Goal: Task Accomplishment & Management: Manage account settings

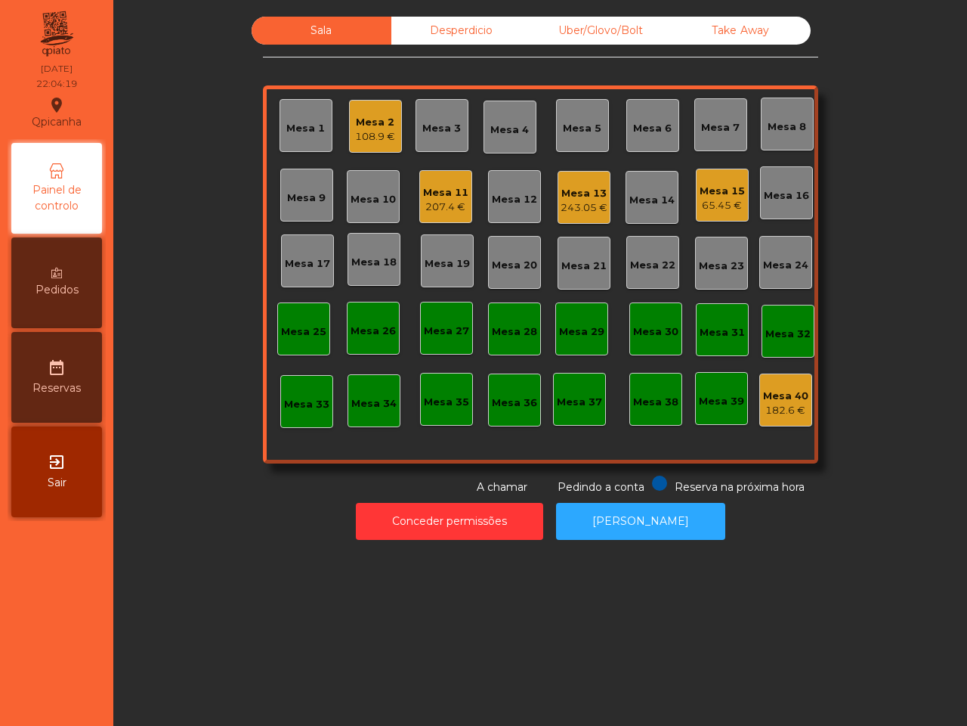
drag, startPoint x: 0, startPoint y: 0, endPoint x: 631, endPoint y: 311, distance: 703.7
click at [213, 520] on div "Conceder permissões Abrir [PERSON_NAME]" at bounding box center [540, 521] width 813 height 52
click at [716, 175] on div "Mesa 15 65.45 €" at bounding box center [722, 195] width 53 height 53
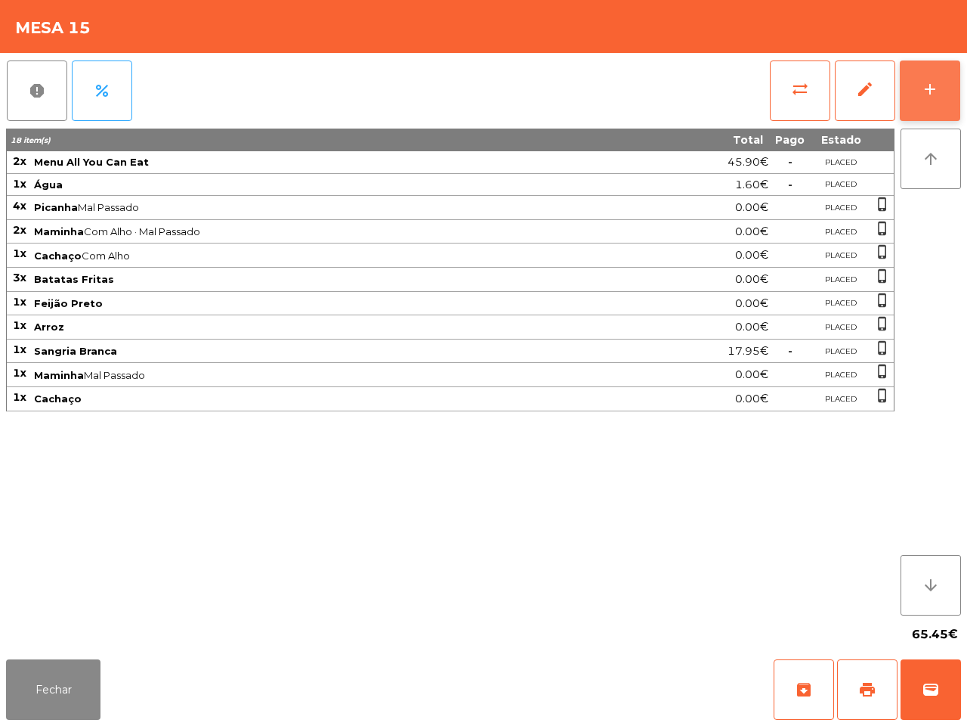
click at [922, 104] on button "add" at bounding box center [930, 90] width 60 height 60
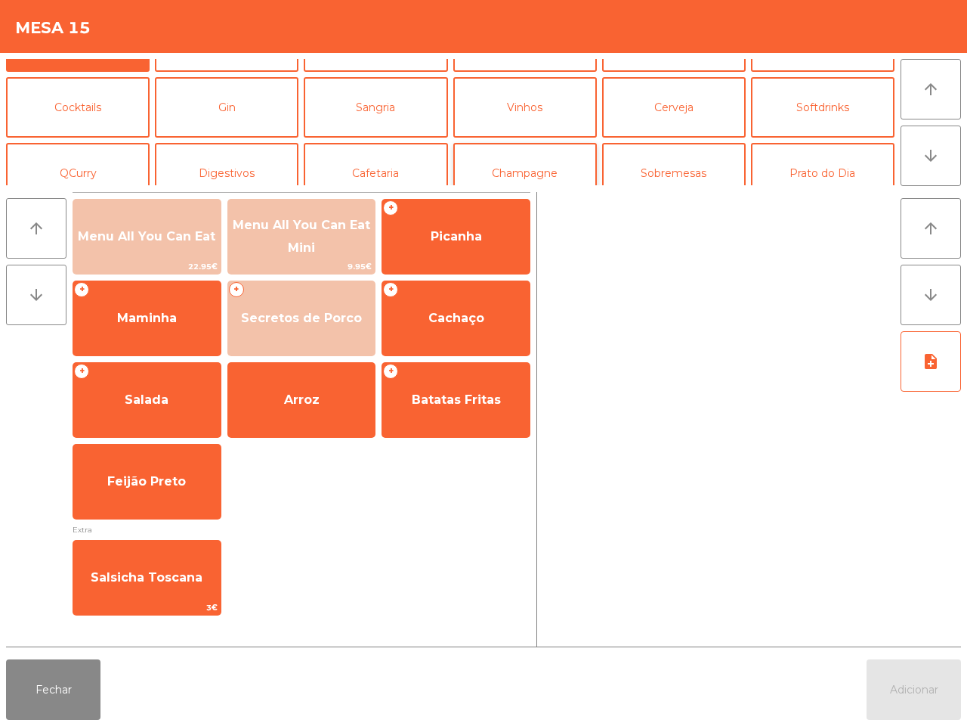
scroll to position [94, 0]
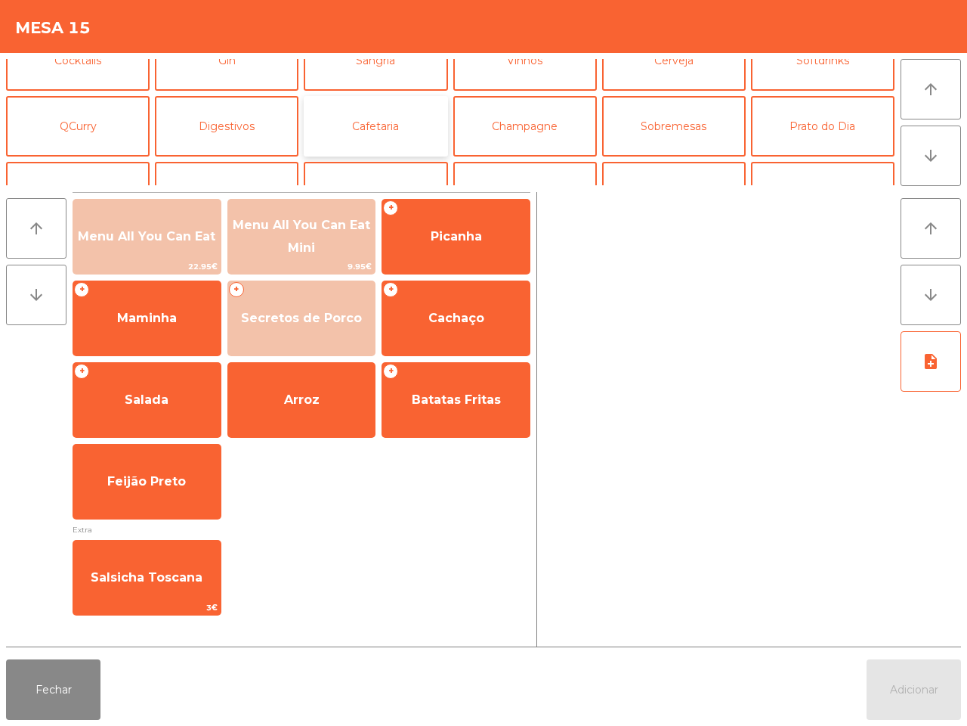
click at [439, 128] on button "Cafetaria" at bounding box center [376, 126] width 144 height 60
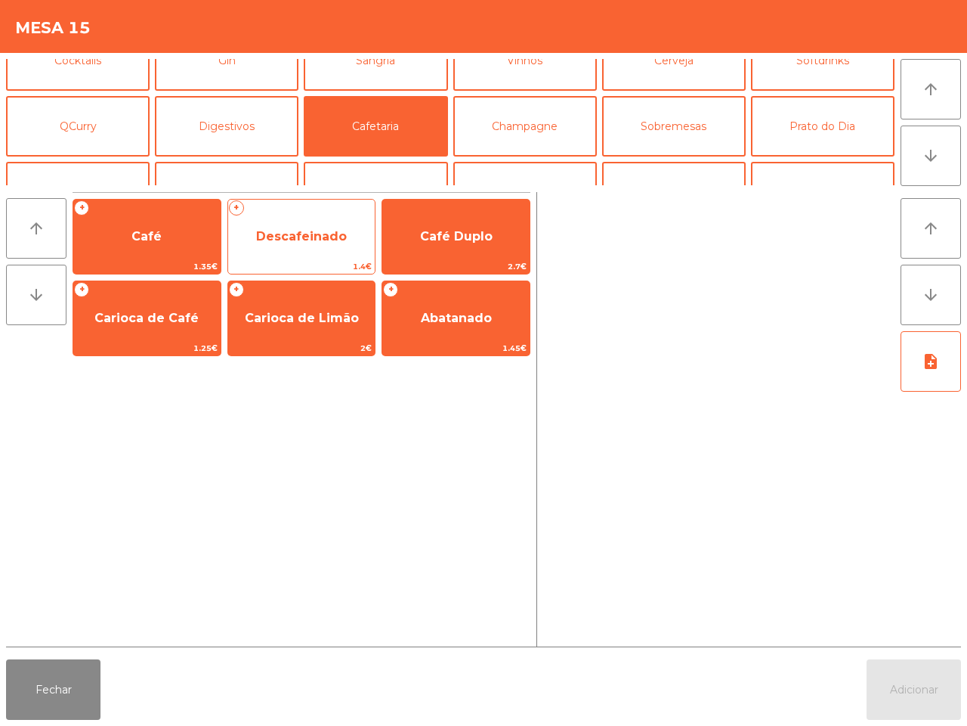
click at [331, 229] on span "Descafeinado" at bounding box center [301, 236] width 91 height 14
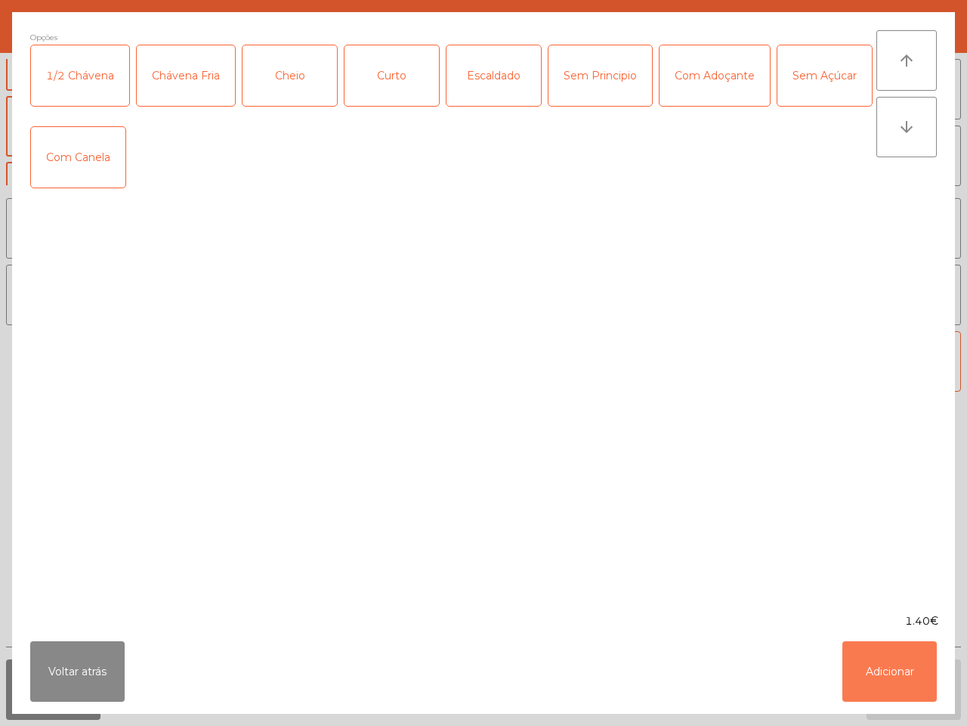
click at [862, 673] on button "Adicionar" at bounding box center [890, 671] width 94 height 60
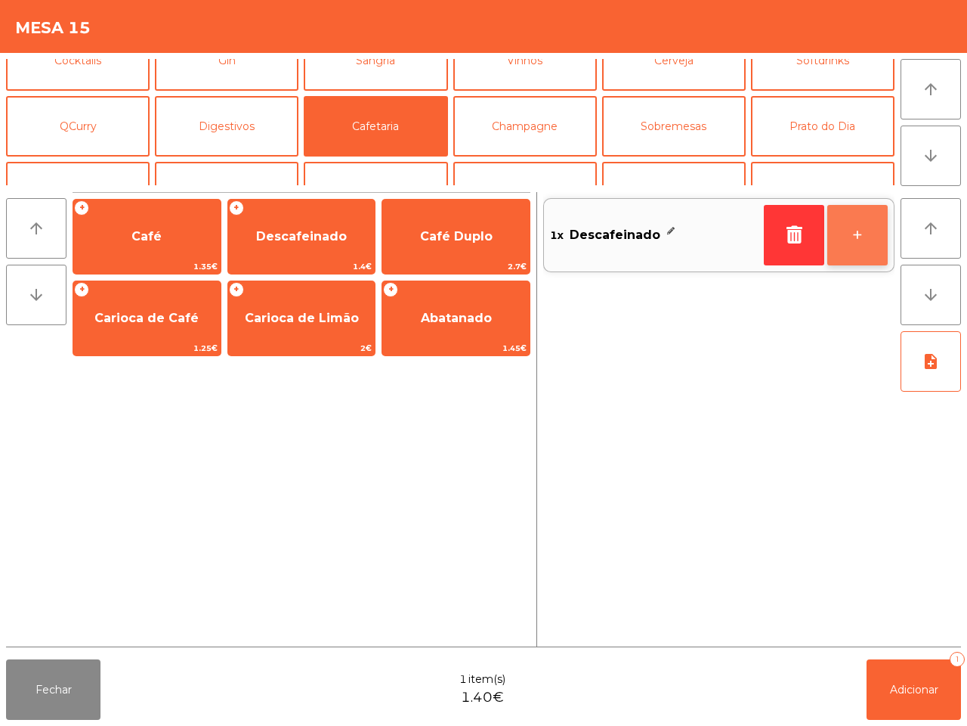
click at [852, 238] on button "+" at bounding box center [858, 235] width 60 height 60
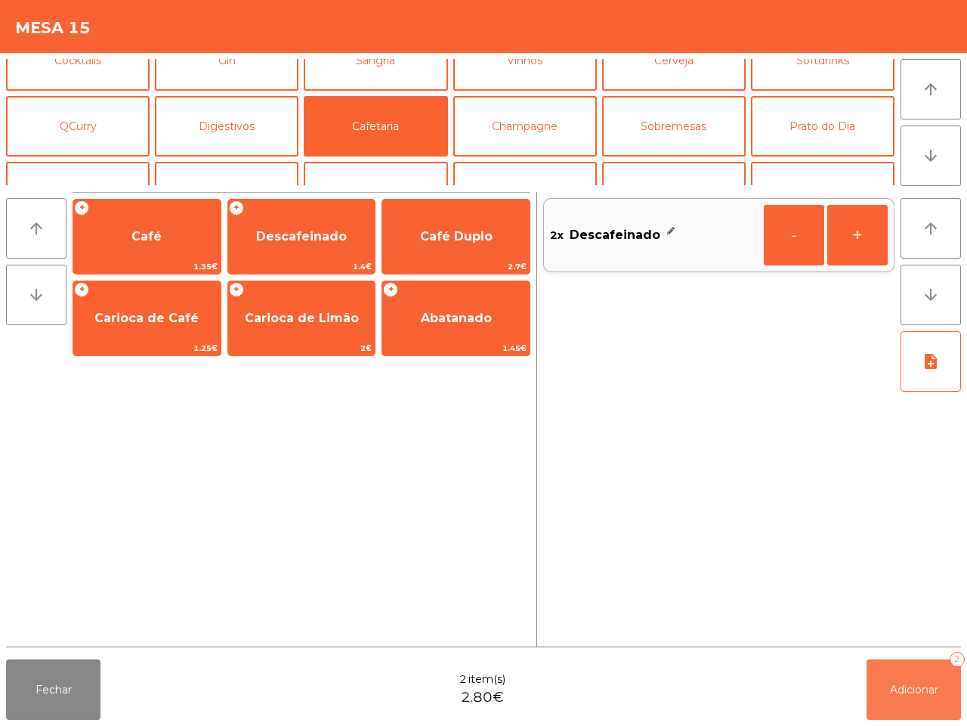
click at [905, 701] on button "Adicionar 2" at bounding box center [914, 689] width 94 height 60
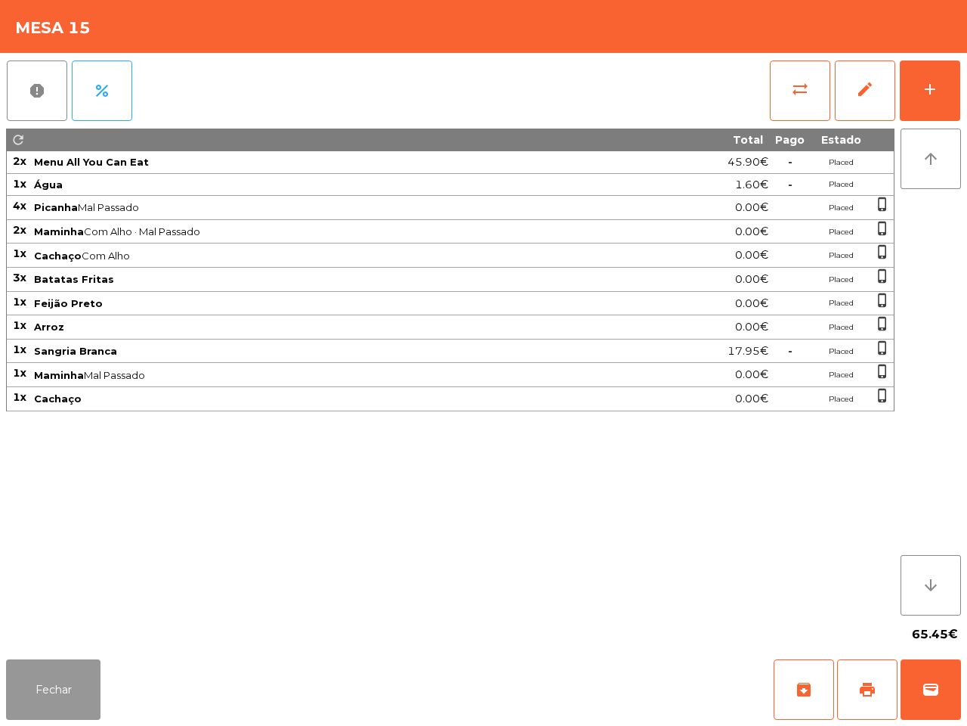
click at [46, 692] on button "Fechar" at bounding box center [53, 689] width 94 height 60
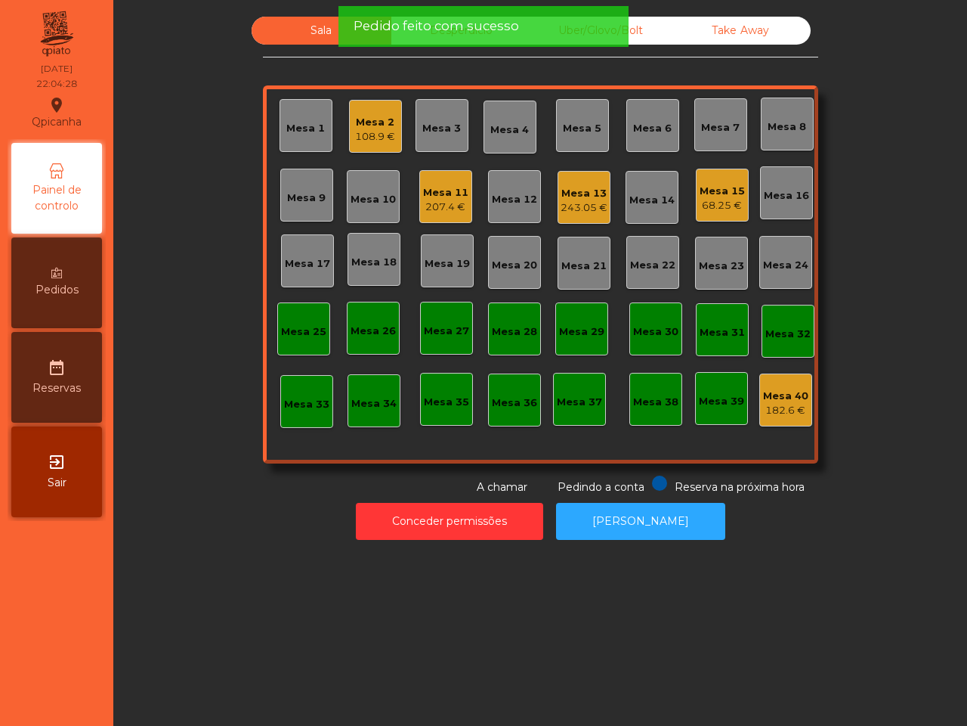
click at [567, 187] on div "Mesa 13" at bounding box center [584, 193] width 47 height 15
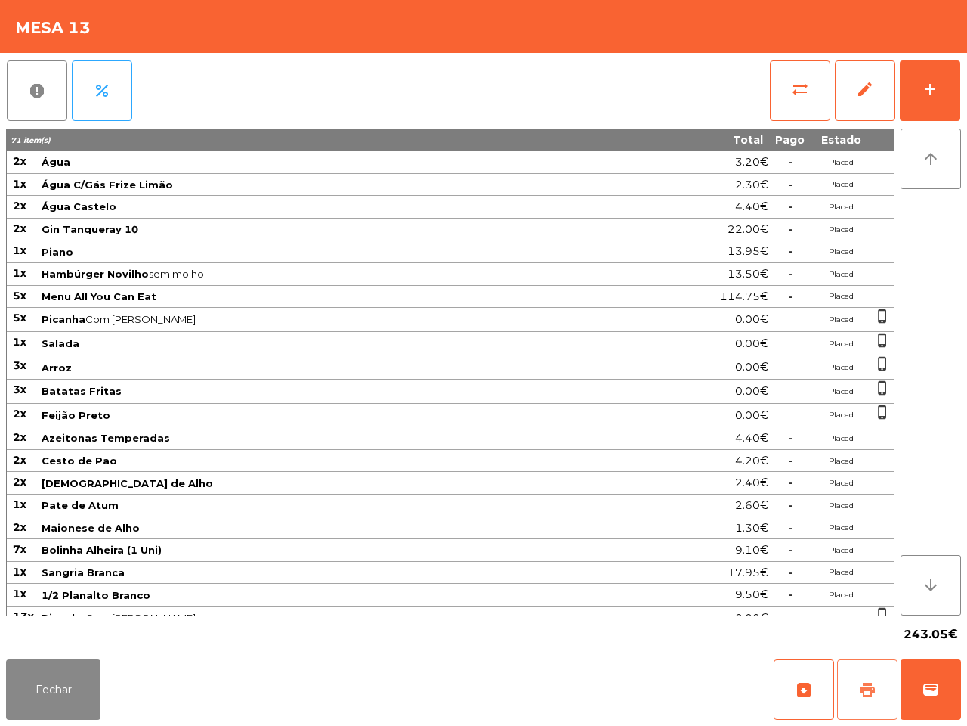
click at [864, 675] on button "print" at bounding box center [867, 689] width 60 height 60
click at [933, 688] on span "wallet" at bounding box center [931, 689] width 18 height 18
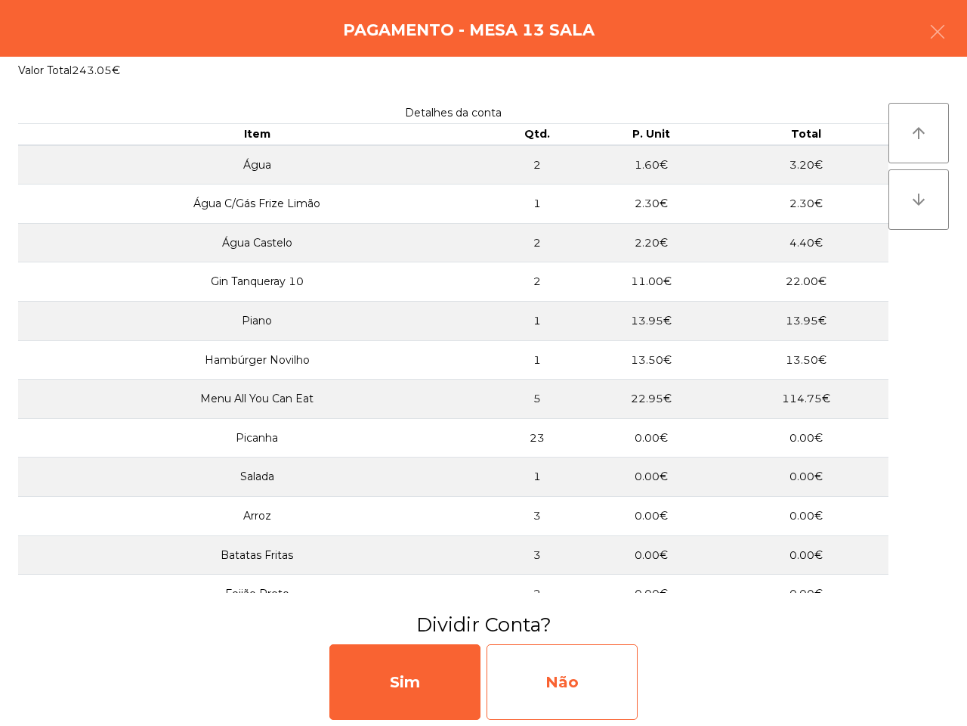
click at [587, 696] on div "Não" at bounding box center [562, 682] width 151 height 76
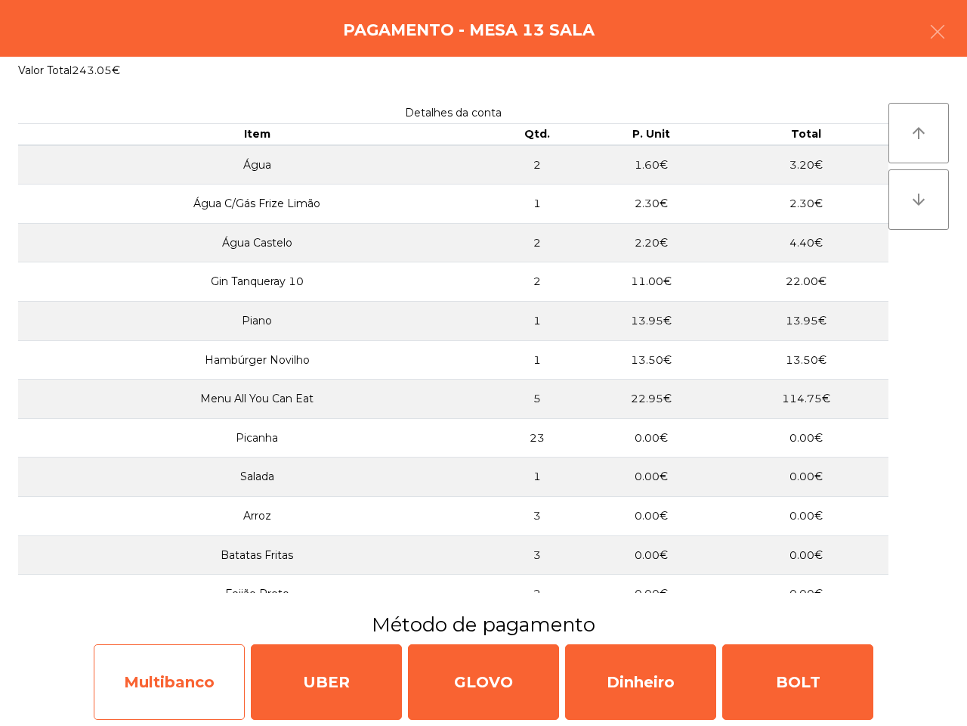
click at [206, 686] on div "Multibanco" at bounding box center [169, 682] width 151 height 76
select select "**"
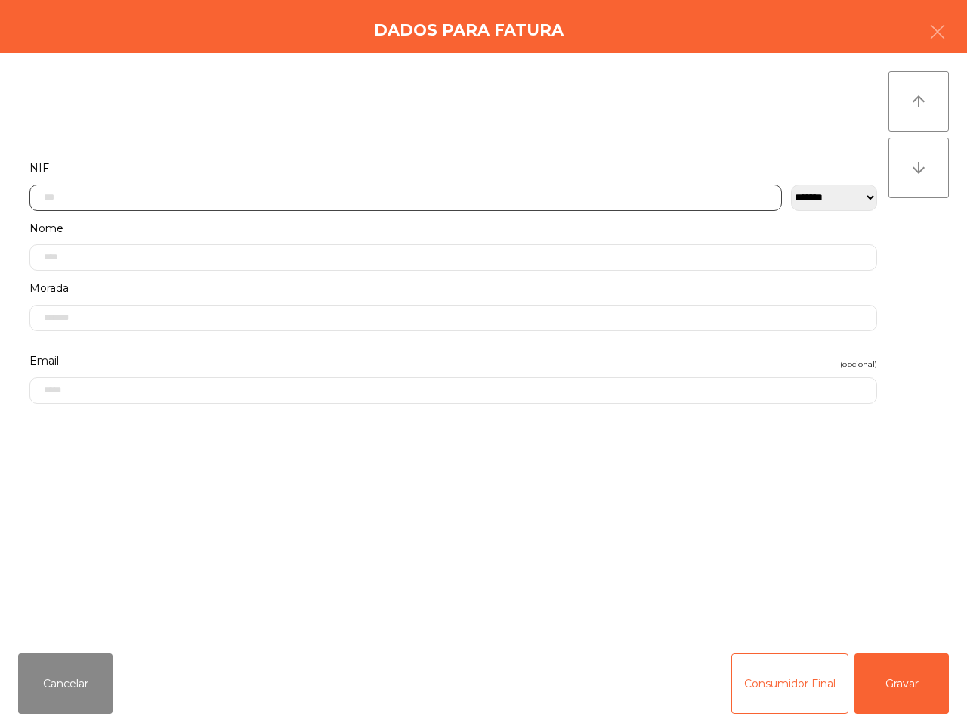
click at [142, 187] on input "text" at bounding box center [405, 197] width 753 height 26
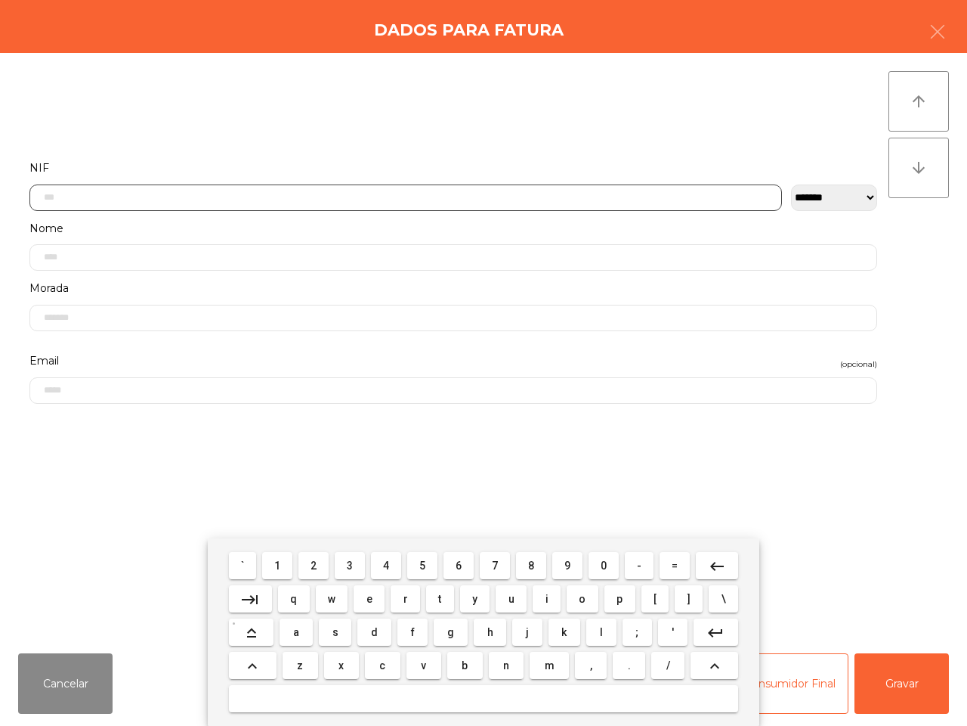
scroll to position [85, 0]
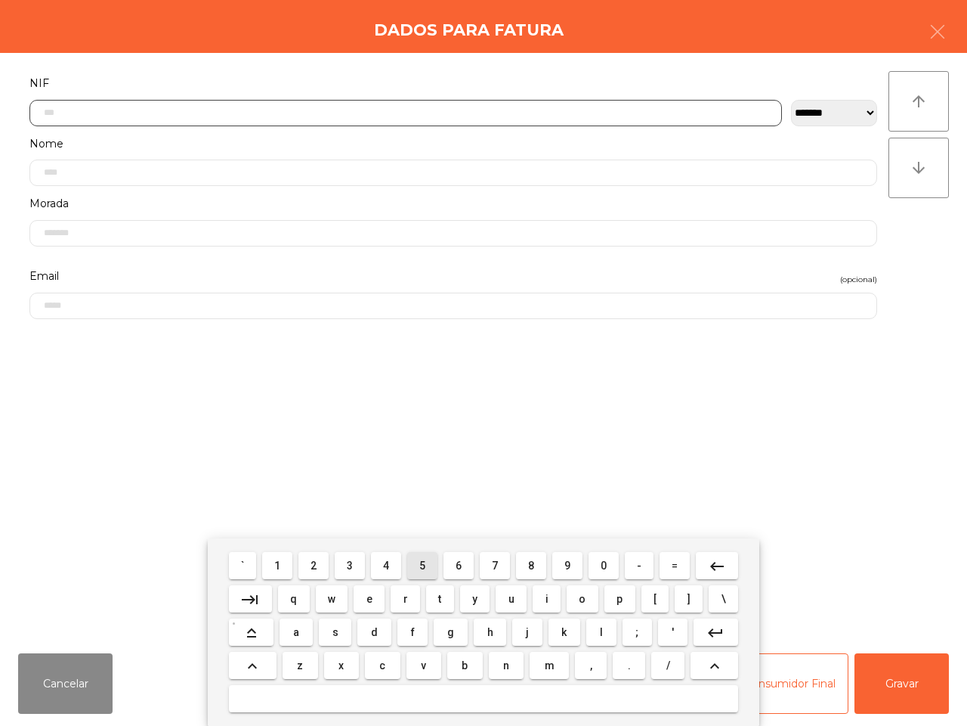
click at [421, 567] on span "5" at bounding box center [422, 565] width 6 height 12
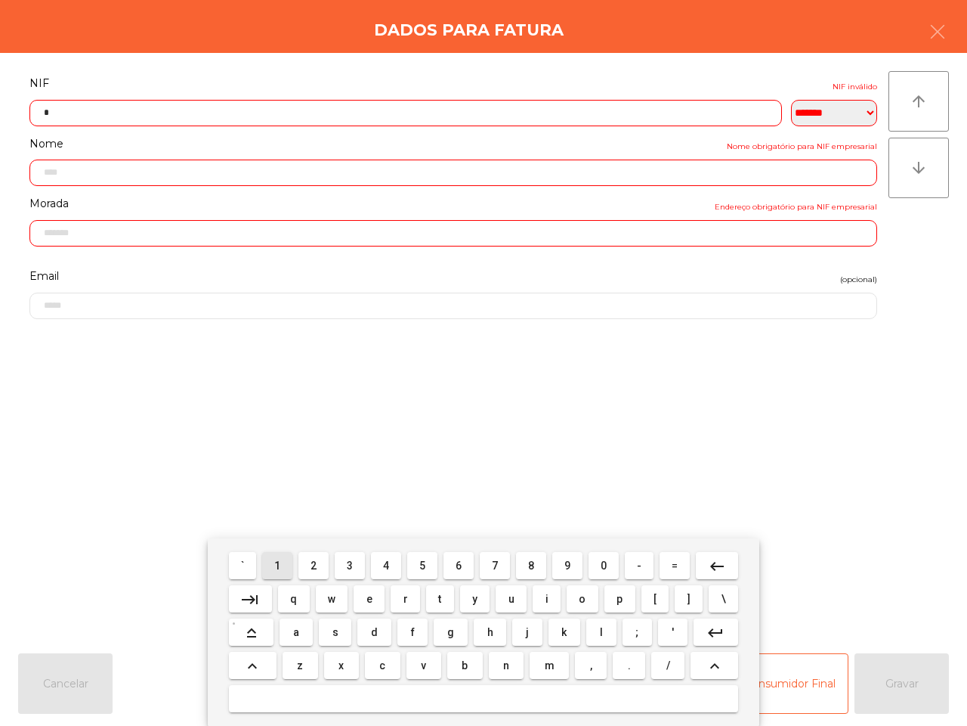
click at [278, 568] on span "1" at bounding box center [277, 565] width 6 height 12
click at [380, 558] on button "4" at bounding box center [386, 565] width 30 height 27
click at [492, 562] on span "7" at bounding box center [495, 565] width 6 height 12
click at [276, 568] on button "1" at bounding box center [277, 565] width 30 height 27
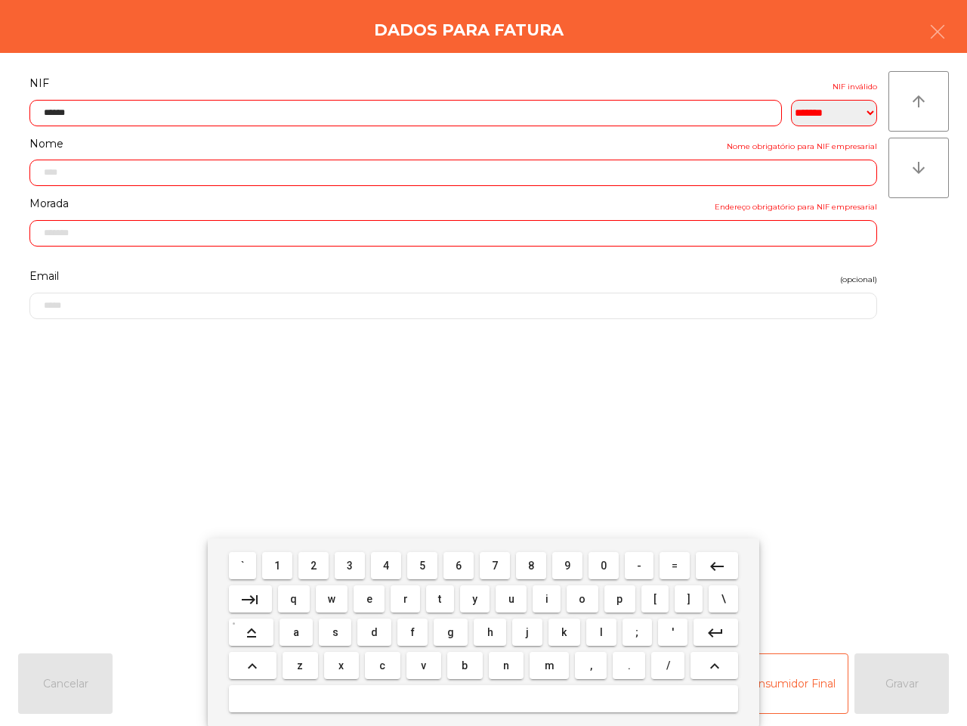
click at [384, 567] on span "4" at bounding box center [386, 565] width 6 height 12
click at [312, 564] on span "2" at bounding box center [314, 565] width 6 height 12
type input "*********"
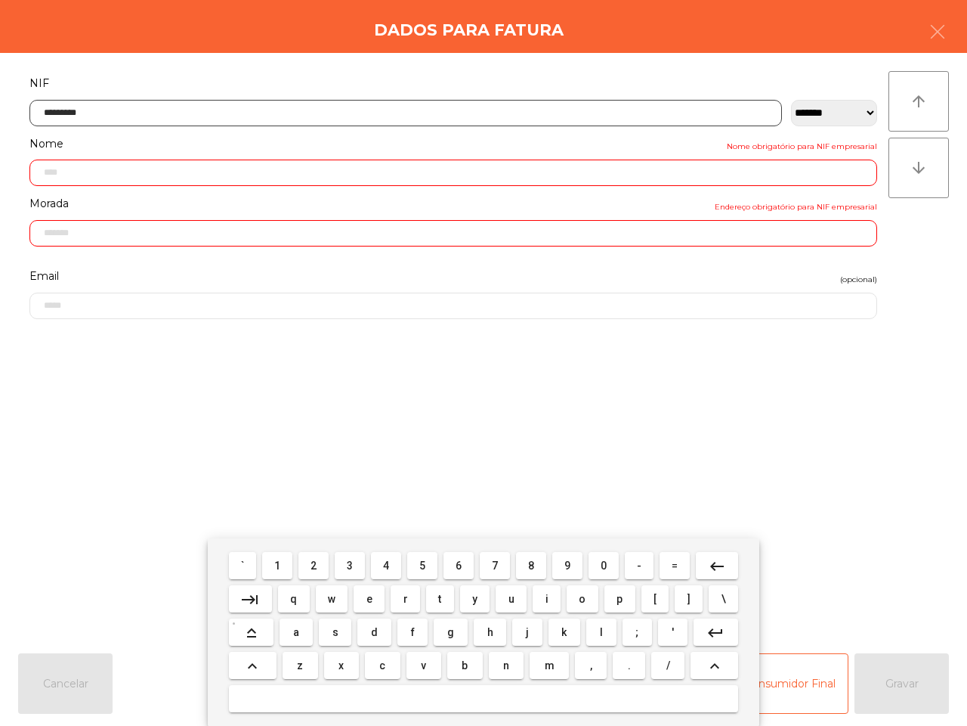
type input "**********"
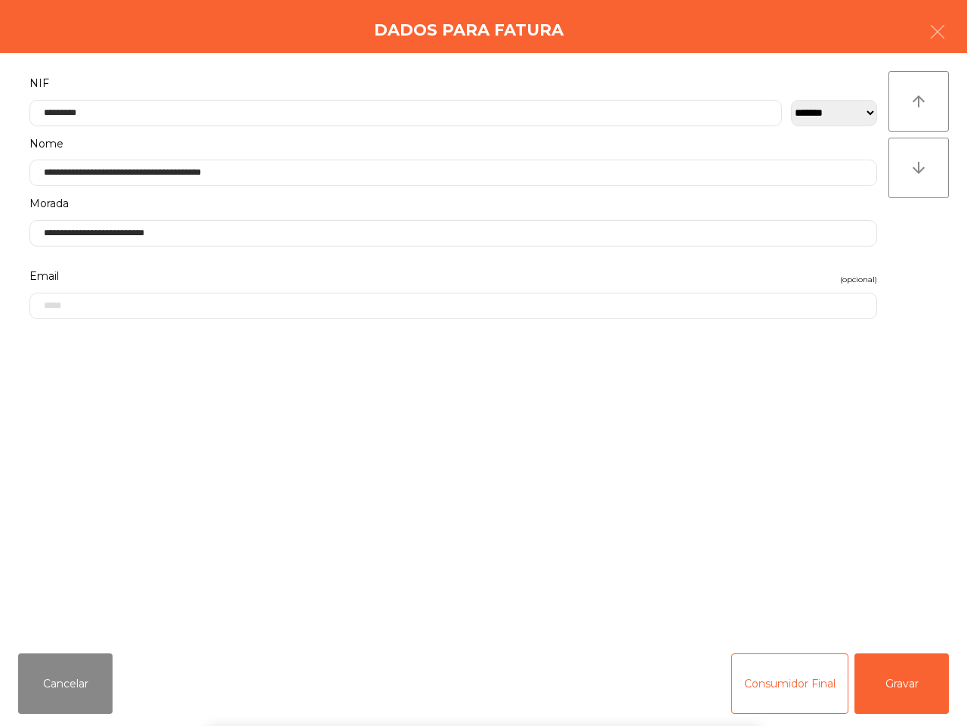
click at [900, 679] on div "` 1 2 3 4 5 6 7 8 9 0 - = keyboard_backspace keyboard_tab q w e r t y u i o p […" at bounding box center [483, 631] width 967 height 187
click at [899, 678] on button "Gravar" at bounding box center [902, 683] width 94 height 60
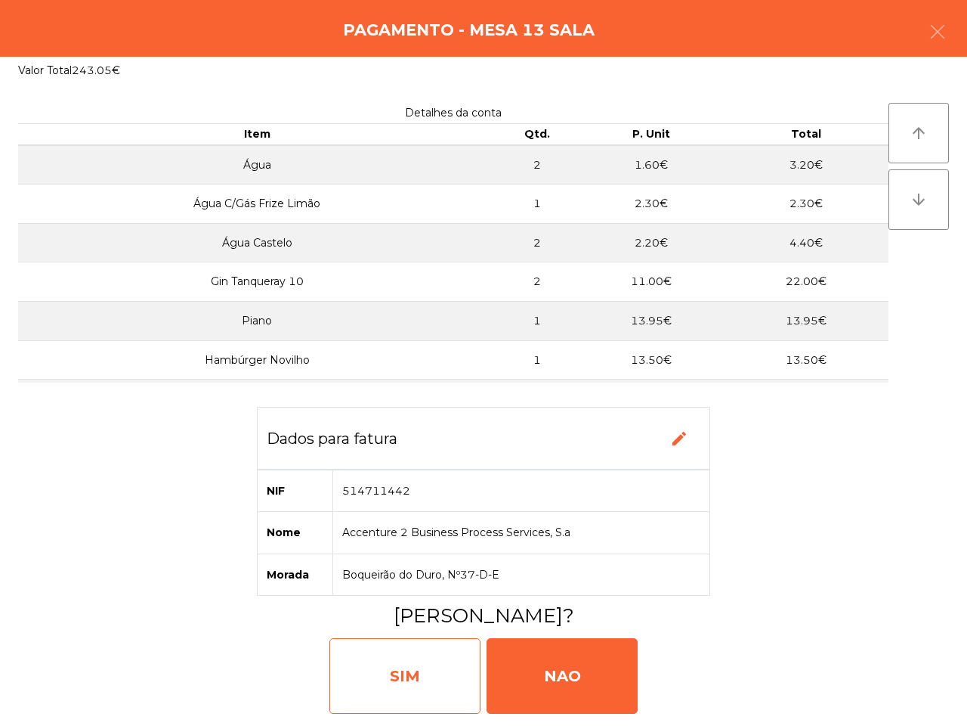
click at [450, 678] on div "SIM" at bounding box center [405, 676] width 151 height 76
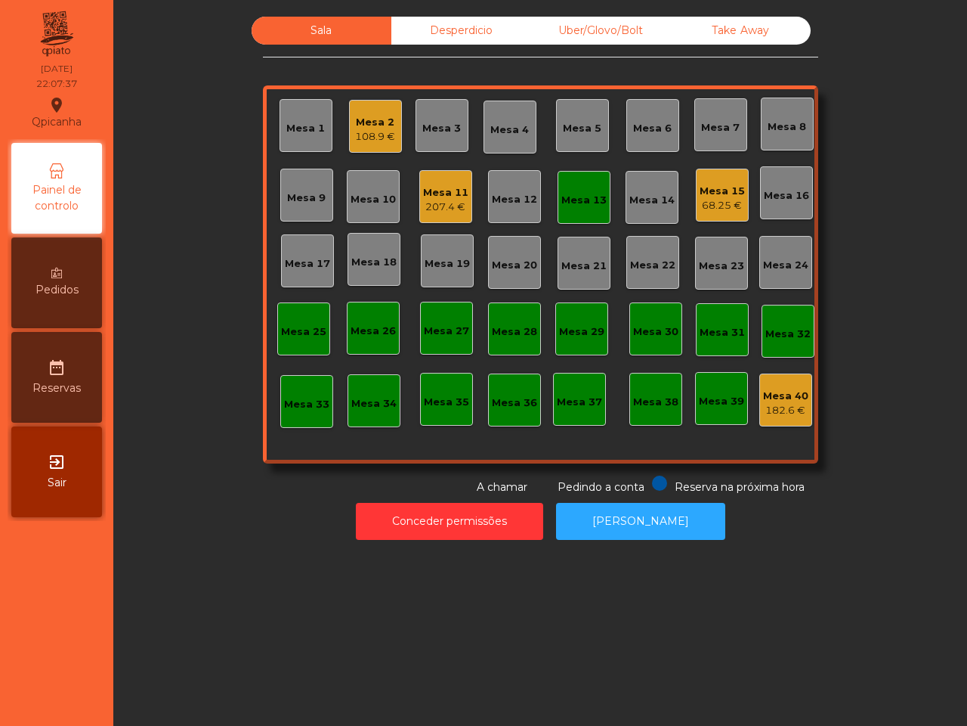
click at [565, 197] on div "Mesa 13" at bounding box center [584, 200] width 45 height 15
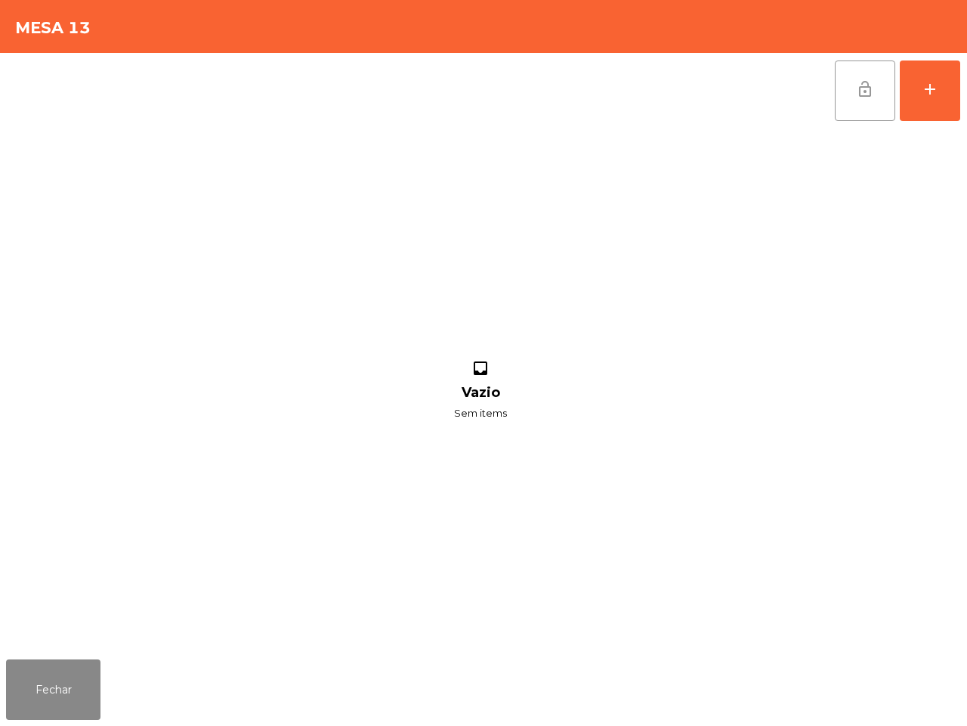
click at [859, 101] on button "lock_open" at bounding box center [865, 90] width 60 height 60
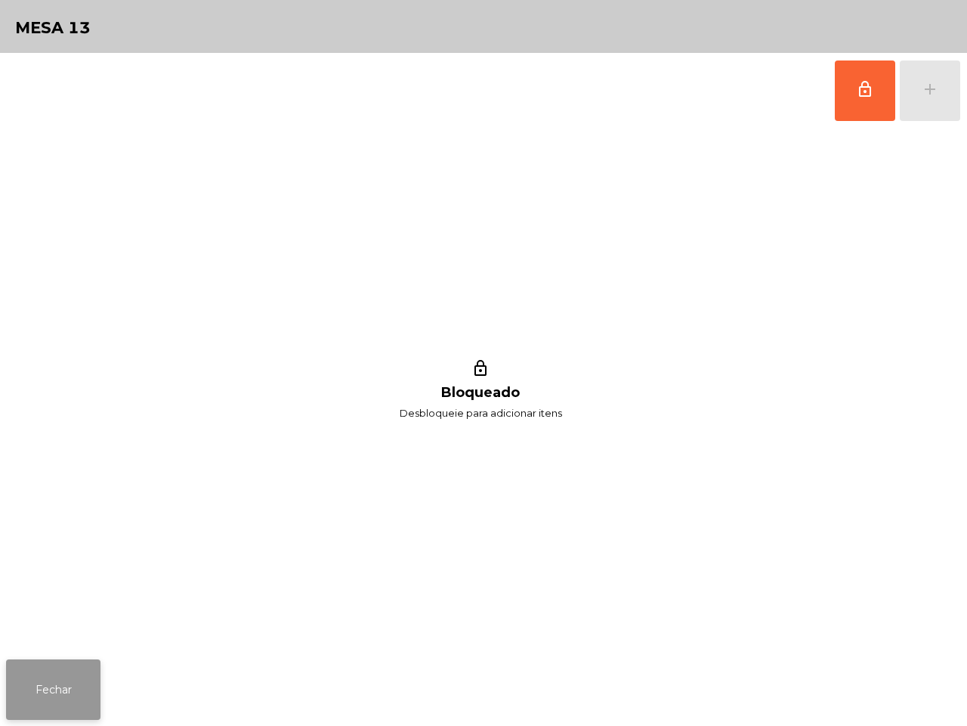
click at [70, 659] on button "Fechar" at bounding box center [53, 689] width 94 height 60
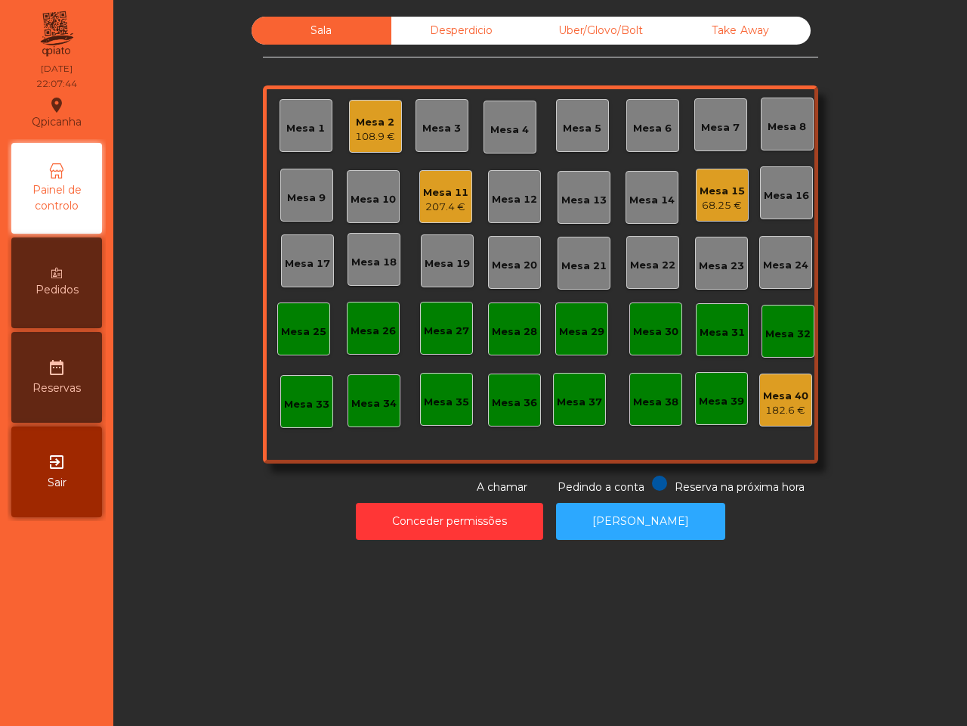
click at [365, 138] on div "108.9 €" at bounding box center [375, 136] width 40 height 15
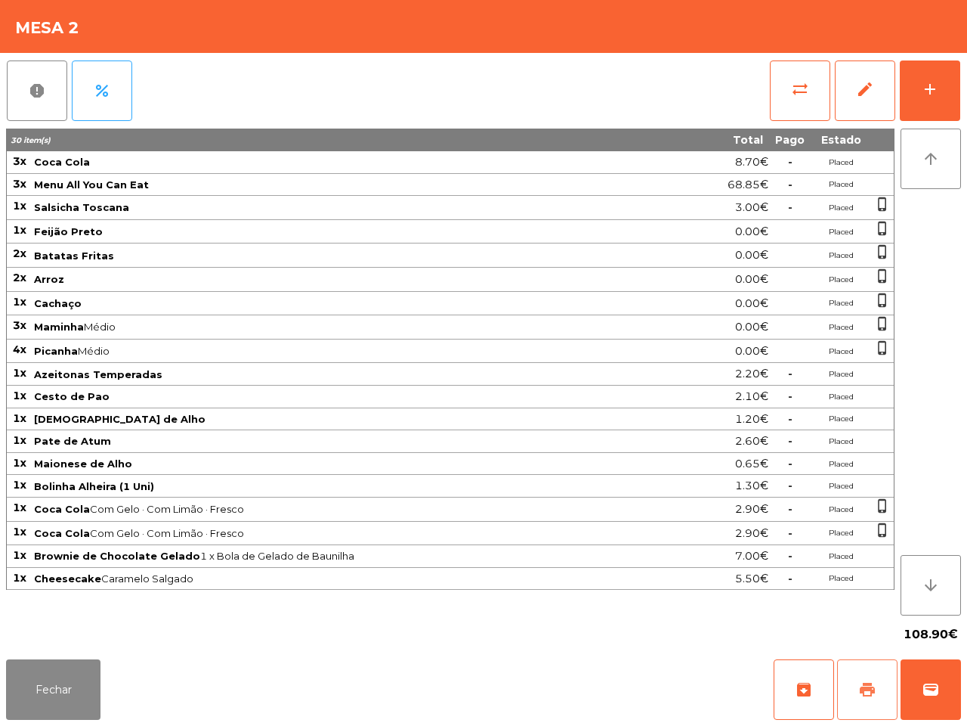
click at [859, 696] on span "print" at bounding box center [868, 689] width 18 height 18
click at [27, 689] on button "Fechar" at bounding box center [53, 689] width 94 height 60
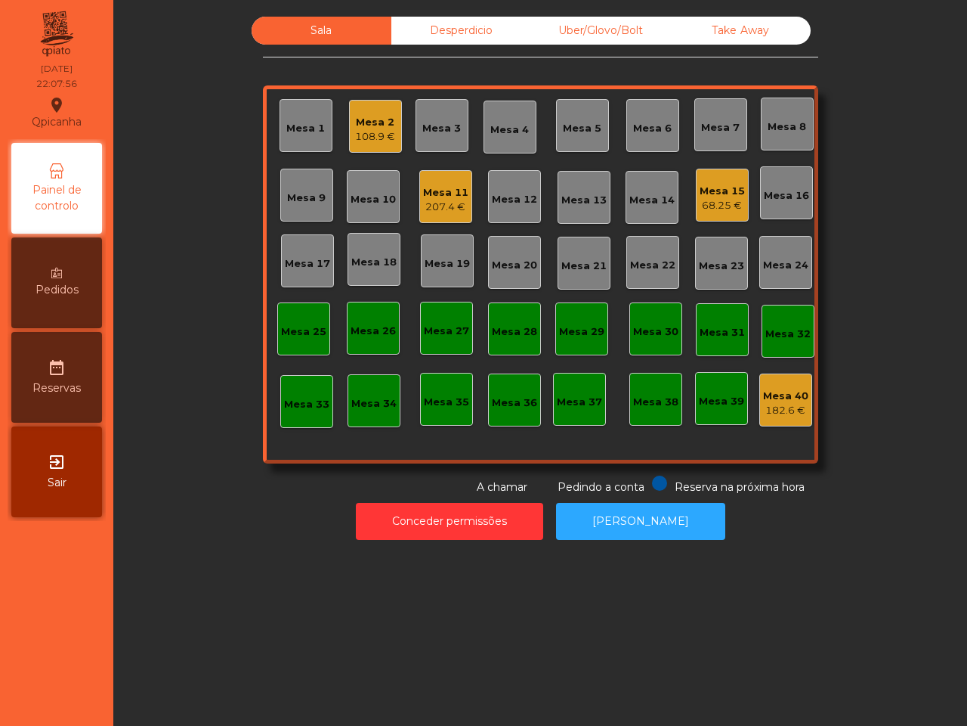
click at [716, 206] on div "68.25 €" at bounding box center [722, 205] width 45 height 15
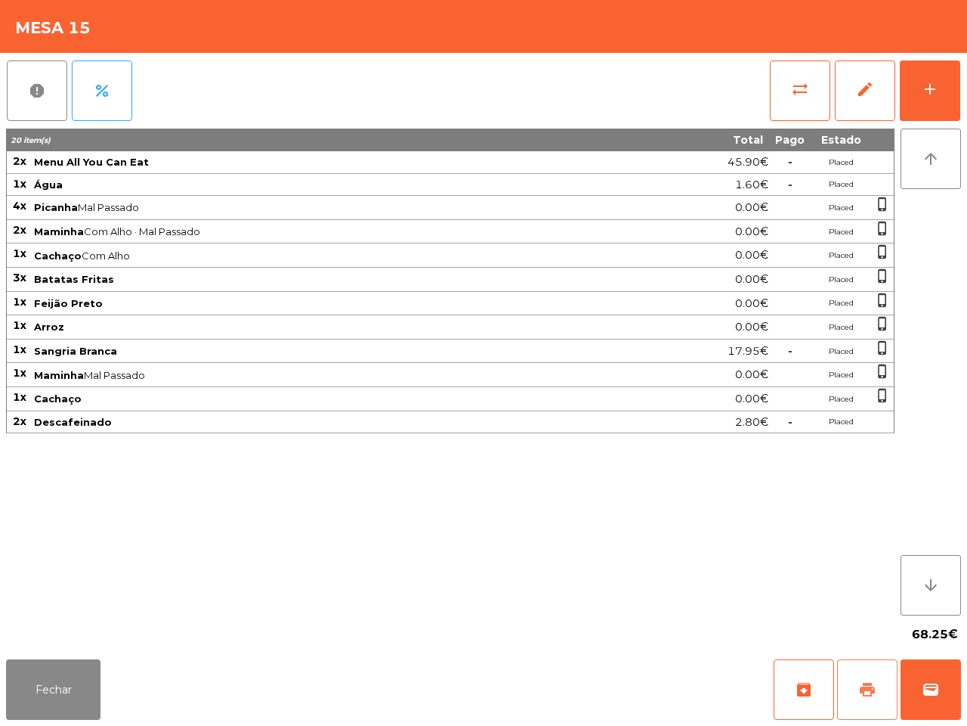
click at [873, 677] on button "print" at bounding box center [867, 689] width 60 height 60
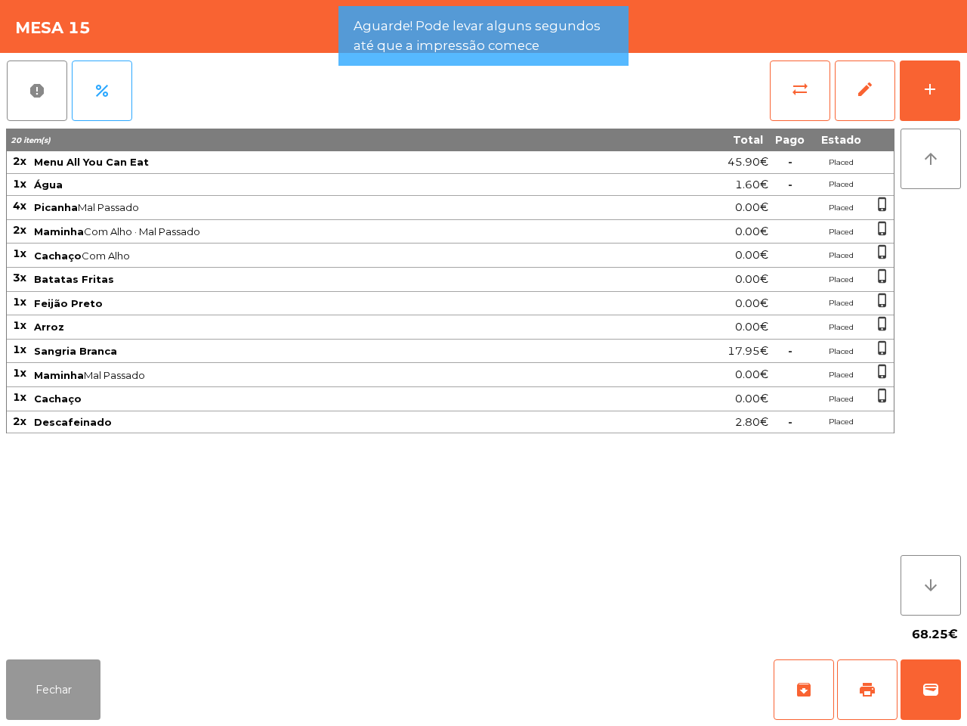
click at [51, 696] on button "Fechar" at bounding box center [53, 689] width 94 height 60
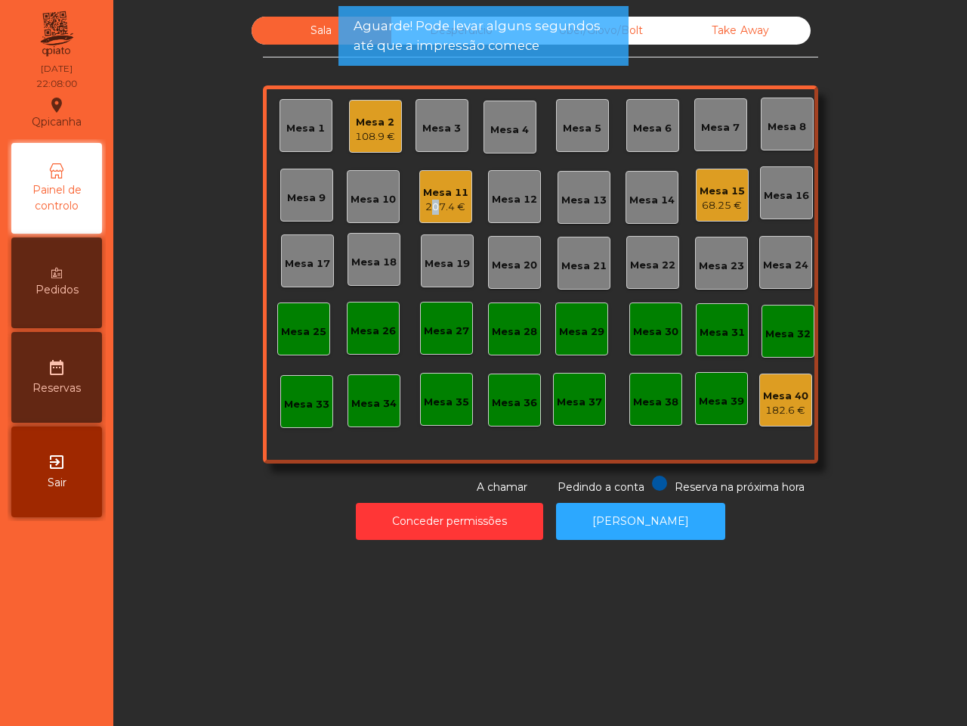
click at [425, 203] on div "207.4 €" at bounding box center [445, 207] width 45 height 15
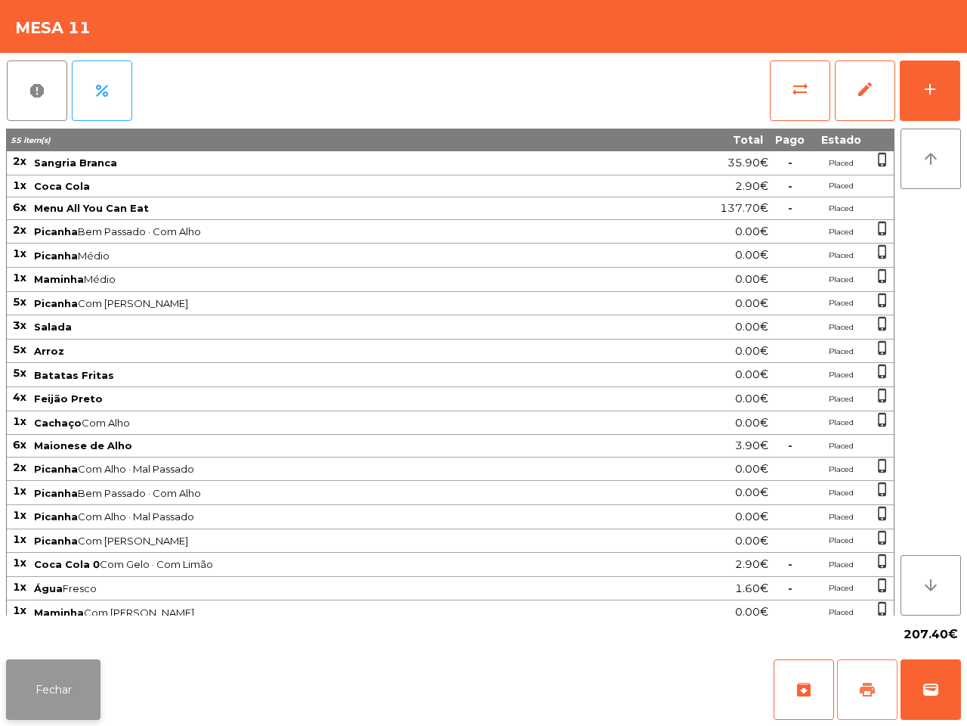
click at [859, 698] on span "print" at bounding box center [868, 689] width 18 height 18
drag, startPoint x: 58, startPoint y: 685, endPoint x: 51, endPoint y: 682, distance: 7.8
click at [53, 686] on button "Fechar" at bounding box center [53, 689] width 94 height 60
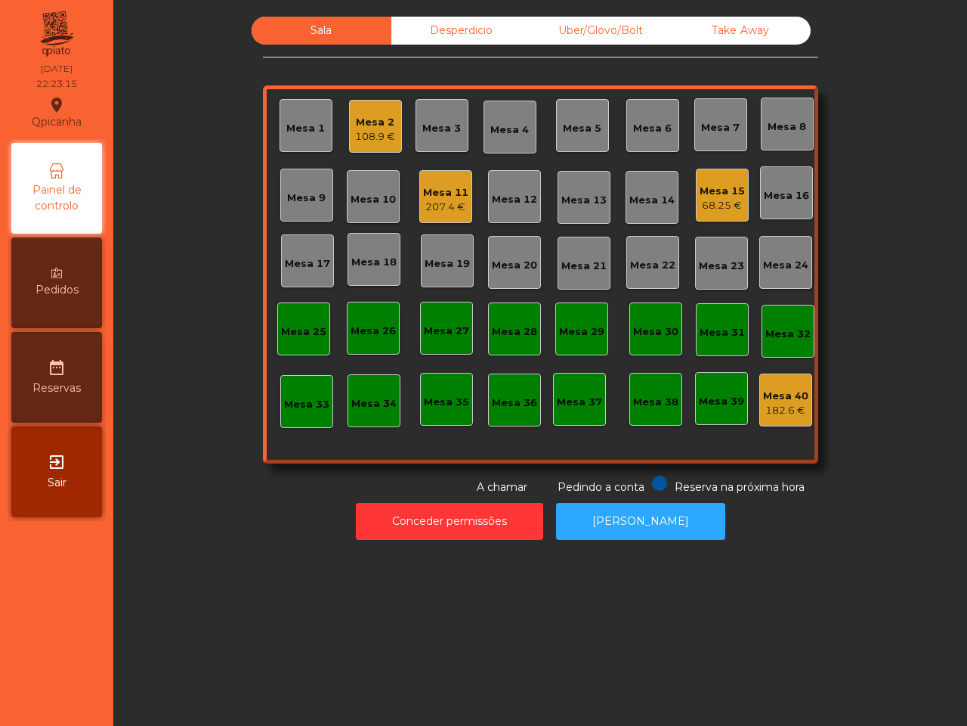
click at [360, 133] on div "108.9 €" at bounding box center [375, 136] width 40 height 15
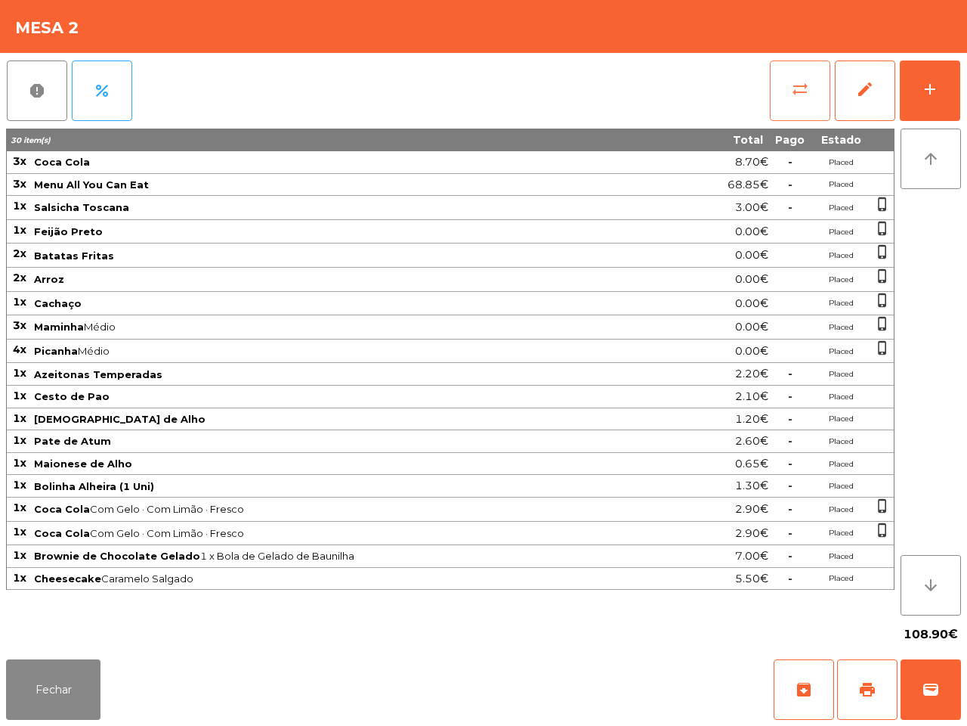
click at [809, 88] on button "sync_alt" at bounding box center [800, 90] width 60 height 60
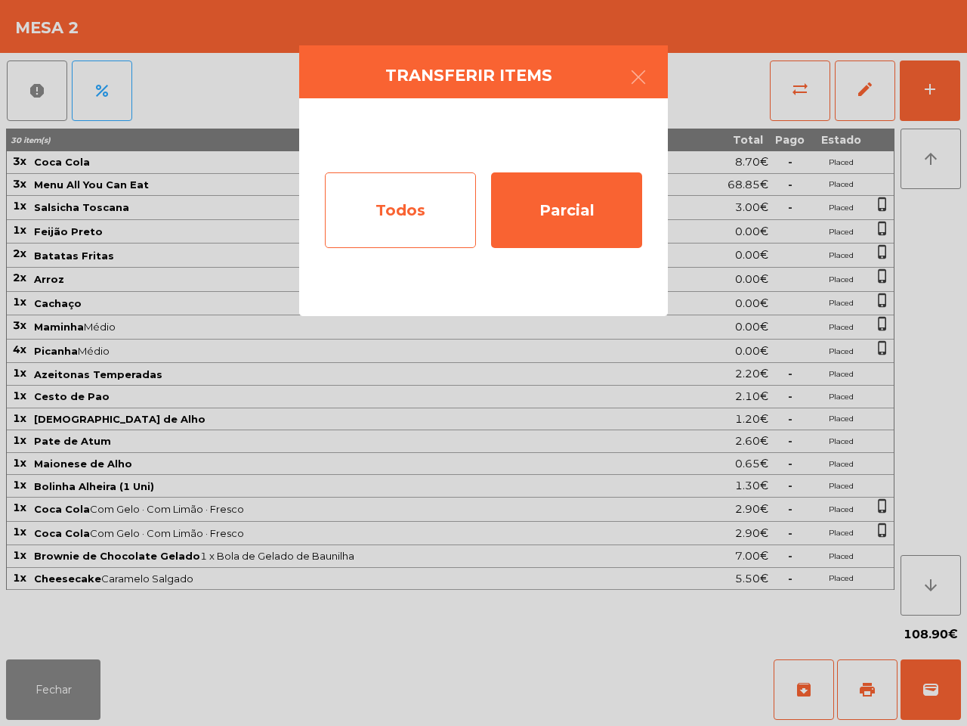
click at [429, 205] on div "Todos" at bounding box center [400, 210] width 151 height 76
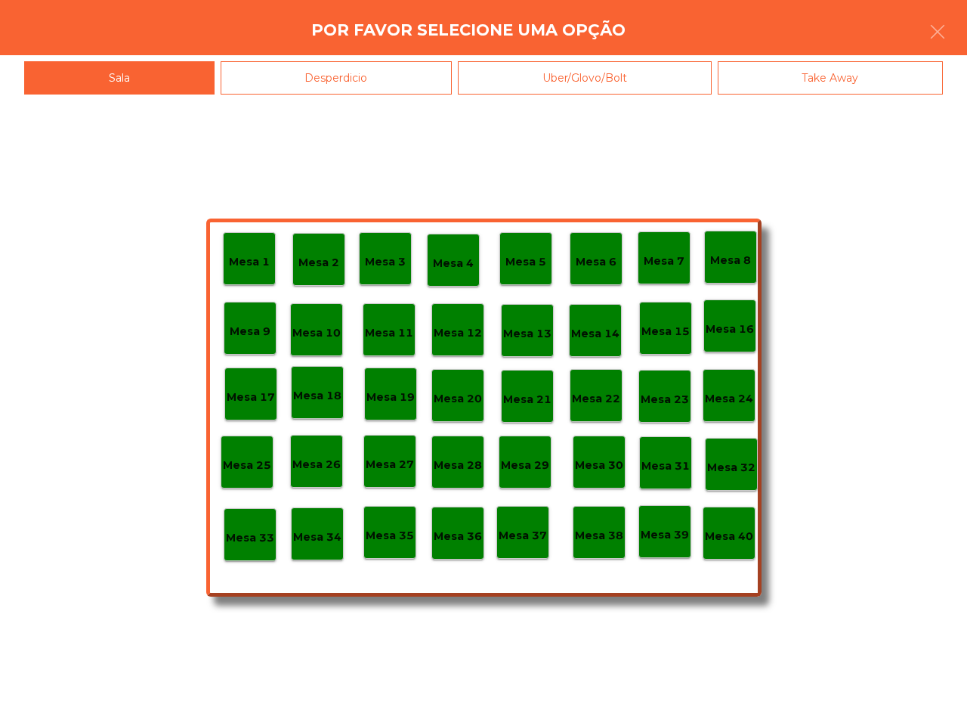
click at [674, 537] on p "Mesa 39" at bounding box center [665, 534] width 48 height 17
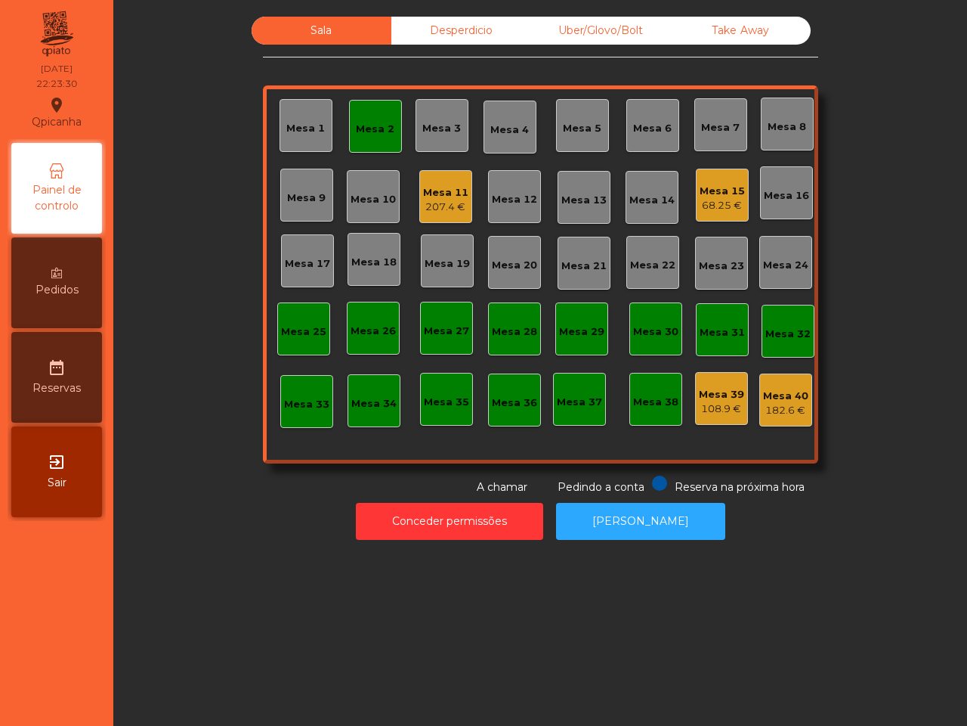
click at [374, 133] on div "Mesa 2" at bounding box center [375, 129] width 39 height 15
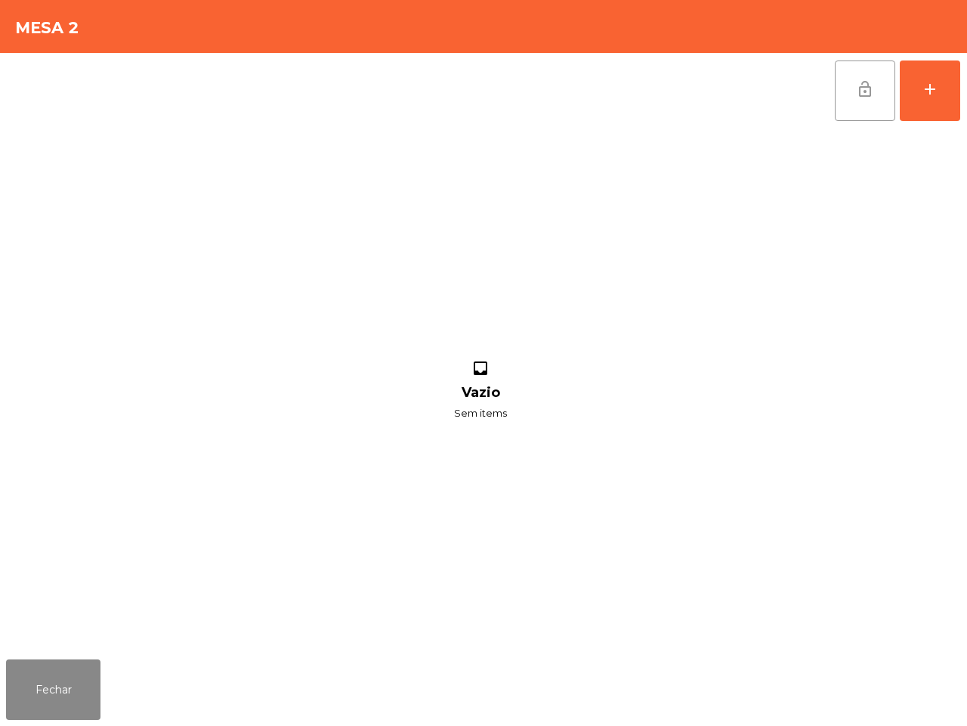
click at [870, 85] on span "lock_open" at bounding box center [865, 89] width 18 height 18
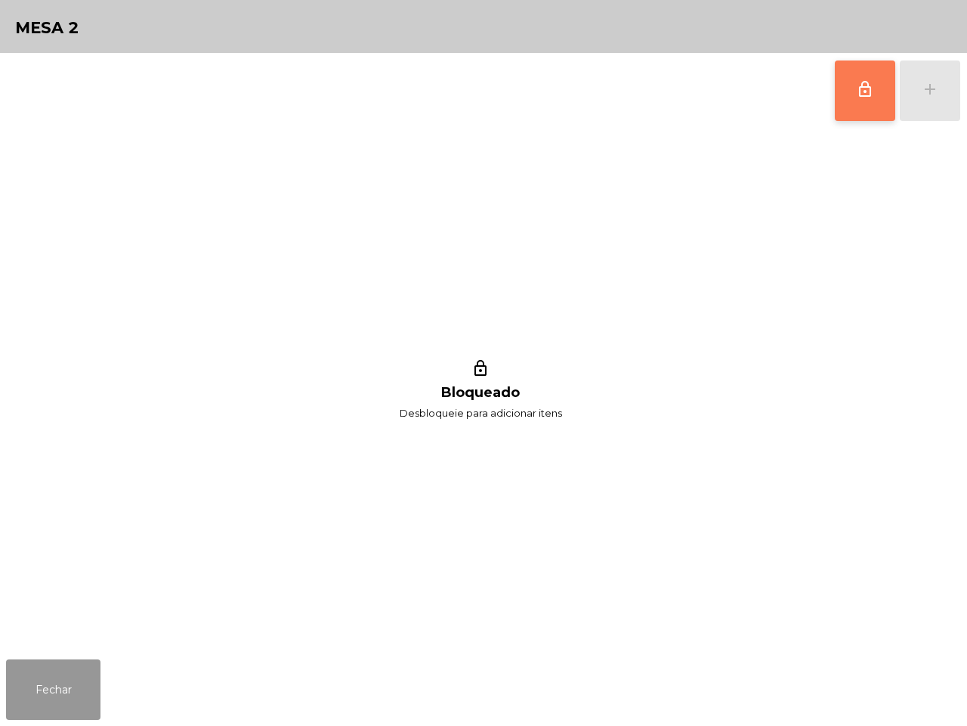
drag, startPoint x: 63, startPoint y: 674, endPoint x: 81, endPoint y: 660, distance: 23.1
click at [67, 673] on button "Fechar" at bounding box center [53, 689] width 94 height 60
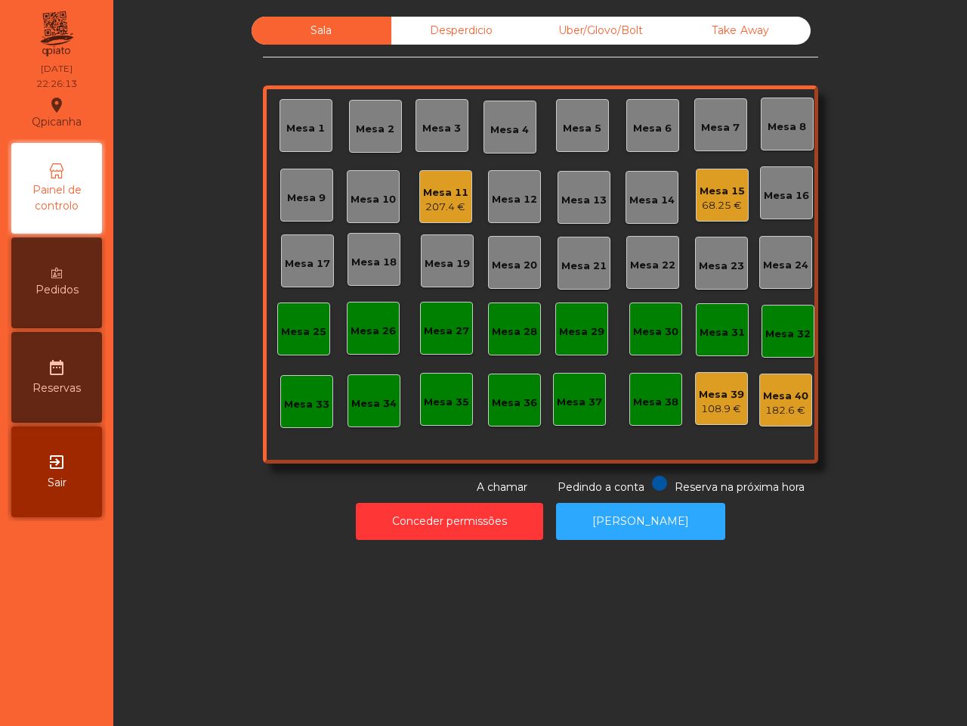
click at [680, 206] on div "Mesa 1 Mesa 2 Mesa 3 Mesa 4 Mesa 5 Mesa 6 Mesa 7 Mesa 8 Mesa 9 [GEOGRAPHIC_DATA…" at bounding box center [540, 274] width 555 height 378
click at [700, 205] on div "68.25 €" at bounding box center [722, 205] width 45 height 15
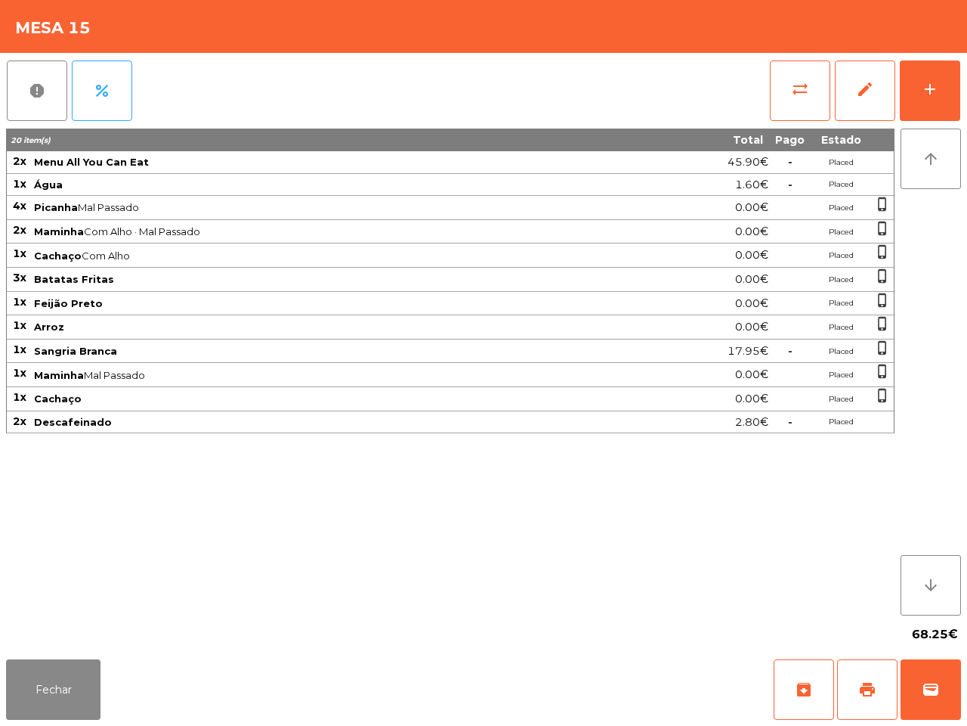
click at [73, 350] on span "Sangria Branca" at bounding box center [75, 351] width 83 height 12
click at [799, 100] on button "sync_alt" at bounding box center [800, 90] width 60 height 60
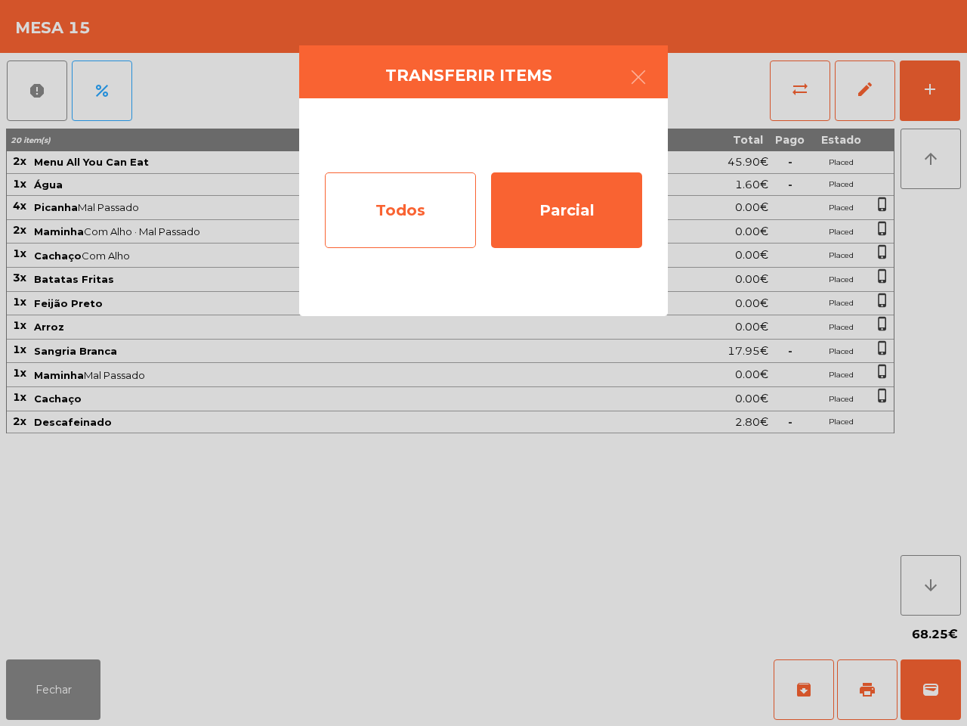
click at [424, 255] on div "Todos Parcial" at bounding box center [483, 207] width 369 height 218
click at [431, 229] on div "Todos" at bounding box center [400, 210] width 151 height 76
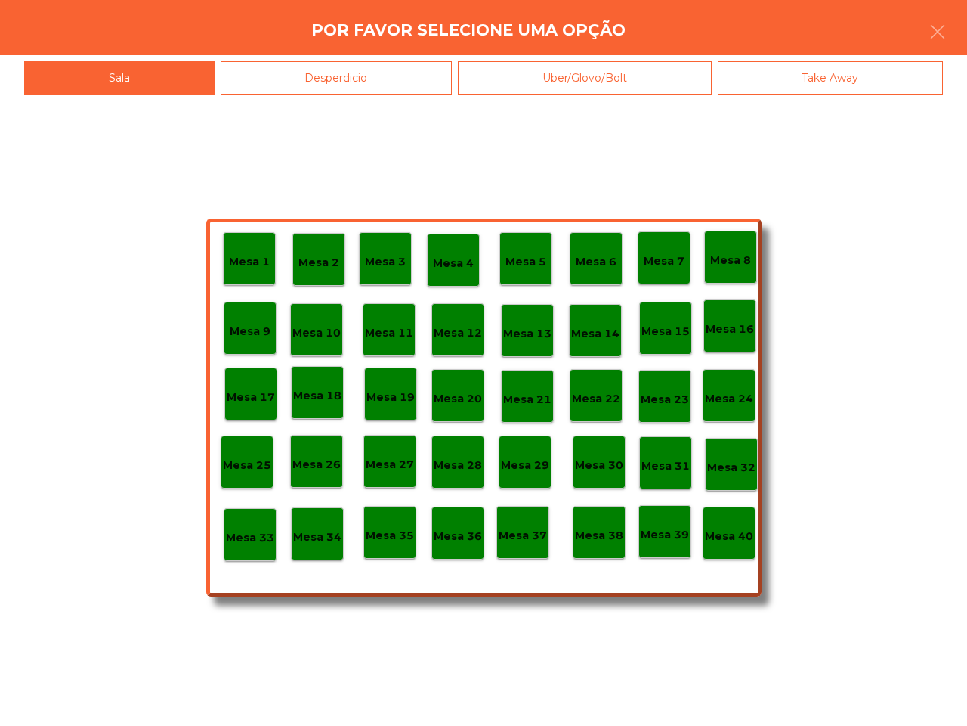
click at [730, 552] on div "Mesa 40" at bounding box center [729, 532] width 53 height 53
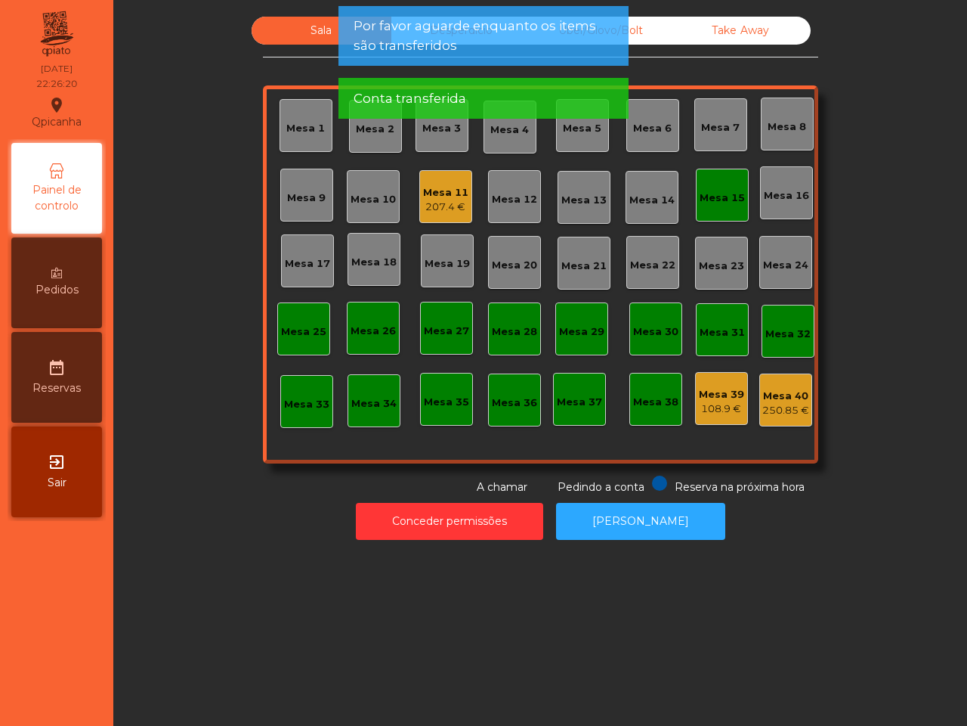
click at [723, 194] on div "Mesa 15" at bounding box center [722, 197] width 45 height 15
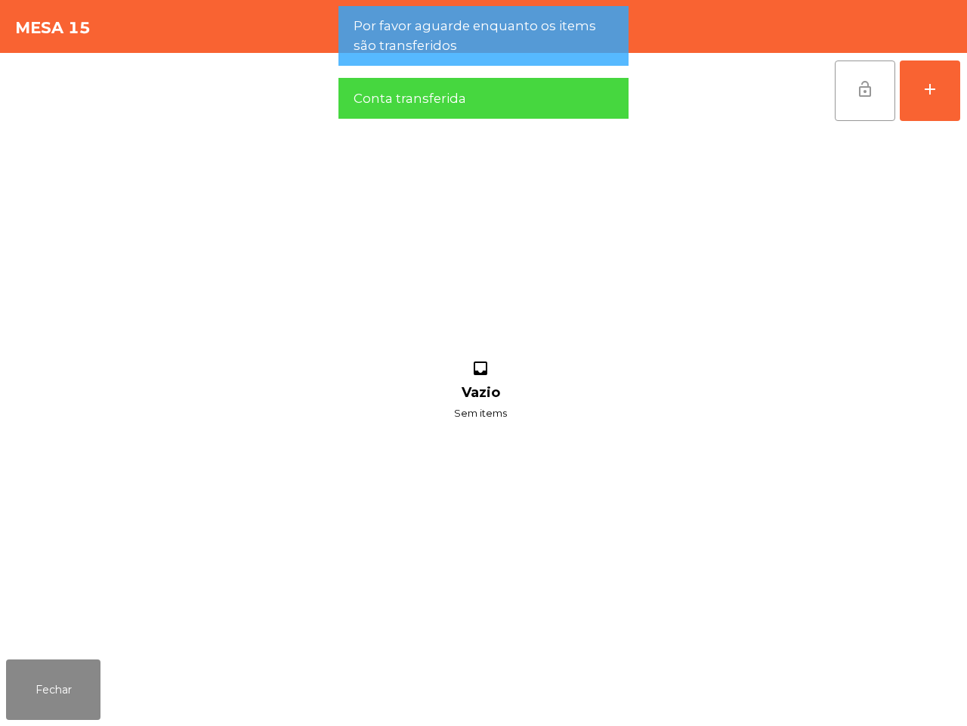
click at [871, 91] on span "lock_open" at bounding box center [865, 89] width 18 height 18
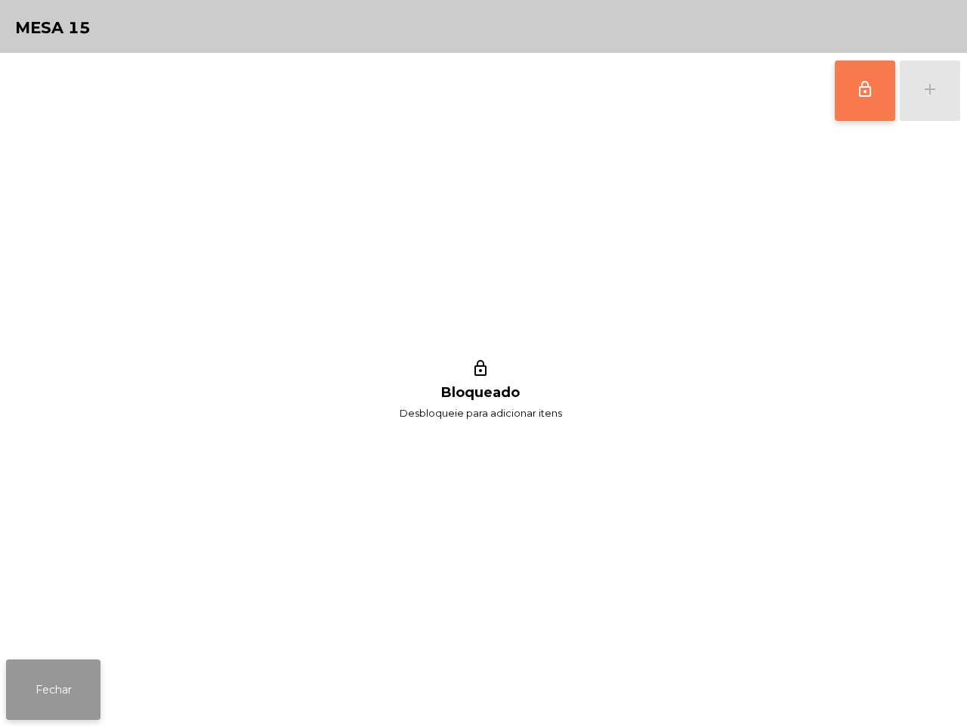
click at [39, 711] on button "Fechar" at bounding box center [53, 689] width 94 height 60
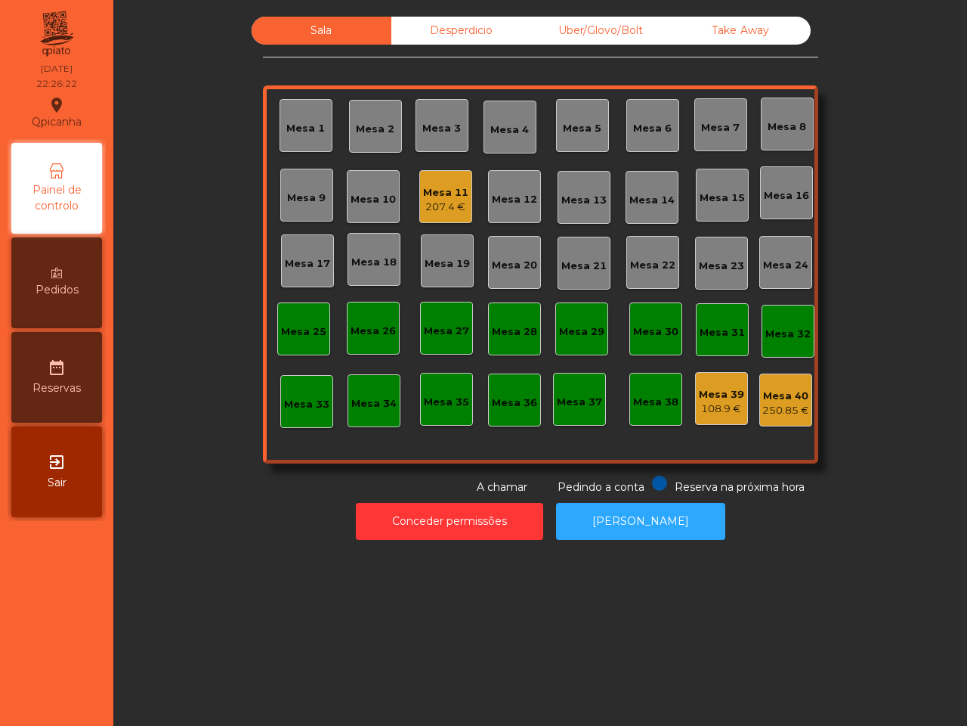
click at [429, 200] on div "207.4 €" at bounding box center [445, 207] width 45 height 15
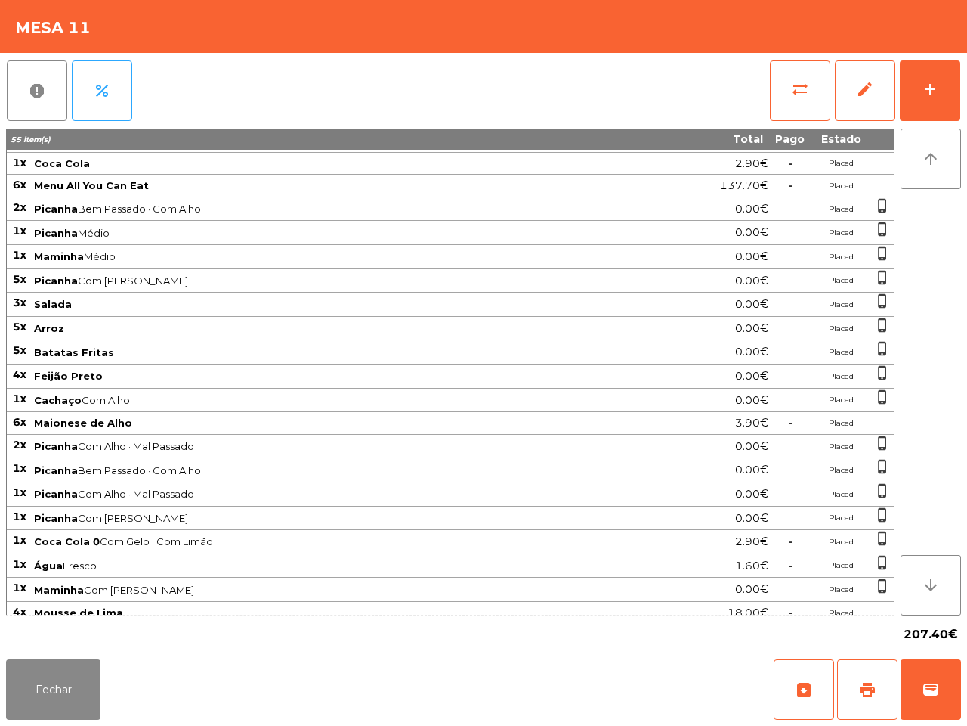
scroll to position [0, 0]
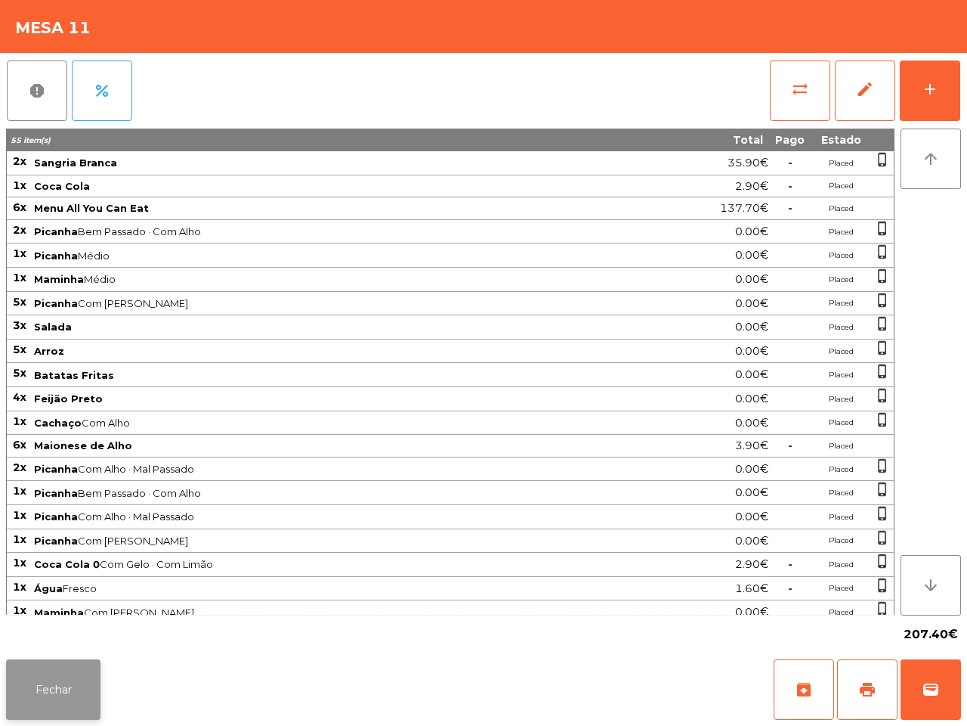
click at [57, 673] on button "Fechar" at bounding box center [53, 689] width 94 height 60
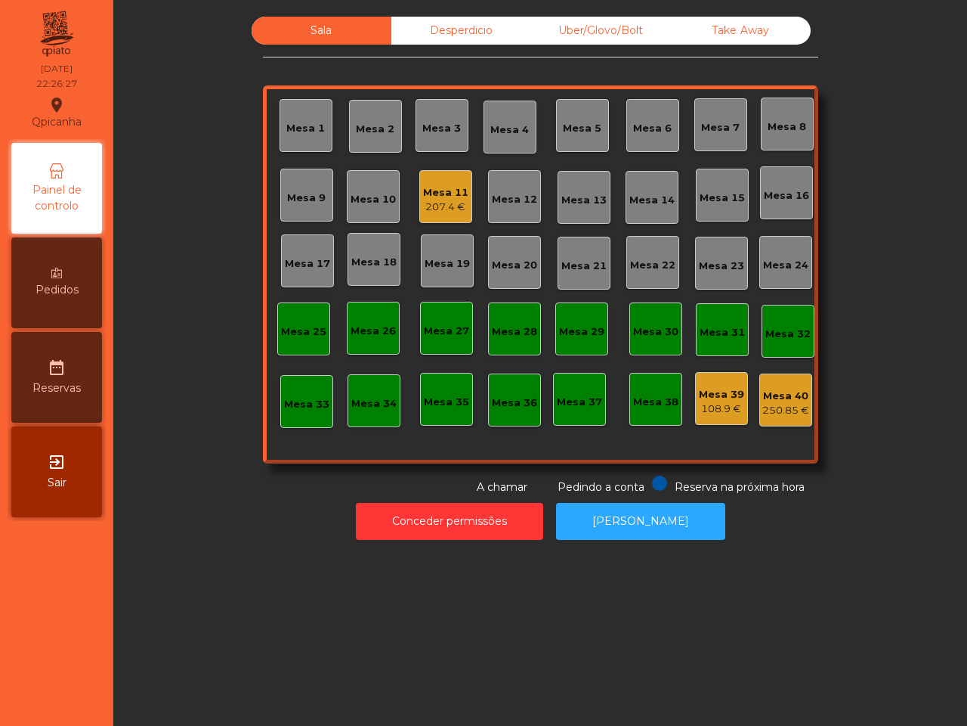
click at [191, 548] on div "Sala Desperdicio Uber/Glovo/Bolt Take Away Mesa 1 Mesa 2 Mesa 3 Mesa 4 Mesa 5 M…" at bounding box center [540, 363] width 854 height 726
click at [403, 181] on div "Mesa 1 Mesa 2 Mesa 3 Mesa 4 Mesa 5 Mesa 6 Mesa 7 Mesa 8 Mesa 9 Mesa 10 Mesa 11 …" at bounding box center [540, 274] width 555 height 378
click at [432, 190] on div "Mesa 11" at bounding box center [445, 192] width 45 height 15
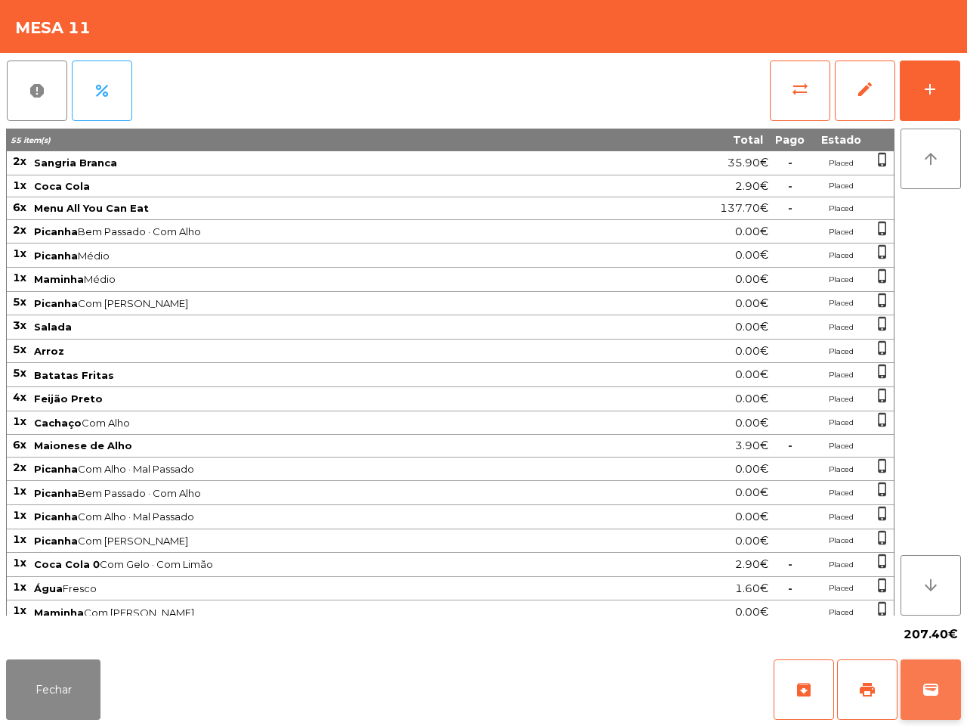
click at [903, 675] on button "wallet" at bounding box center [931, 689] width 60 height 60
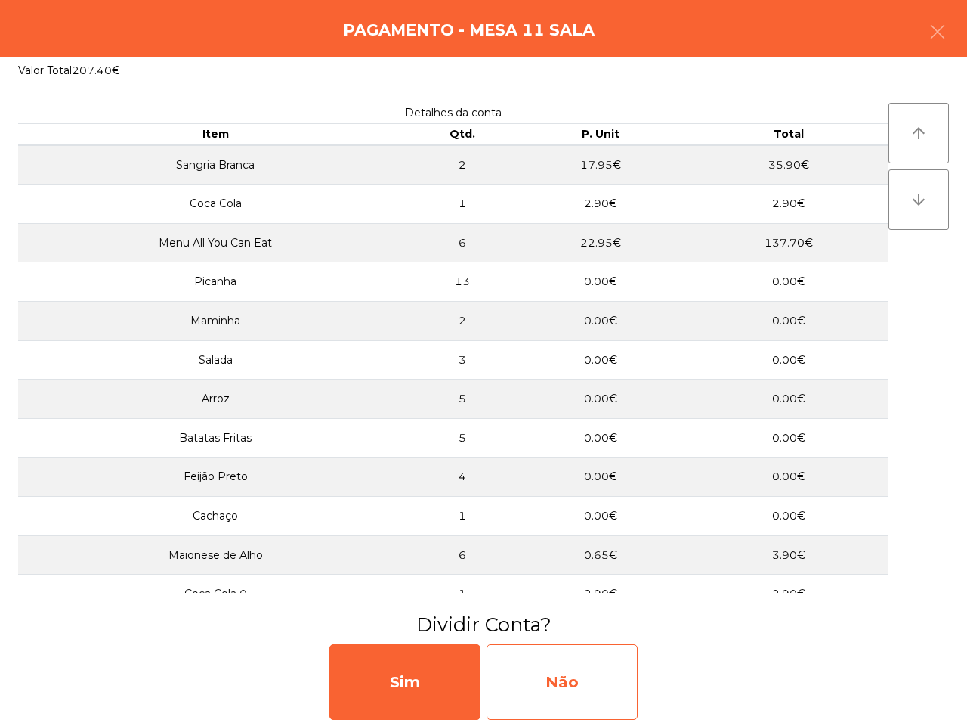
click at [620, 675] on div "Não" at bounding box center [562, 682] width 151 height 76
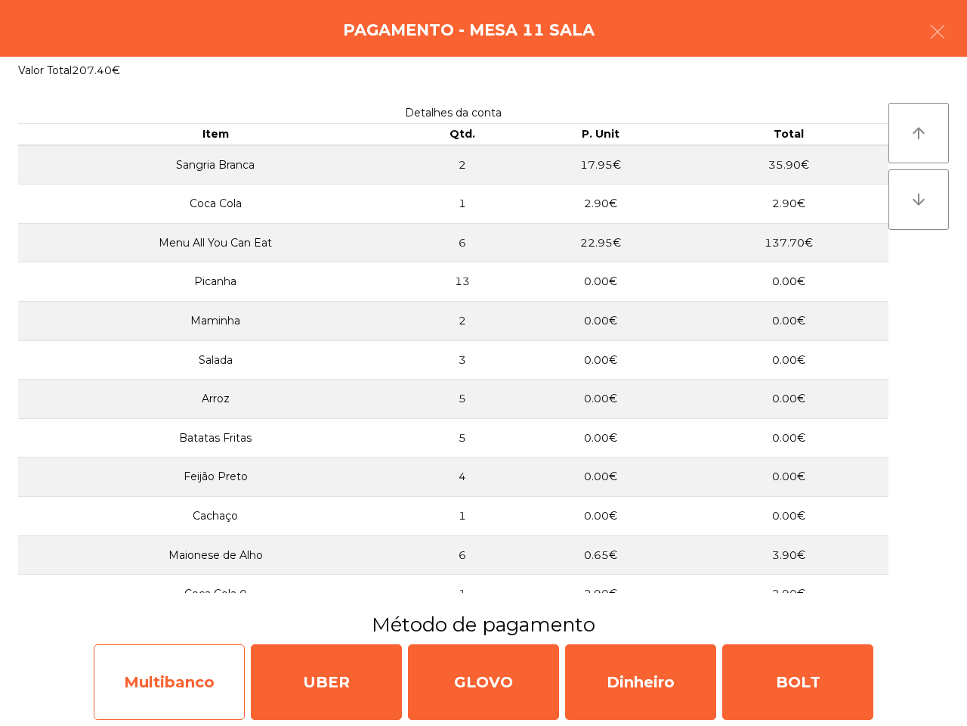
click at [208, 646] on div "Multibanco" at bounding box center [169, 682] width 151 height 76
select select "**"
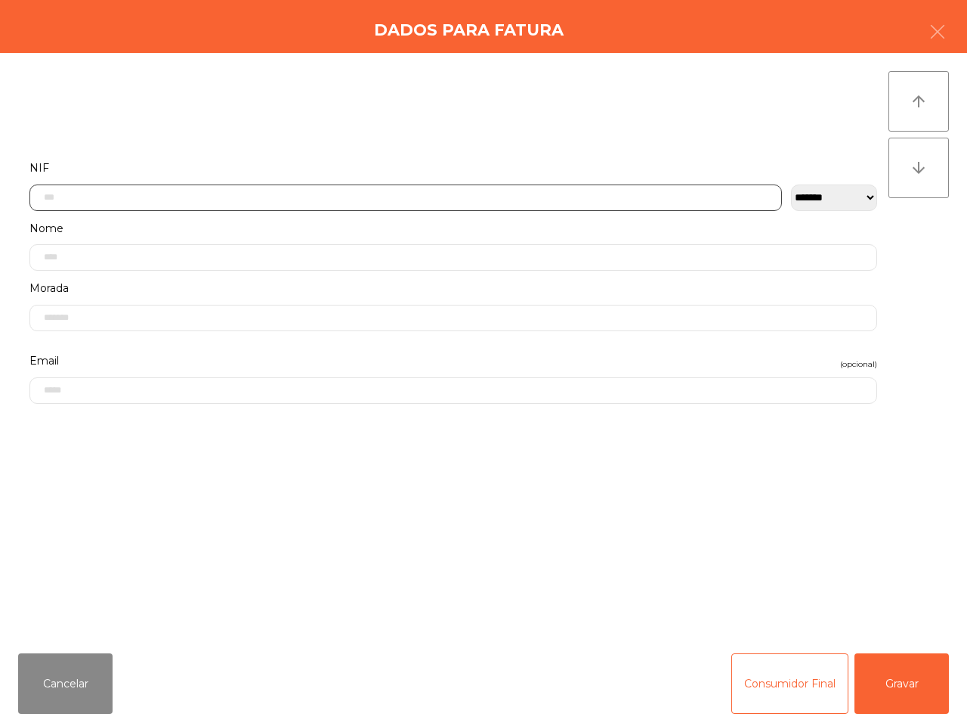
click at [268, 187] on input "text" at bounding box center [405, 197] width 753 height 26
click at [194, 244] on input "text" at bounding box center [453, 257] width 848 height 26
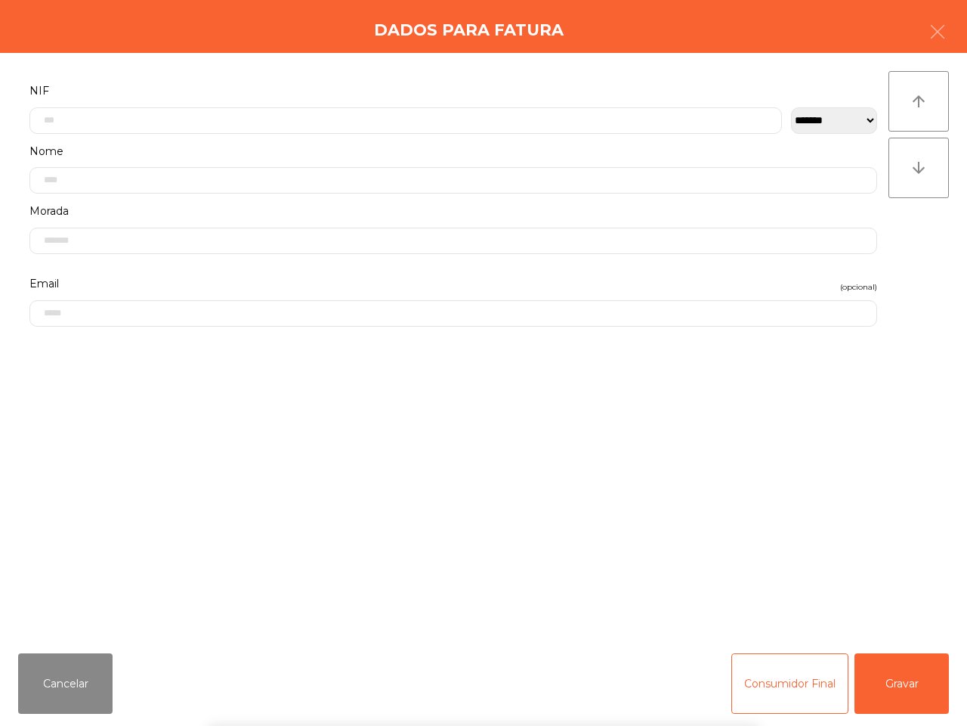
drag, startPoint x: 416, startPoint y: 562, endPoint x: 424, endPoint y: 557, distance: 9.5
click at [416, 563] on div "` 1 2 3 4 5 6 7 8 9 0 - = keyboard_backspace keyboard_tab q w e r t y u i o p […" at bounding box center [483, 631] width 967 height 187
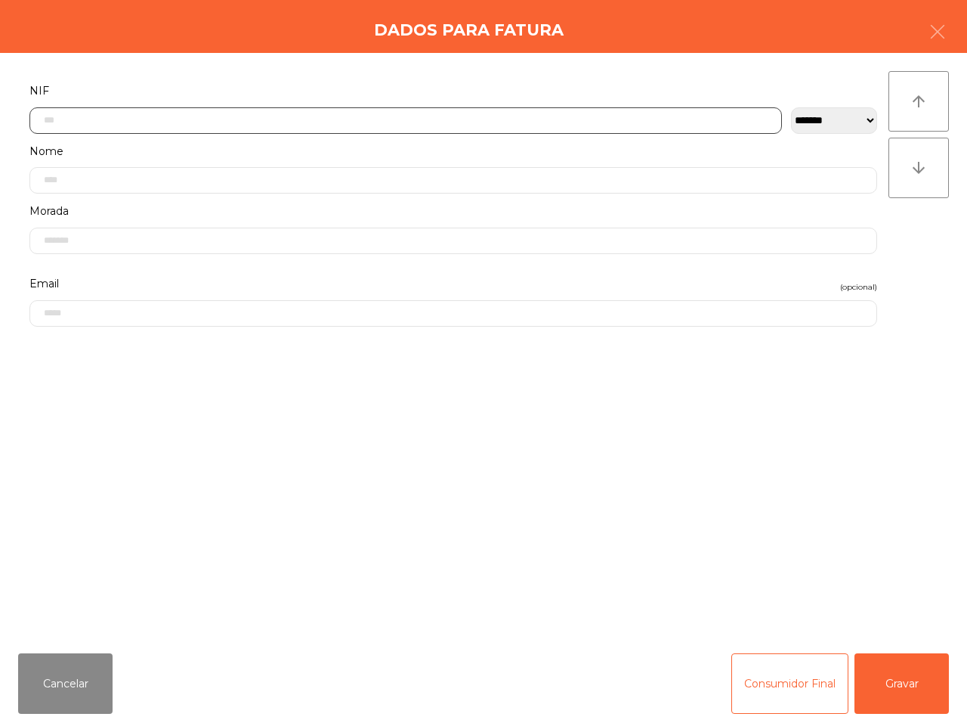
click at [161, 125] on input "text" at bounding box center [405, 120] width 753 height 26
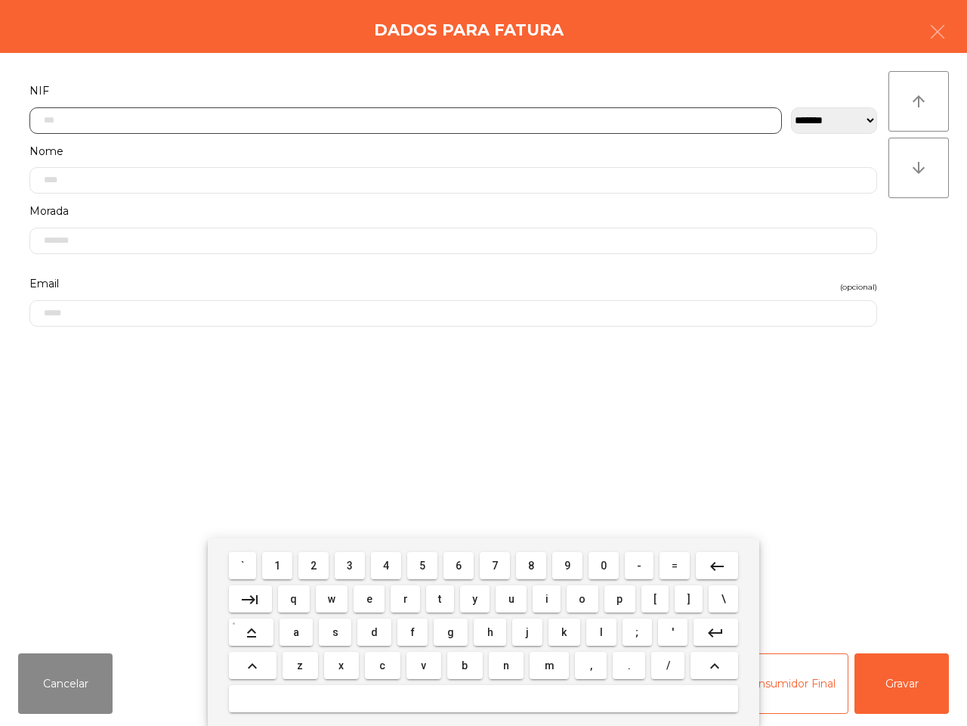
scroll to position [85, 0]
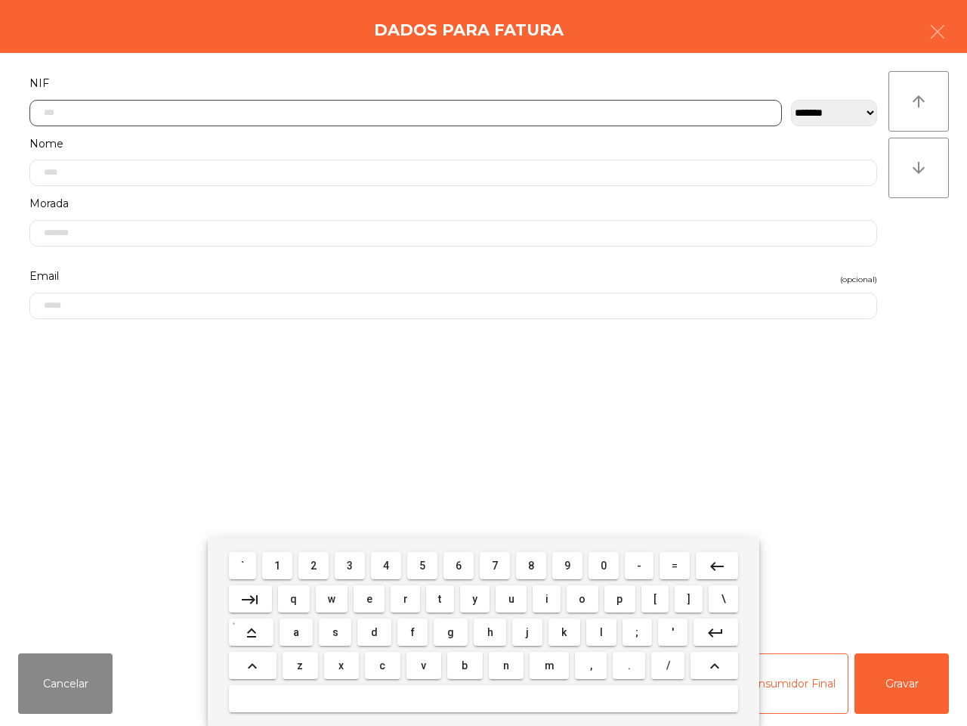
click at [423, 571] on span "5" at bounding box center [422, 565] width 6 height 12
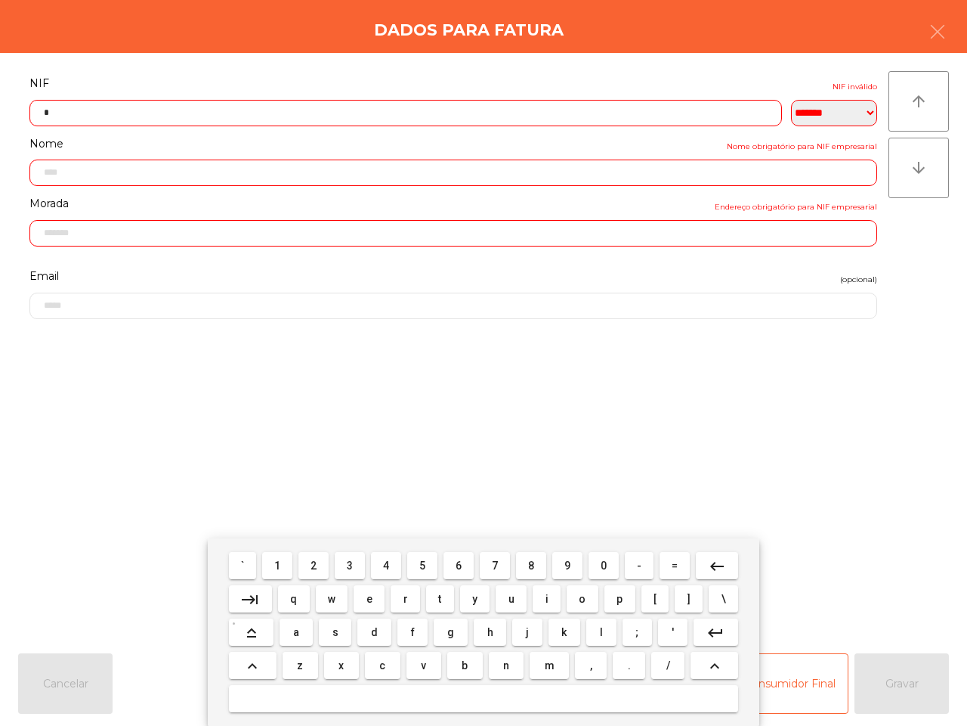
drag, startPoint x: 603, startPoint y: 567, endPoint x: 422, endPoint y: 546, distance: 182.5
click at [605, 567] on span "0" at bounding box center [604, 565] width 6 height 12
click at [356, 565] on button "3" at bounding box center [350, 565] width 30 height 27
click at [444, 564] on mat-keyboard-key "6" at bounding box center [459, 565] width 36 height 33
click at [450, 564] on button "6" at bounding box center [459, 565] width 30 height 27
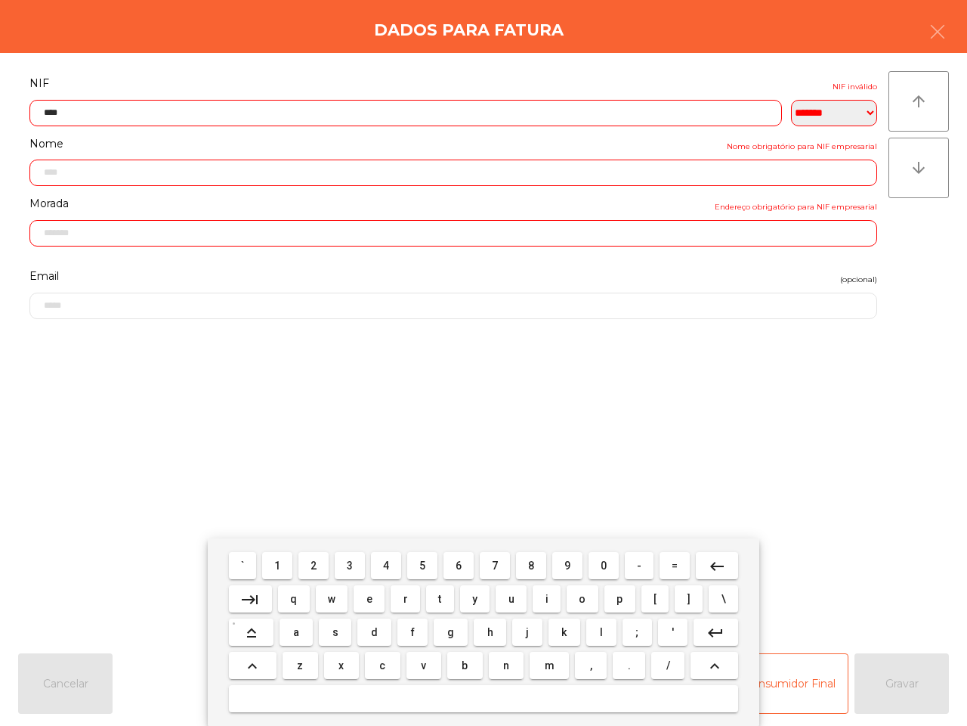
click at [386, 562] on span "4" at bounding box center [386, 565] width 6 height 12
click at [451, 567] on button "6" at bounding box center [459, 565] width 30 height 27
click at [503, 564] on button "7" at bounding box center [495, 565] width 30 height 27
click at [463, 569] on button "6" at bounding box center [459, 565] width 30 height 27
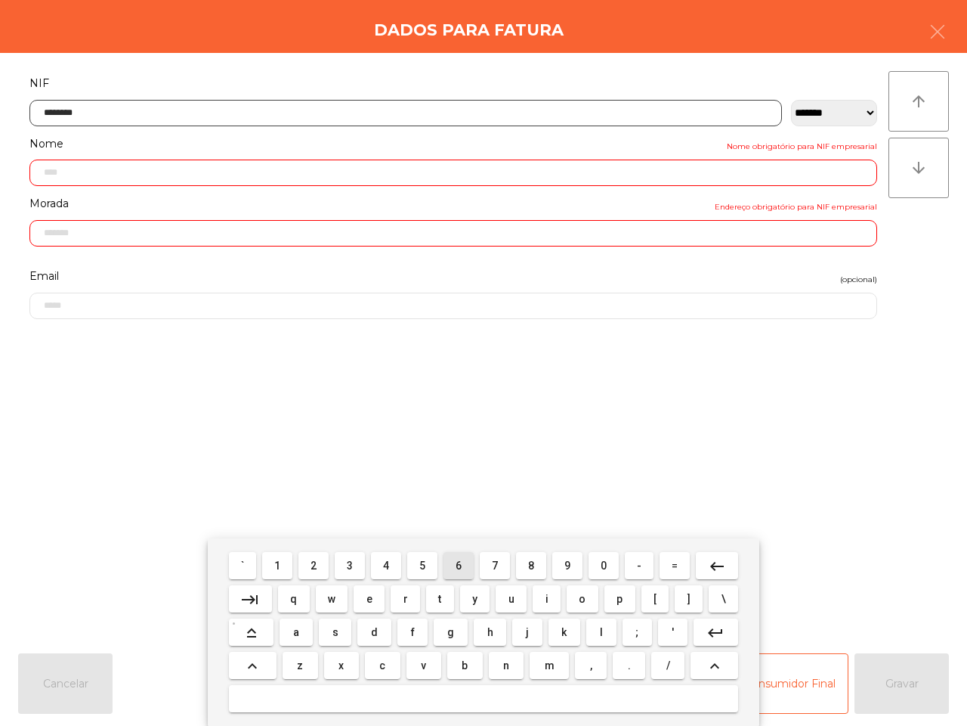
type input "*********"
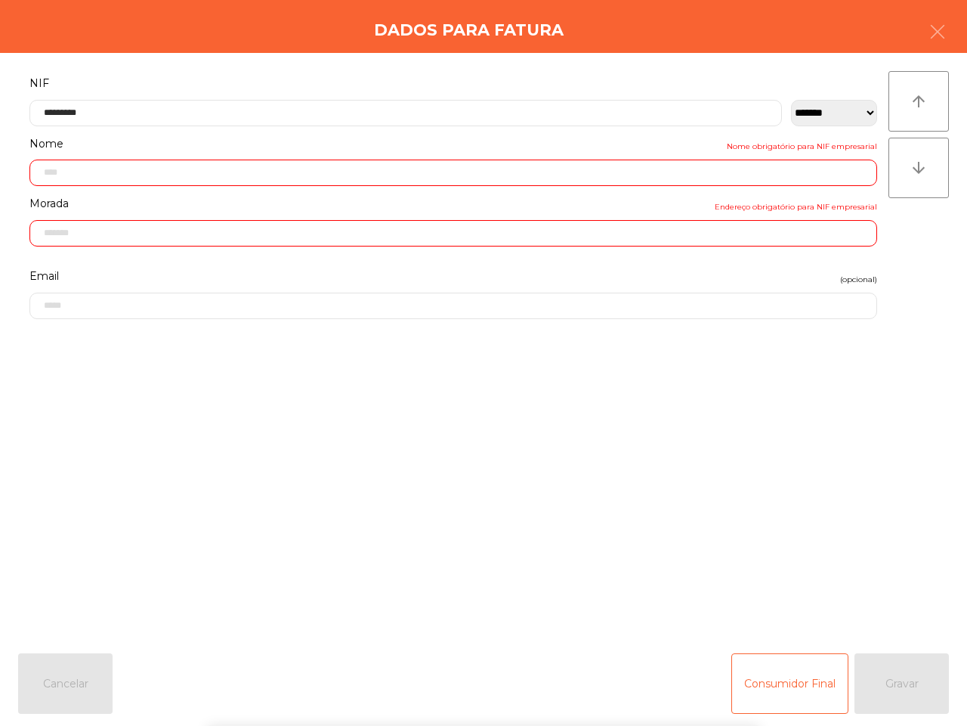
click at [522, 474] on form "**********" at bounding box center [453, 349] width 871 height 552
click at [878, 678] on div "Consumidor Final Gravar" at bounding box center [841, 683] width 218 height 60
type input "**********"
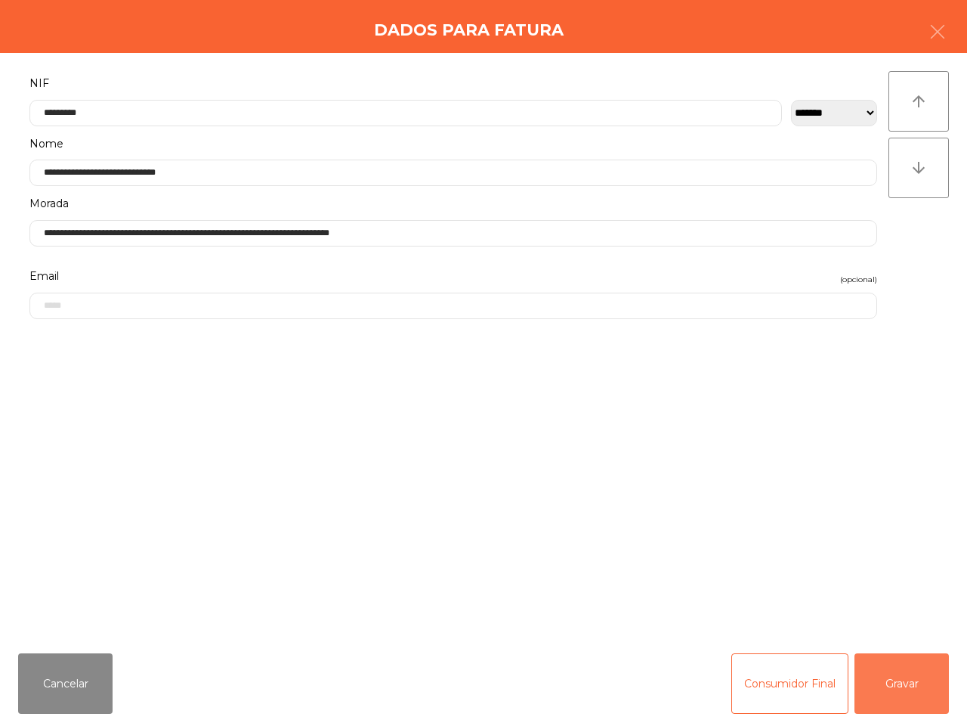
click at [881, 685] on button "Gravar" at bounding box center [902, 683] width 94 height 60
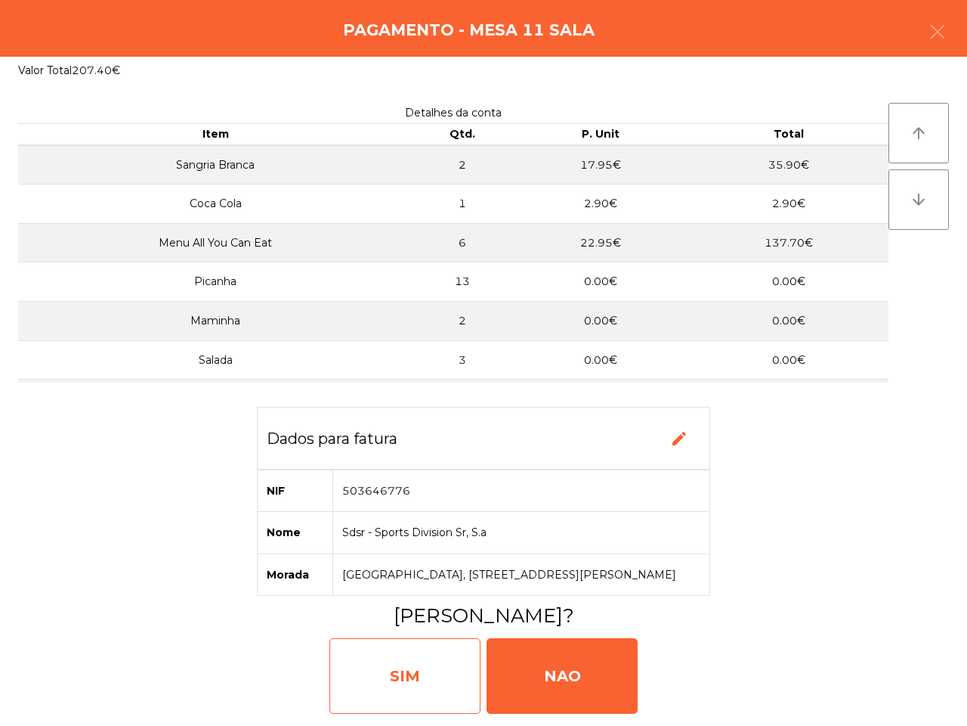
click at [443, 688] on div "SIM" at bounding box center [405, 676] width 151 height 76
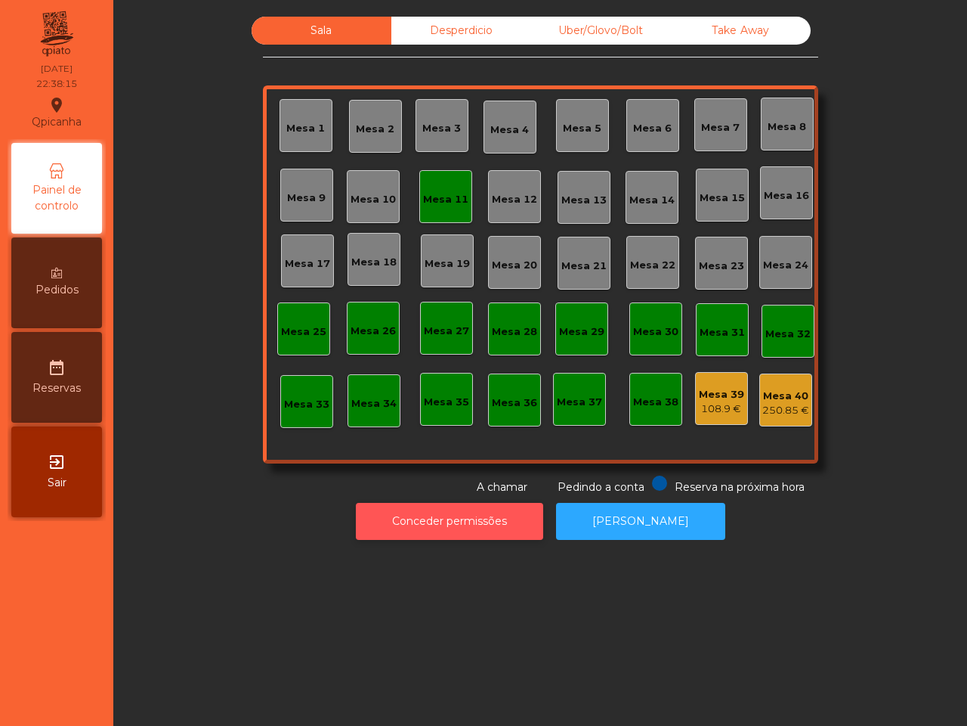
click at [510, 525] on button "Conceder permissões" at bounding box center [449, 521] width 187 height 37
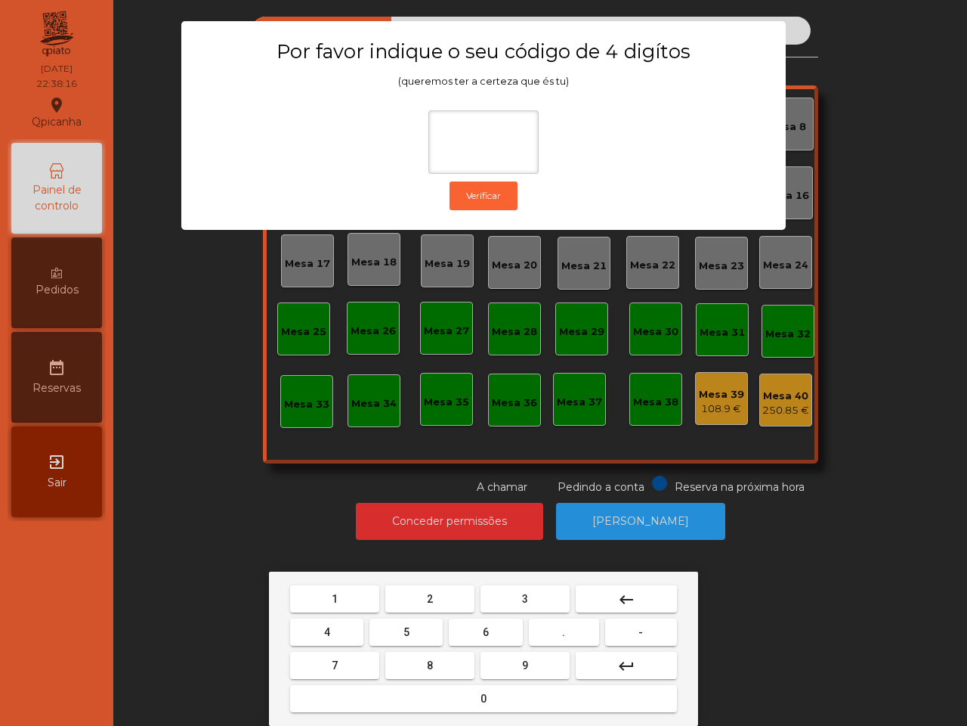
click at [355, 586] on button "1" at bounding box center [334, 598] width 89 height 27
click at [534, 657] on button "9" at bounding box center [525, 664] width 89 height 27
click at [357, 632] on button "4" at bounding box center [326, 631] width 73 height 27
click at [401, 685] on button "0" at bounding box center [483, 698] width 387 height 27
type input "****"
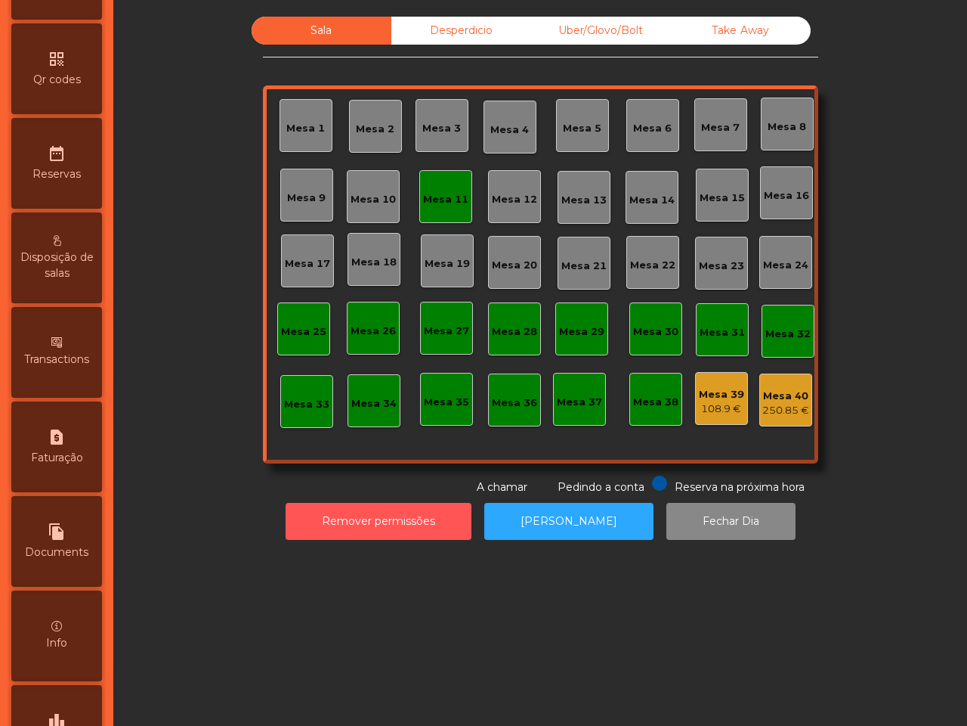
scroll to position [574, 0]
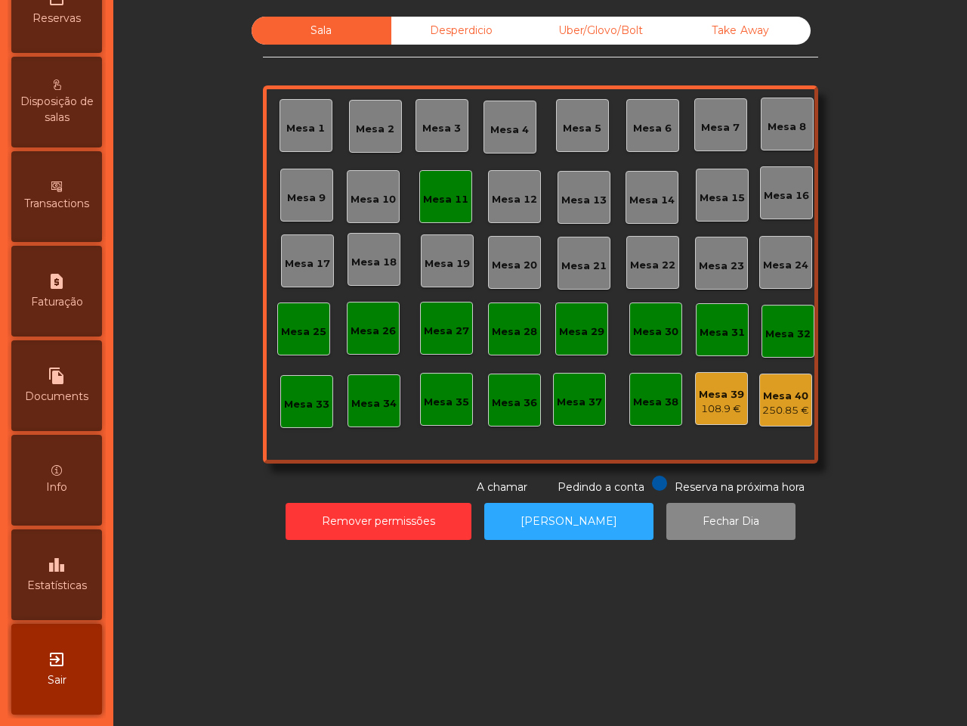
click at [66, 555] on icon "leaderboard" at bounding box center [57, 564] width 18 height 18
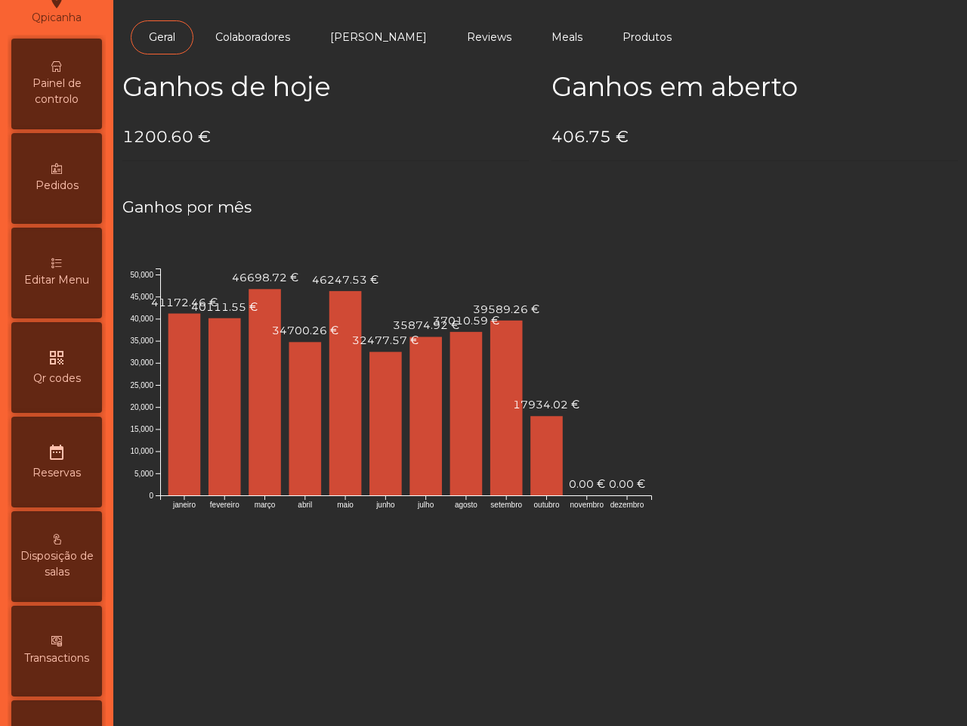
scroll to position [102, 0]
click at [36, 98] on span "Painel de controlo" at bounding box center [56, 94] width 83 height 32
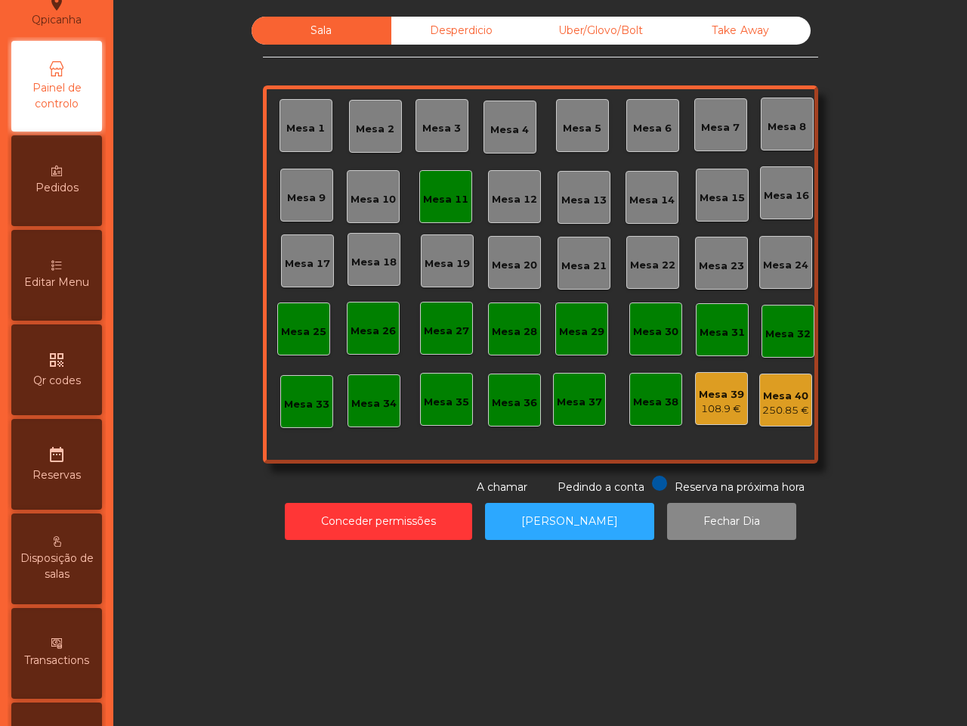
click at [769, 418] on div "Mesa 40 250.85 €" at bounding box center [786, 399] width 53 height 53
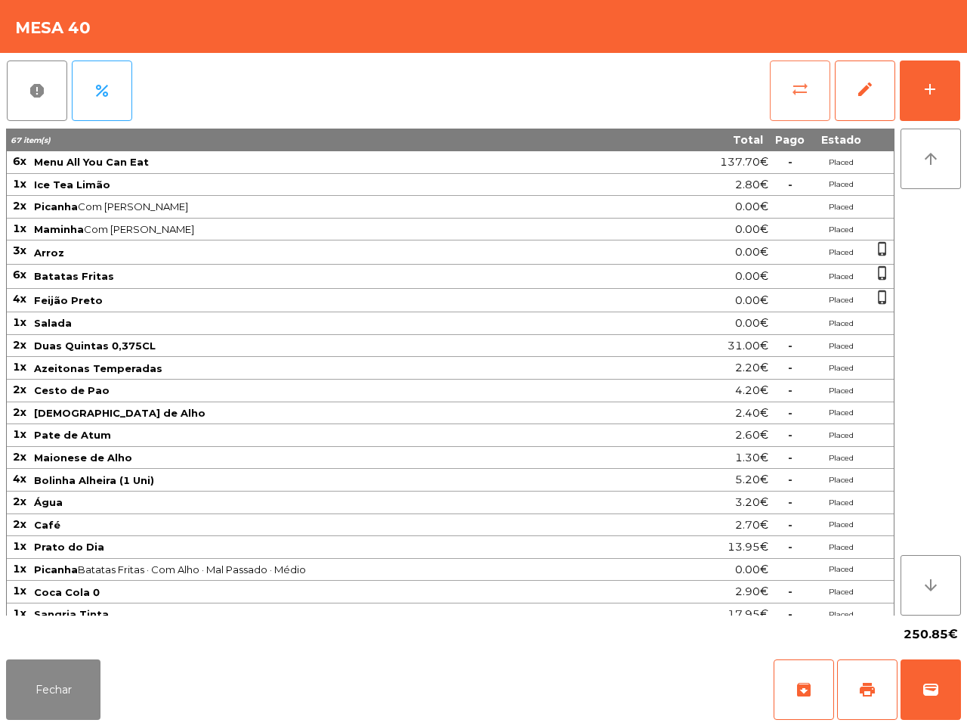
click at [814, 78] on button "sync_alt" at bounding box center [800, 90] width 60 height 60
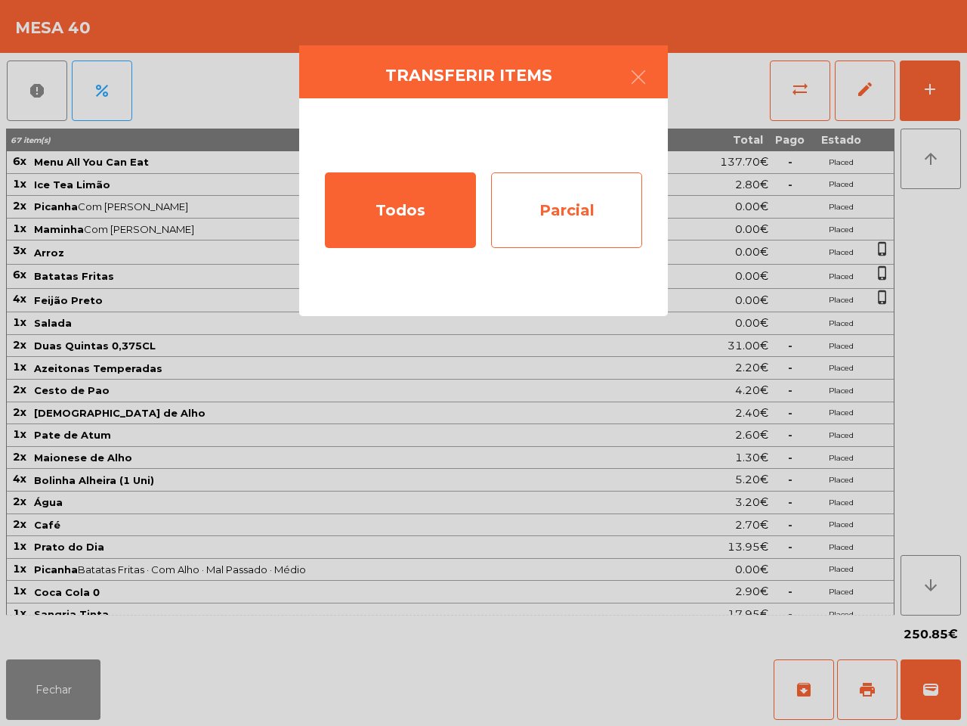
click at [561, 214] on div "Parcial" at bounding box center [566, 210] width 151 height 76
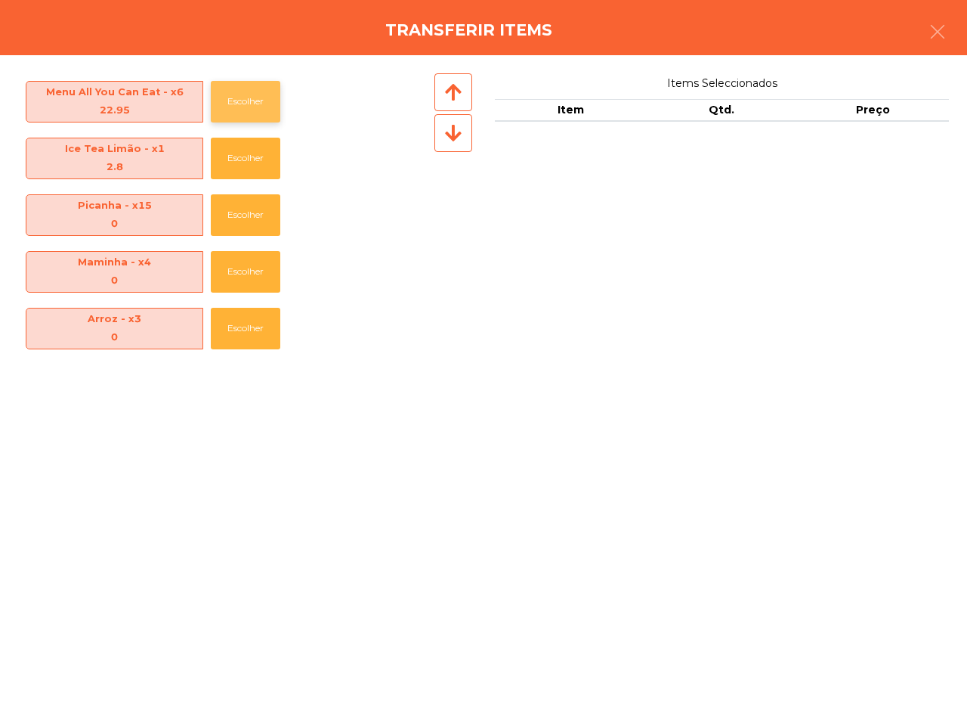
click at [255, 94] on button "Escolher" at bounding box center [246, 102] width 70 height 42
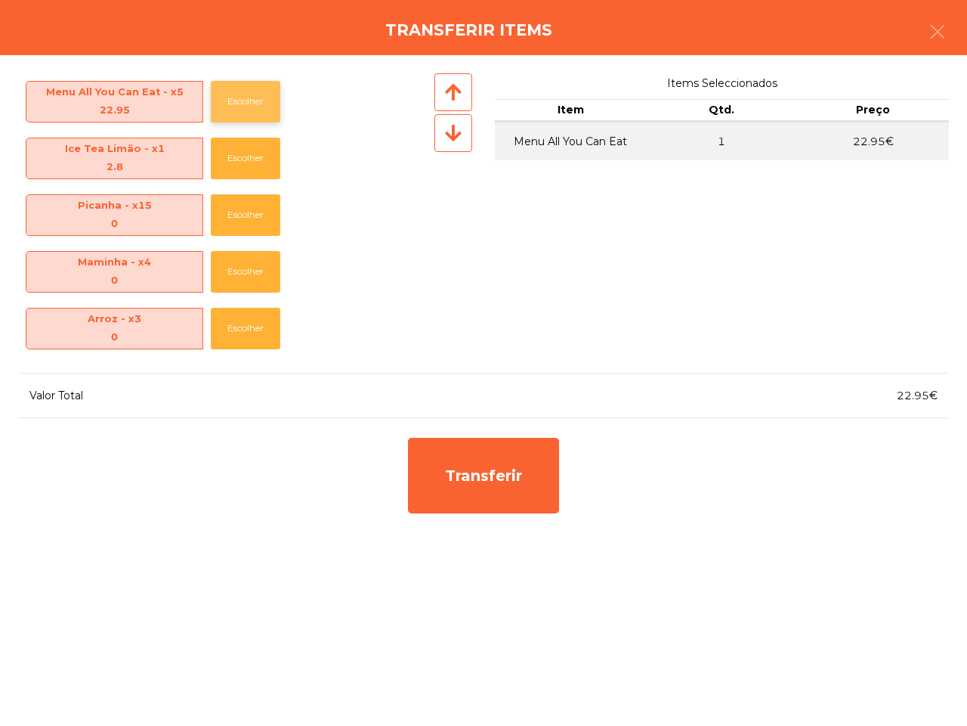
click at [255, 94] on button "Escolher" at bounding box center [246, 102] width 70 height 42
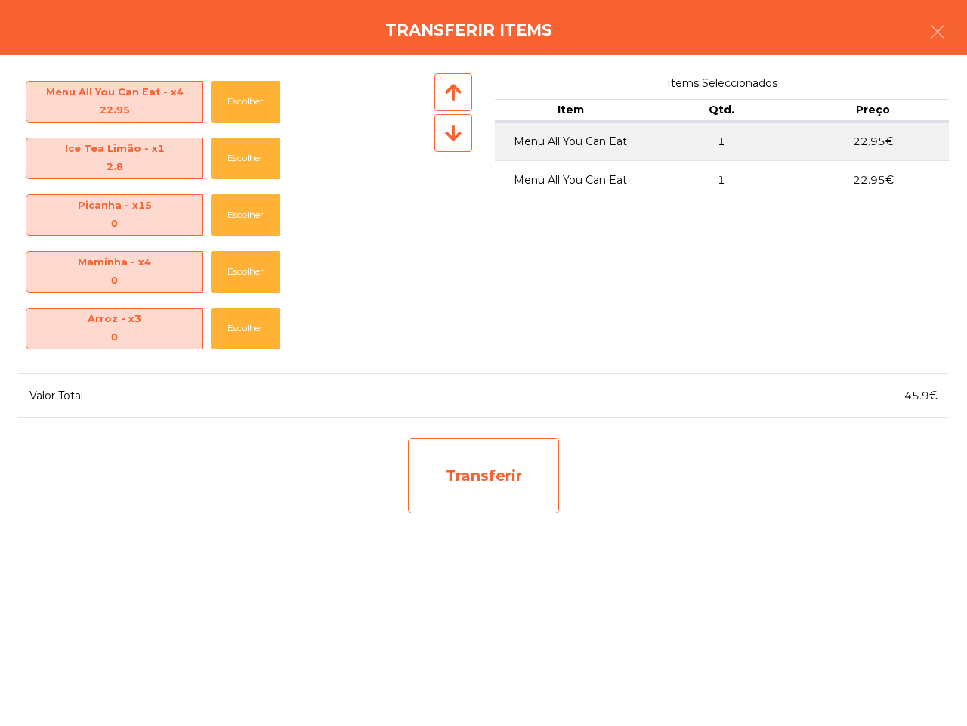
click at [480, 459] on div "Transferir" at bounding box center [483, 476] width 151 height 76
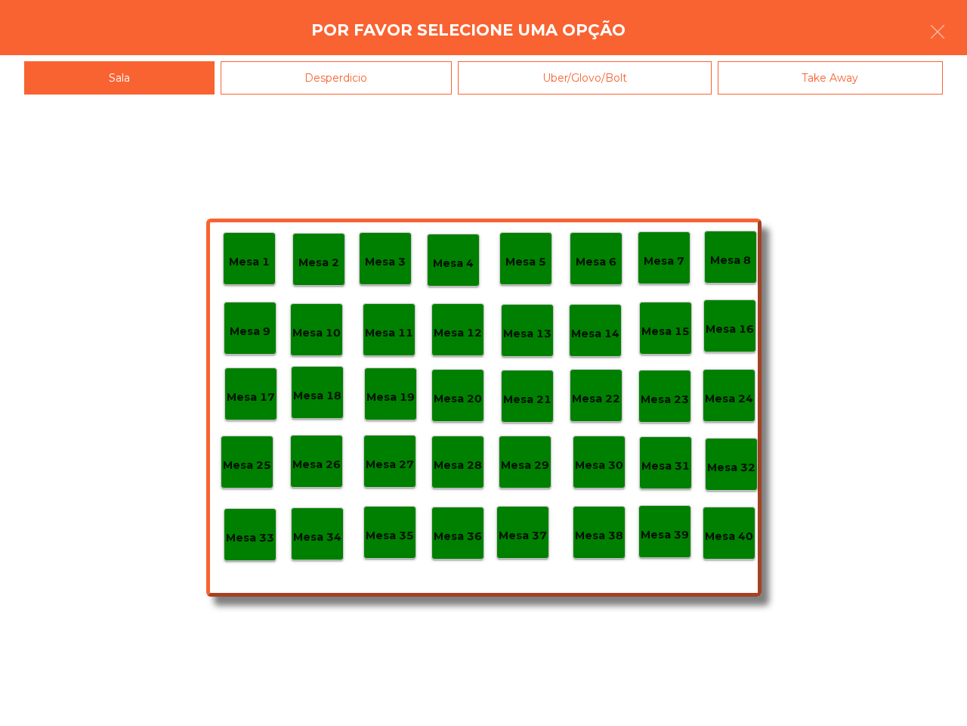
click at [655, 538] on p "Mesa 39" at bounding box center [665, 534] width 48 height 17
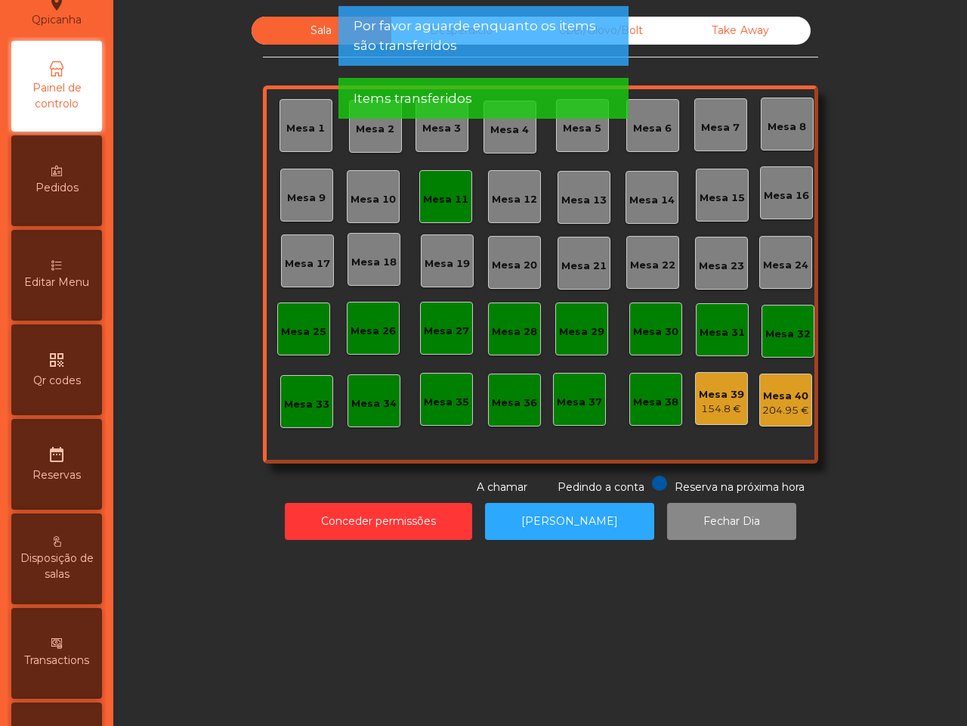
click at [791, 391] on div "Mesa 40" at bounding box center [786, 395] width 47 height 15
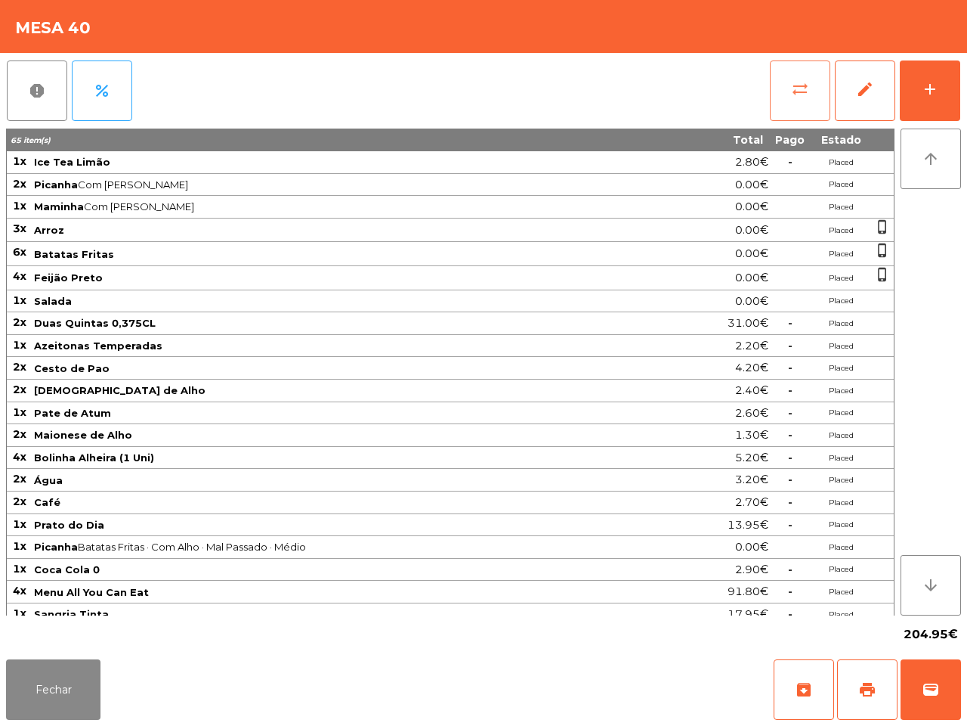
click at [777, 85] on button "sync_alt" at bounding box center [800, 90] width 60 height 60
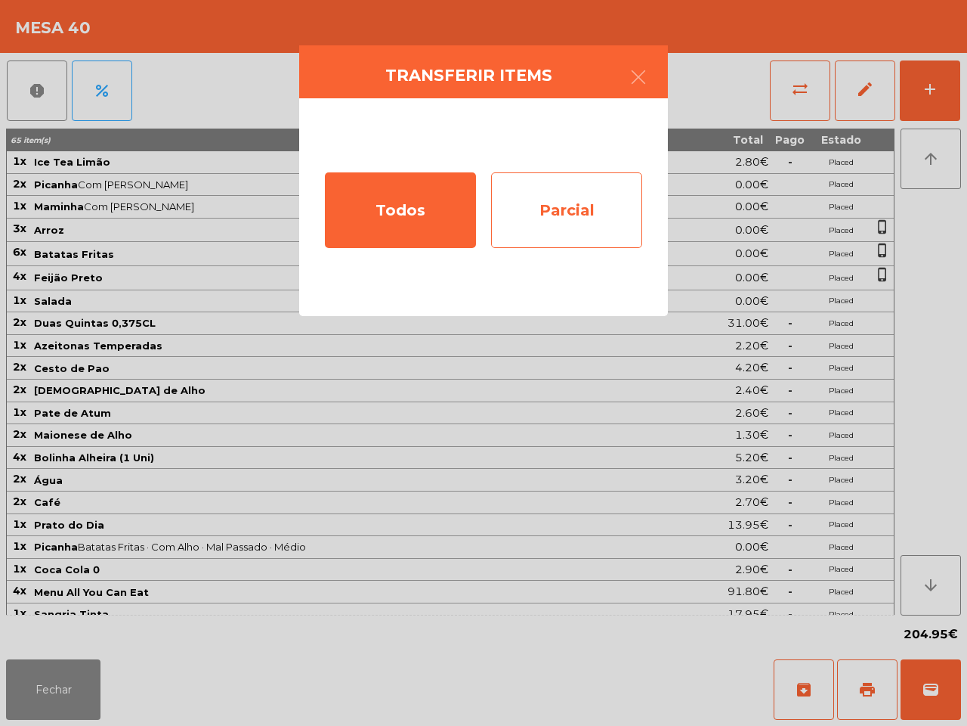
click at [564, 199] on div "Parcial" at bounding box center [566, 210] width 151 height 76
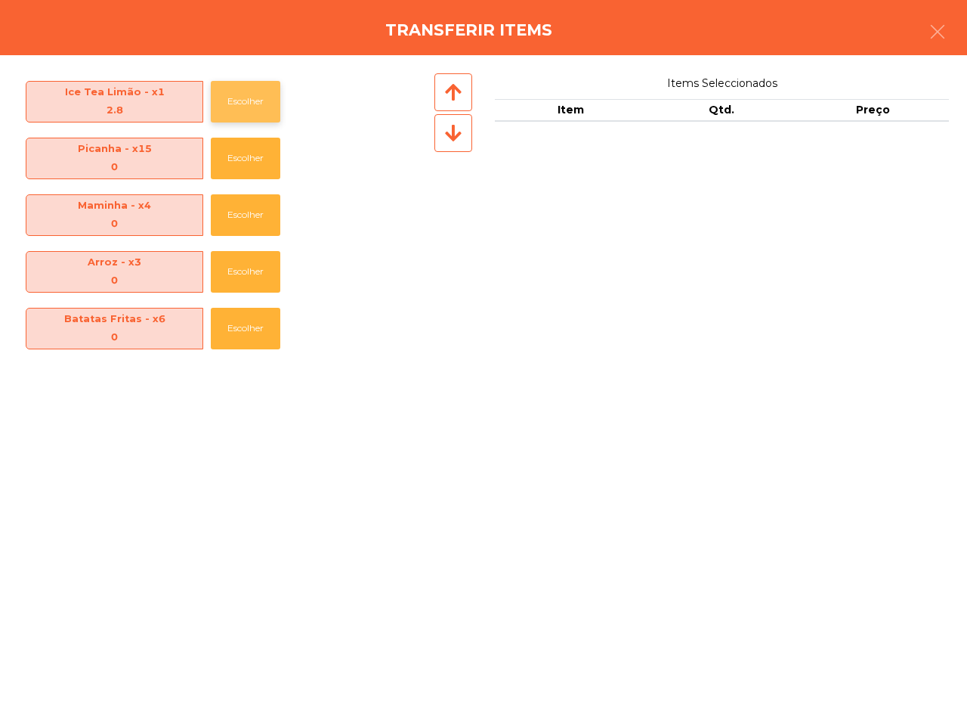
click at [225, 112] on button "Escolher" at bounding box center [246, 102] width 70 height 42
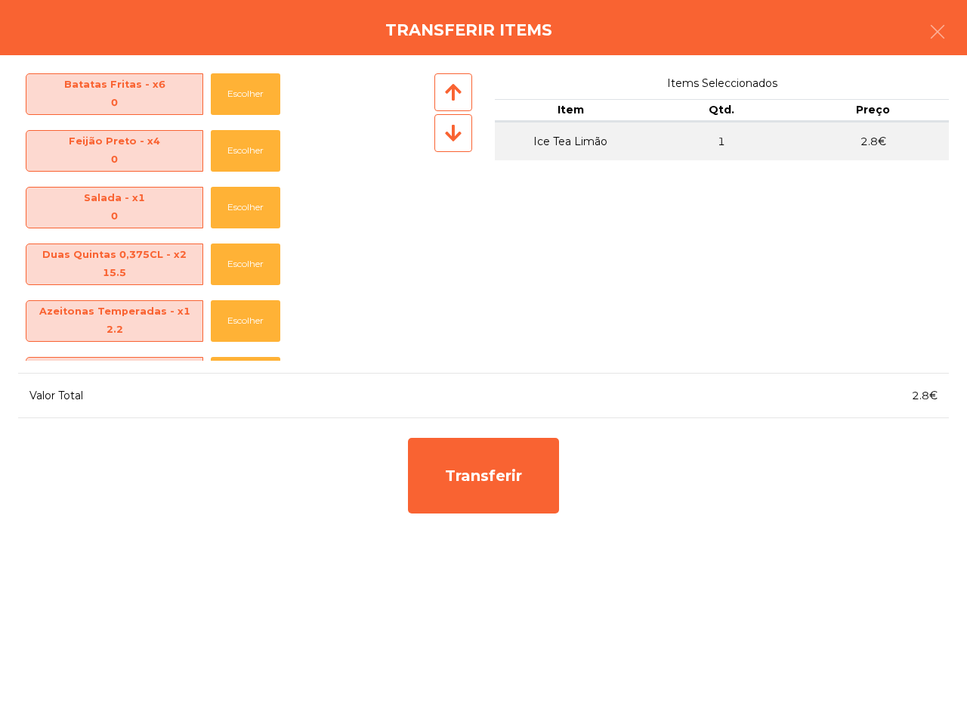
scroll to position [189, 0]
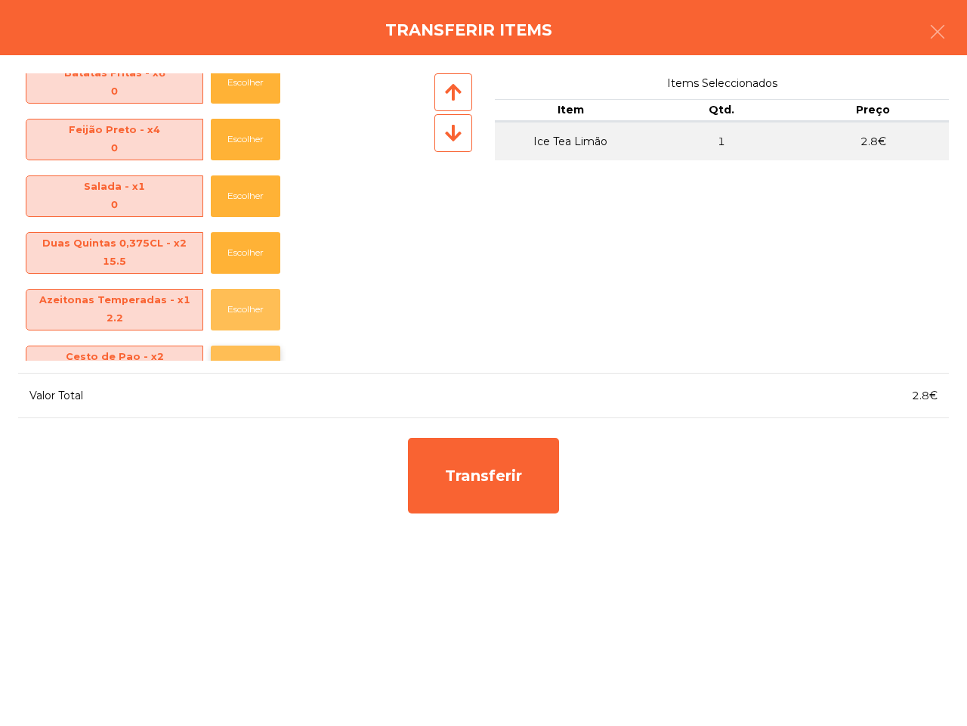
click at [243, 303] on button "Escolher" at bounding box center [246, 310] width 70 height 42
click at [243, 306] on button "Escolher" at bounding box center [246, 310] width 70 height 42
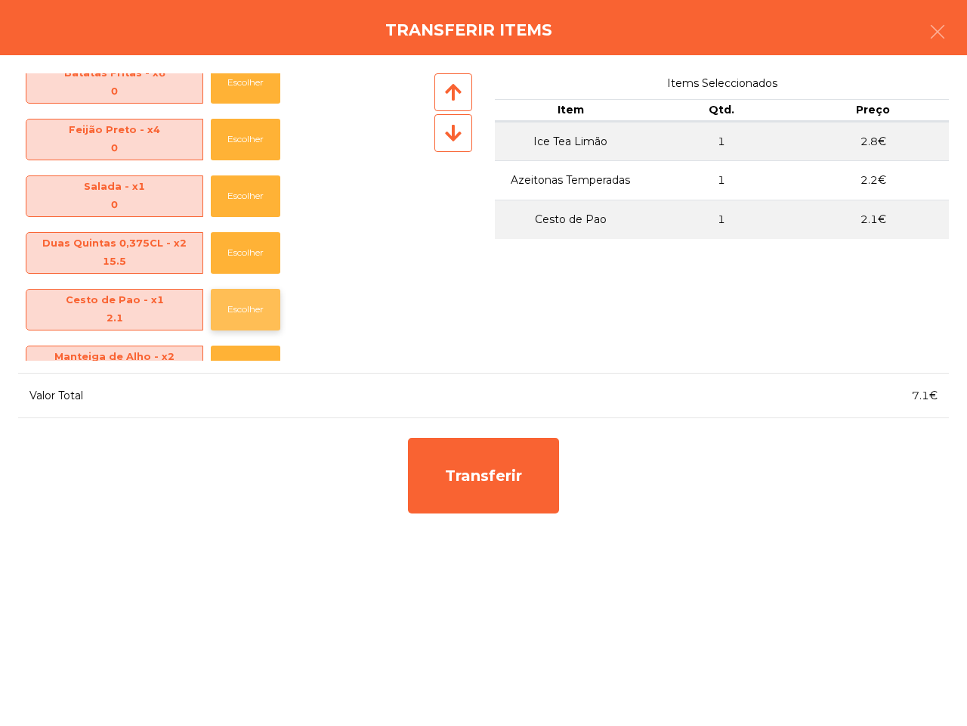
click at [253, 299] on button "Escolher" at bounding box center [246, 310] width 70 height 42
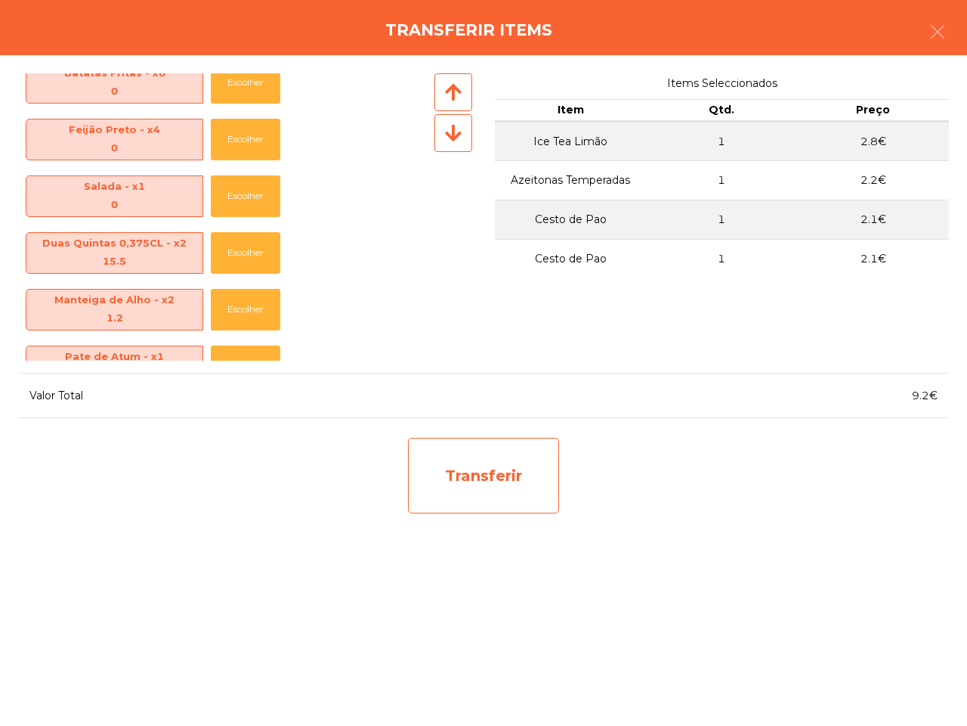
click at [488, 499] on div "Transferir" at bounding box center [483, 476] width 151 height 76
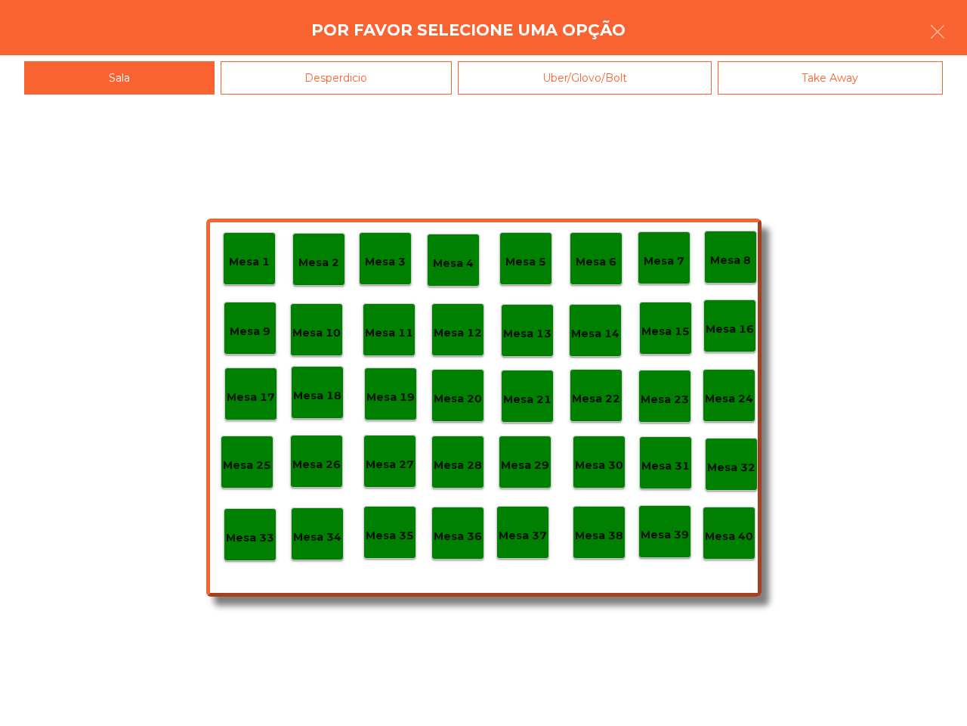
click at [654, 524] on div "Mesa 39" at bounding box center [665, 531] width 48 height 23
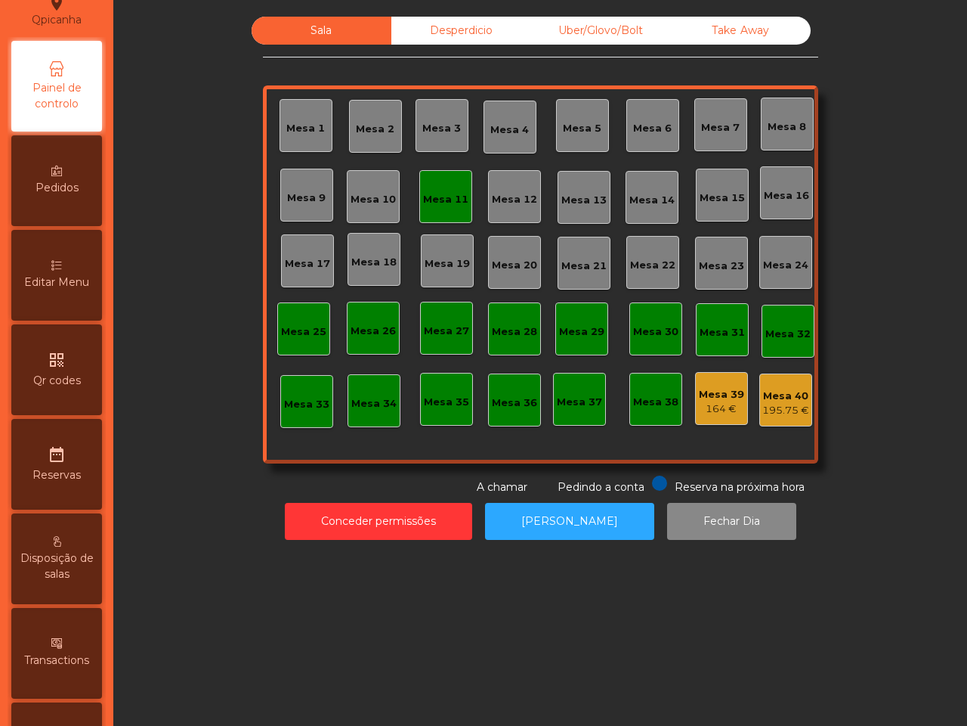
click at [765, 384] on div "Mesa 40 195.75 €" at bounding box center [786, 400] width 47 height 36
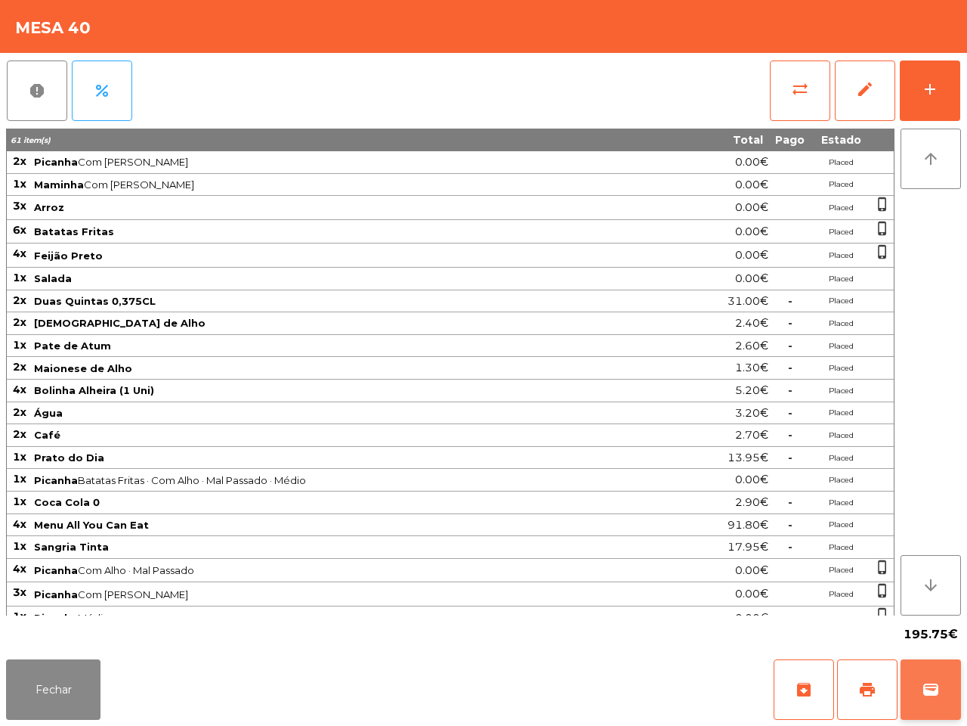
click at [923, 670] on button "wallet" at bounding box center [931, 689] width 60 height 60
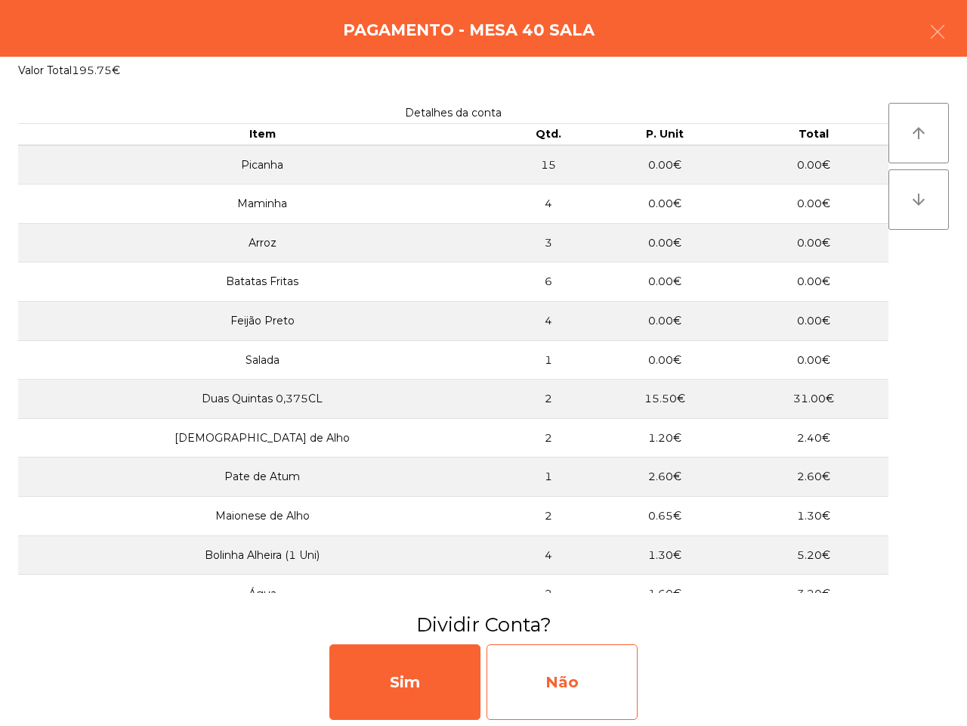
click at [518, 682] on div "Não" at bounding box center [562, 682] width 151 height 76
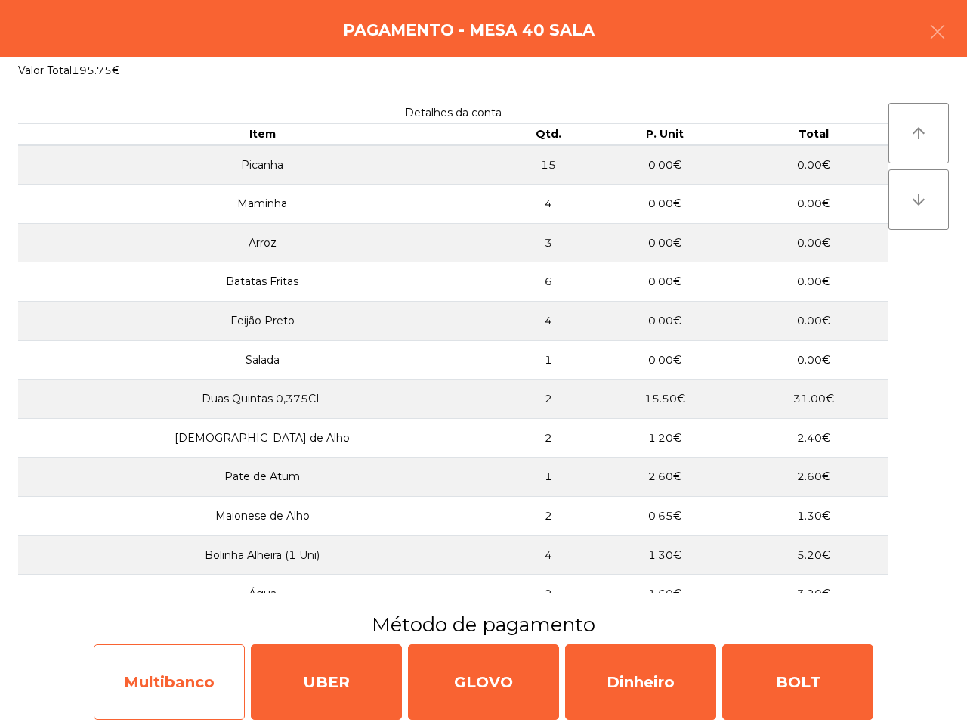
click at [225, 651] on div "Multibanco" at bounding box center [169, 682] width 151 height 76
select select "**"
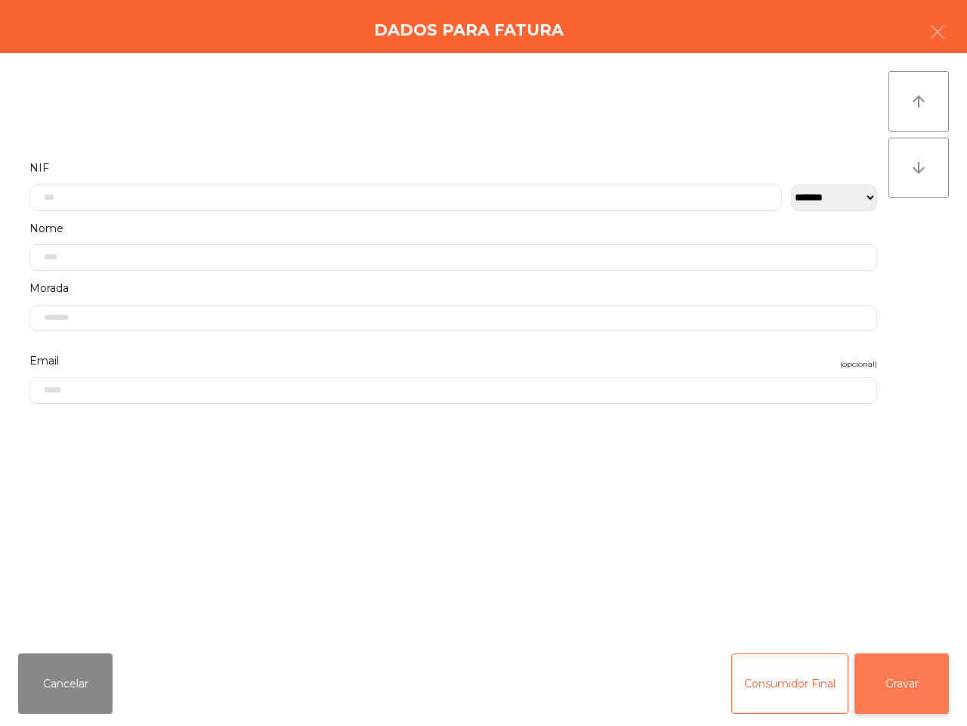
click at [899, 688] on button "Gravar" at bounding box center [902, 683] width 94 height 60
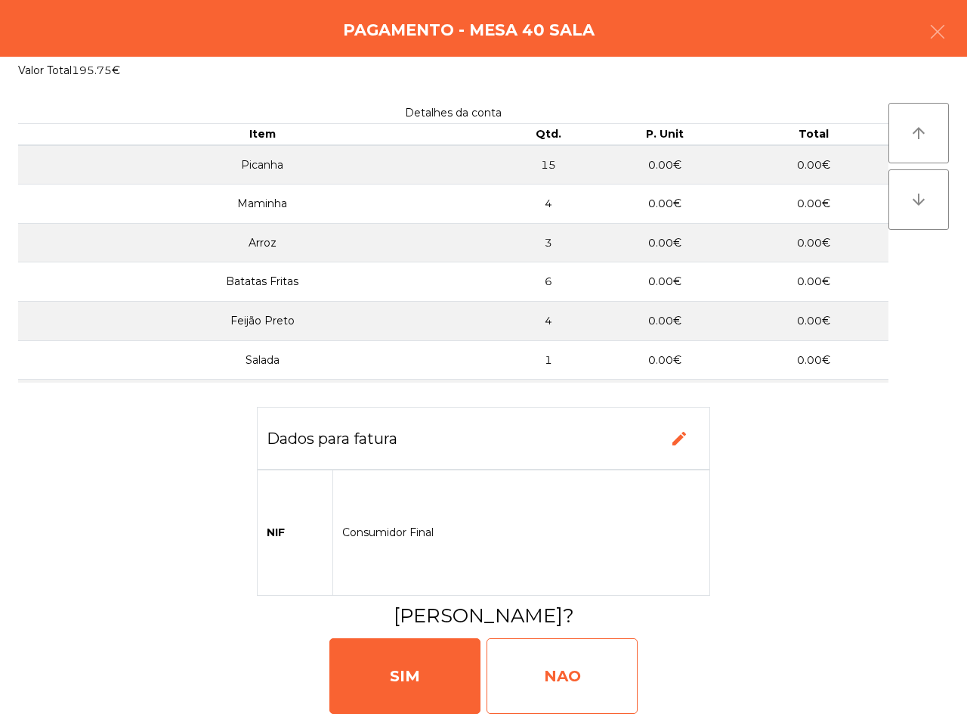
click at [544, 667] on div "NAO" at bounding box center [562, 676] width 151 height 76
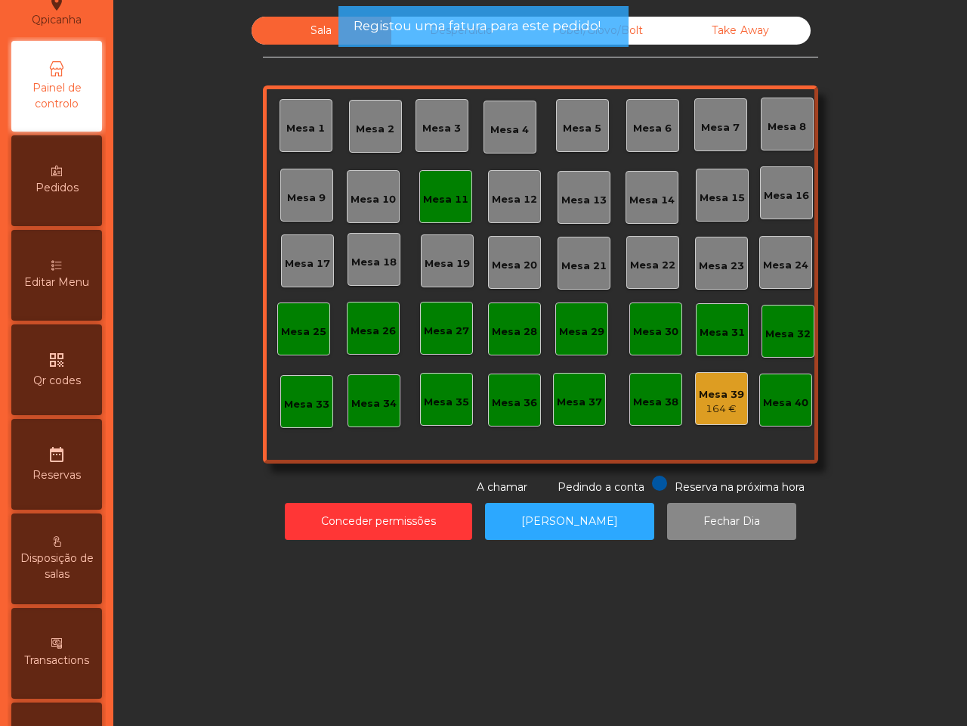
click at [726, 404] on div "164 €" at bounding box center [721, 408] width 45 height 15
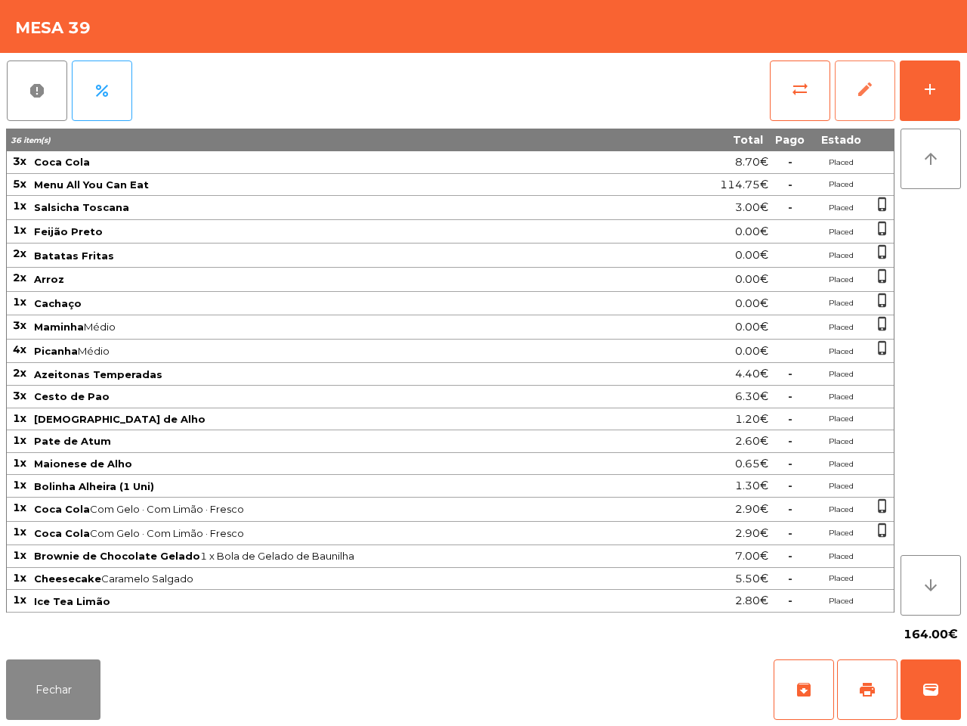
click at [883, 76] on button "edit" at bounding box center [865, 90] width 60 height 60
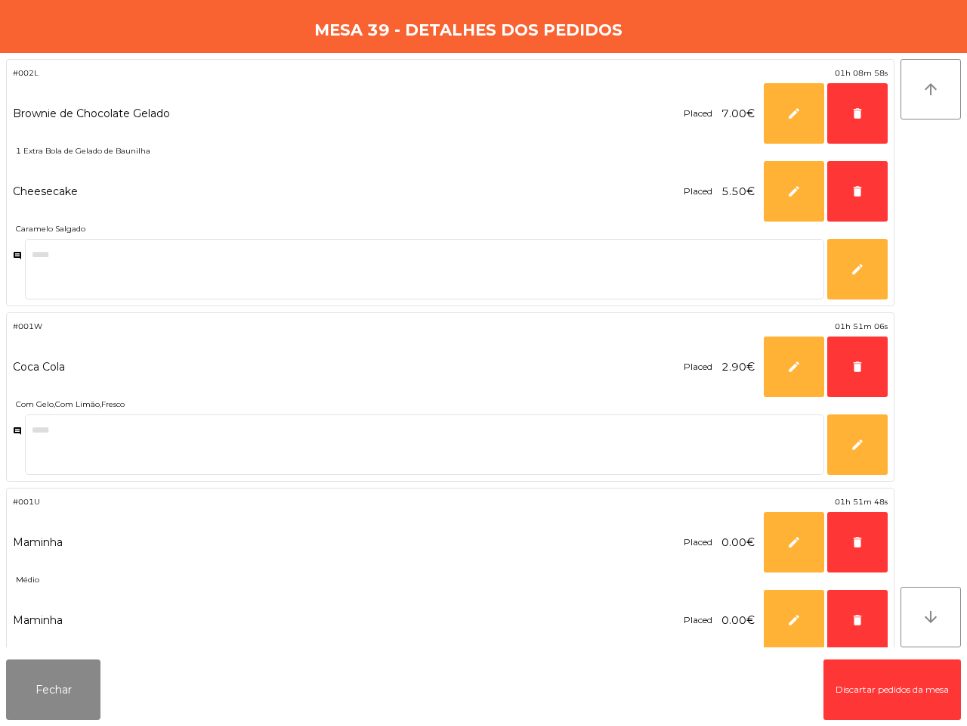
click at [904, 688] on button "Discartar pedidos da mesa" at bounding box center [893, 689] width 138 height 60
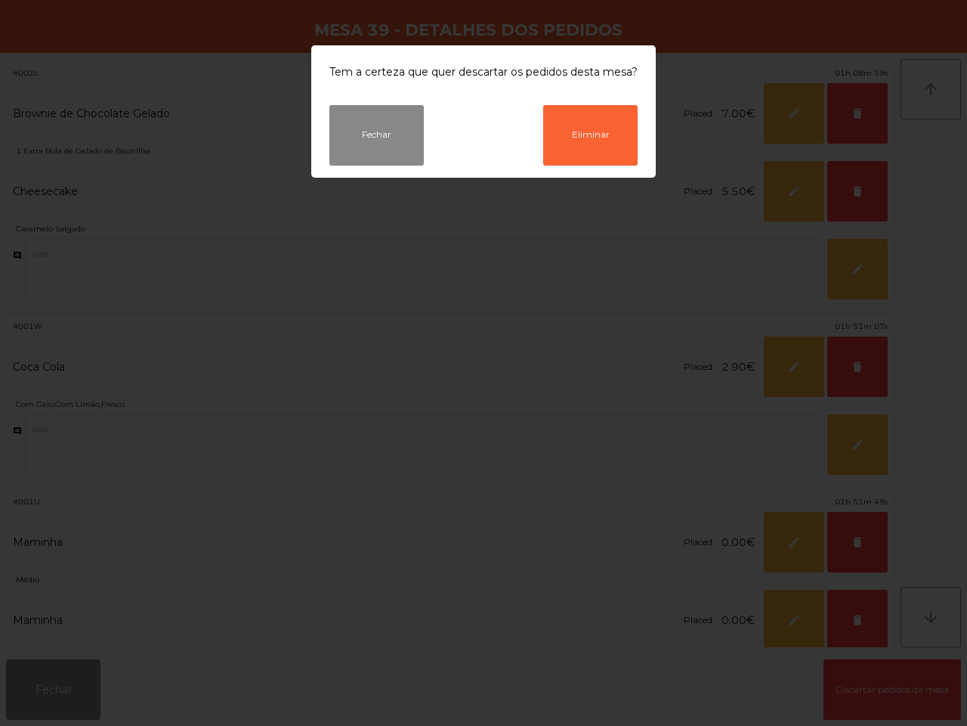
click at [552, 137] on button "Eliminar" at bounding box center [590, 135] width 94 height 60
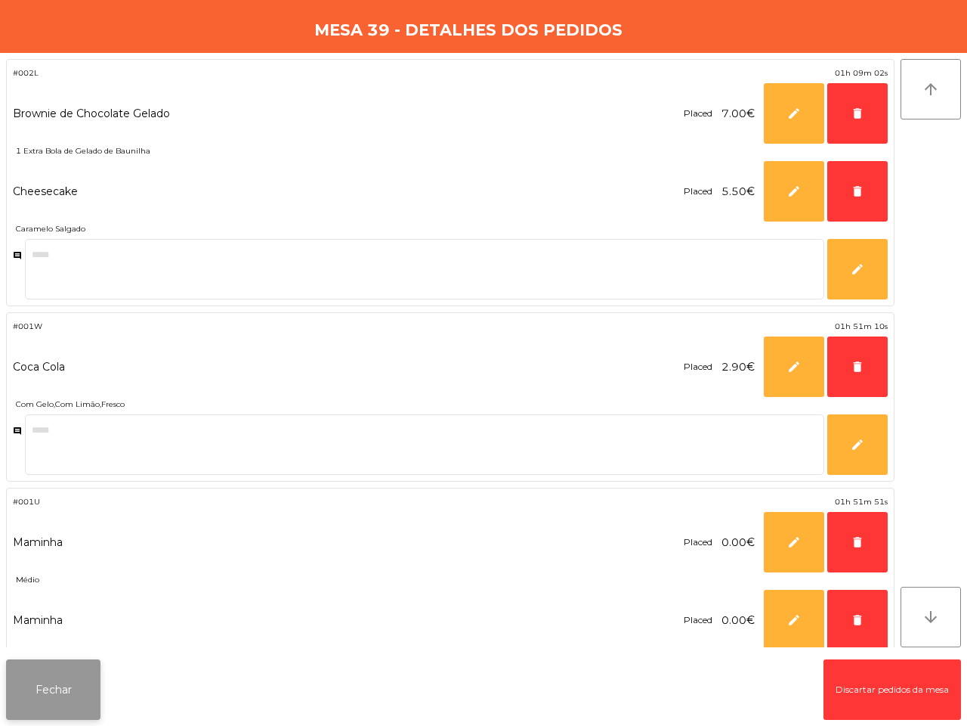
click at [73, 682] on button "Fechar" at bounding box center [53, 689] width 94 height 60
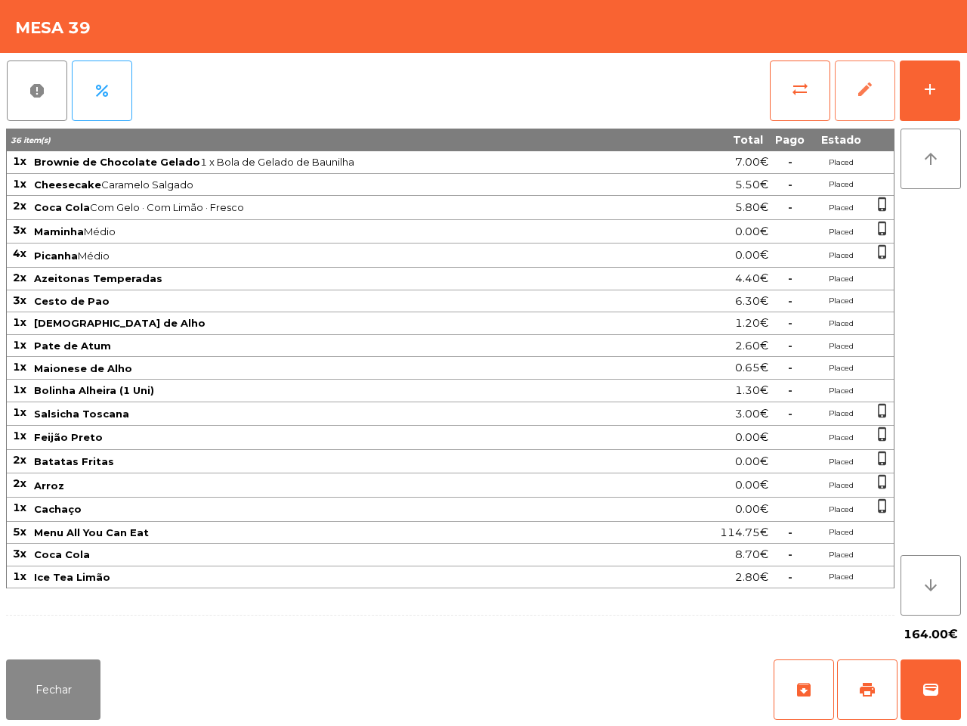
click at [73, 682] on button "Fechar" at bounding box center [53, 689] width 94 height 60
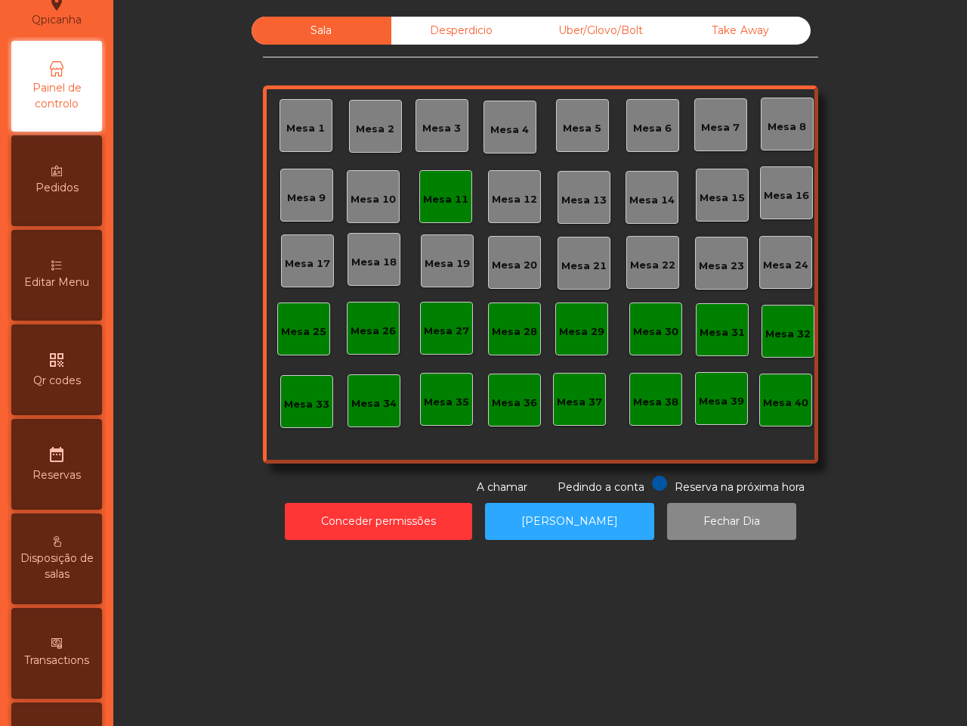
click at [431, 34] on div "Desperdicio" at bounding box center [461, 31] width 140 height 28
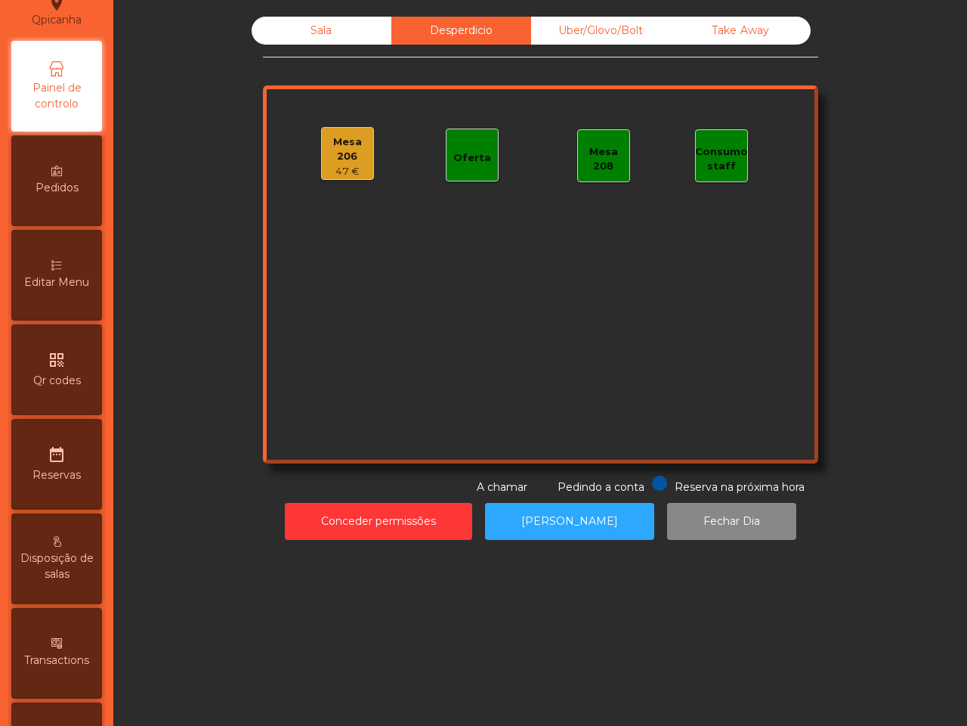
drag, startPoint x: 590, startPoint y: 25, endPoint x: 633, endPoint y: 25, distance: 43.1
click at [591, 25] on div "Uber/Glovo/Bolt" at bounding box center [601, 31] width 140 height 28
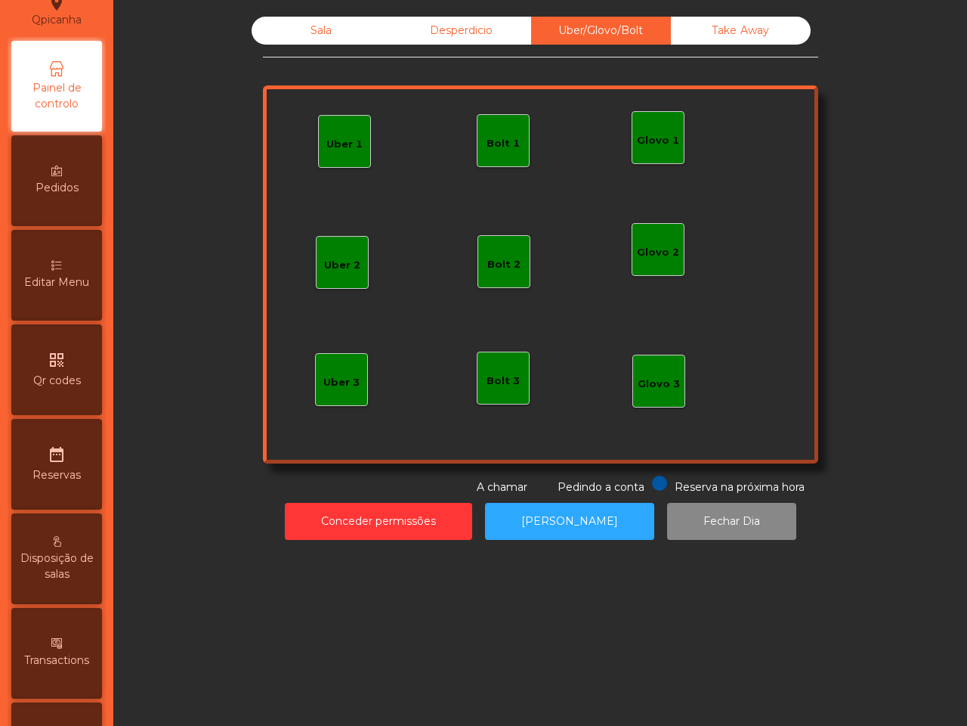
click at [749, 28] on div "Take Away" at bounding box center [741, 31] width 140 height 28
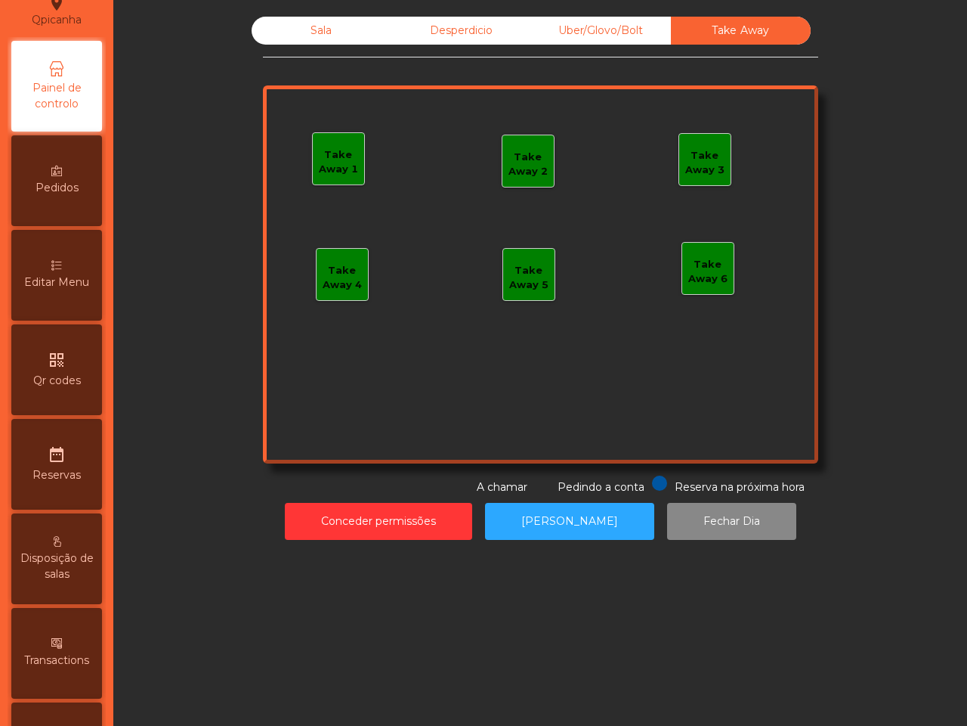
click at [425, 32] on div "Desperdicio" at bounding box center [461, 31] width 140 height 28
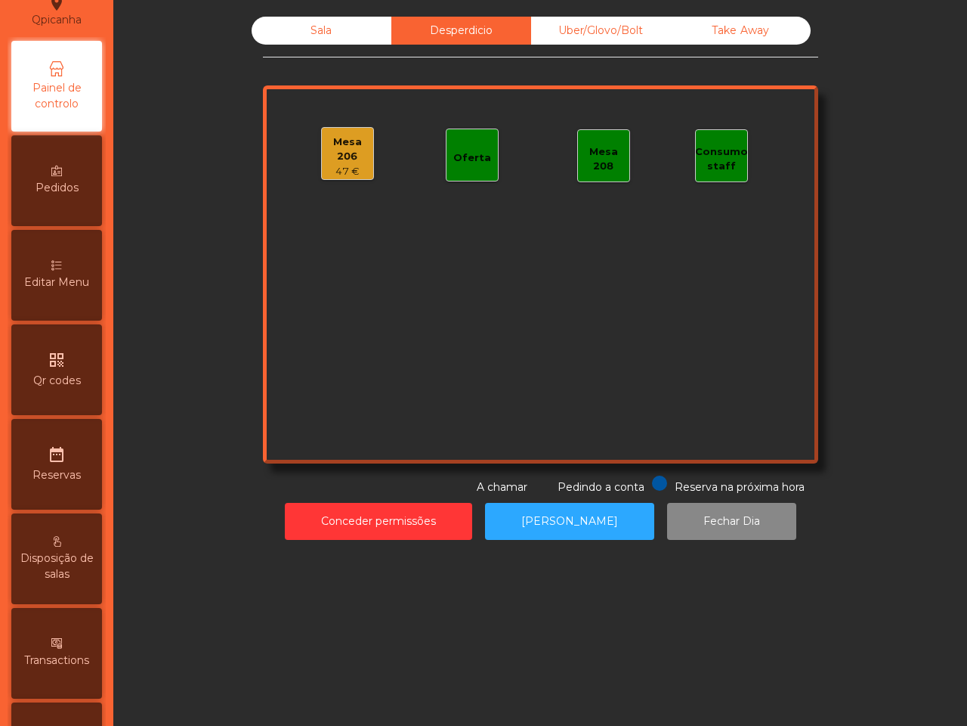
click at [322, 168] on div "47 €" at bounding box center [347, 171] width 51 height 15
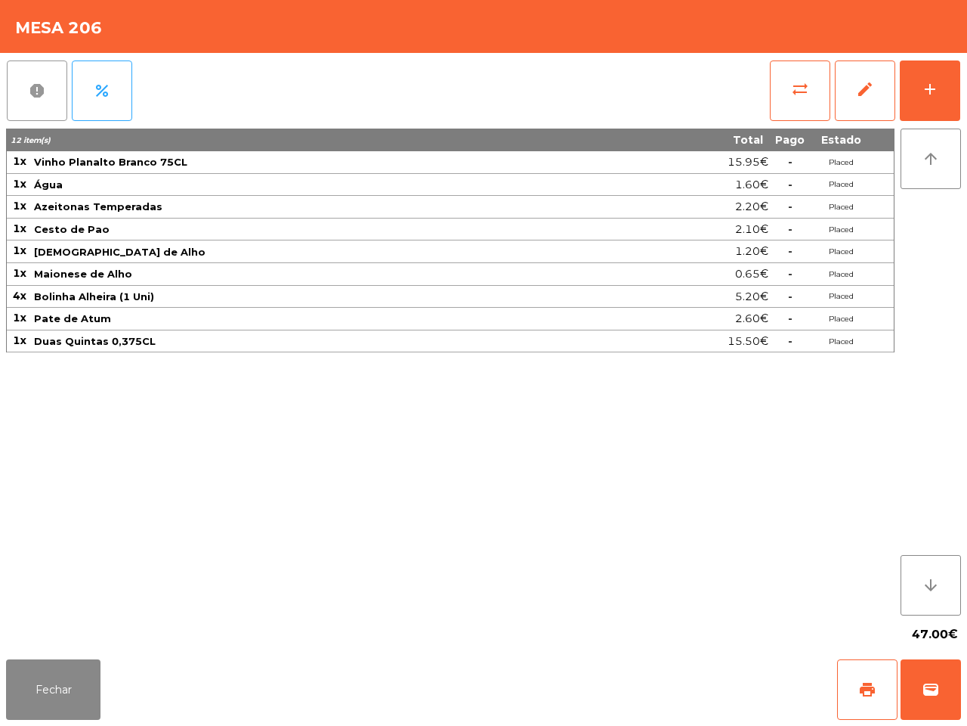
click at [62, 88] on button "report" at bounding box center [37, 90] width 60 height 60
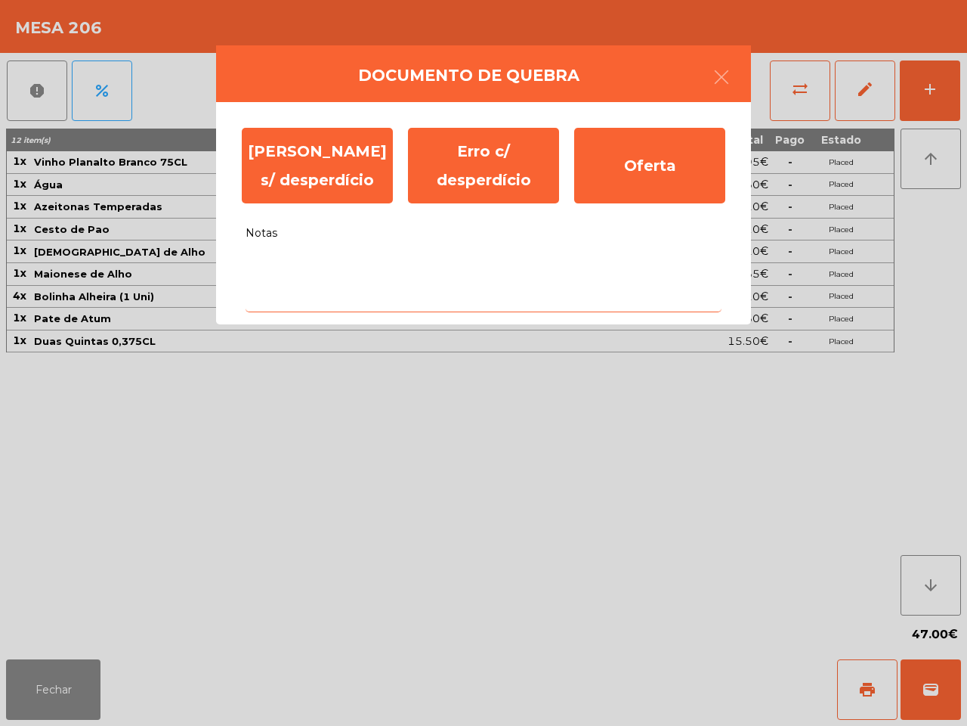
click at [336, 254] on textarea "Notas" at bounding box center [484, 280] width 476 height 63
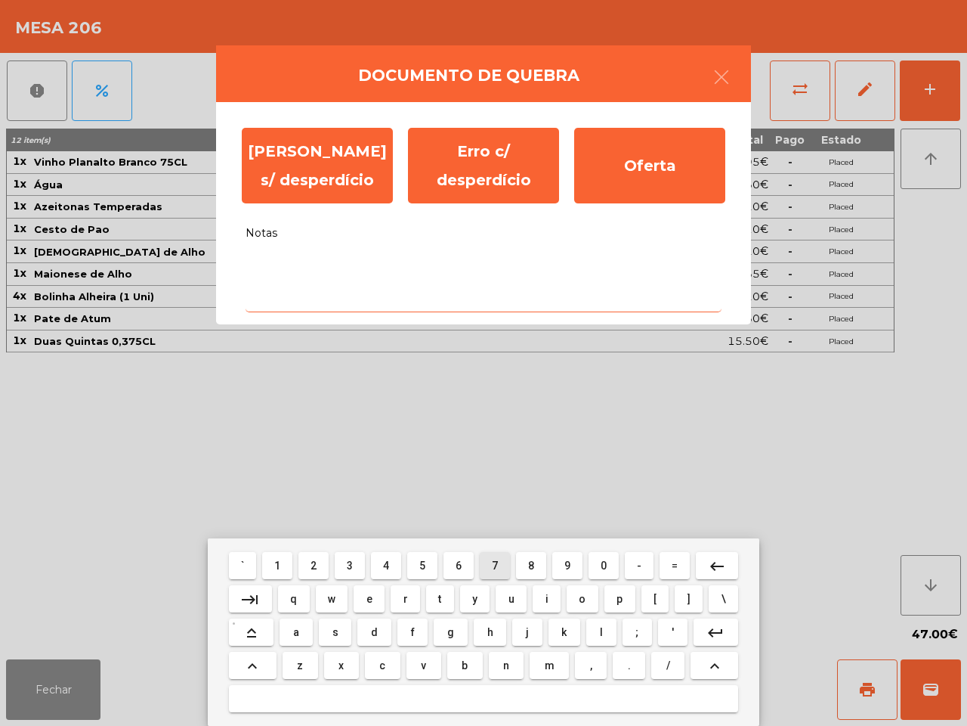
type textarea "*"
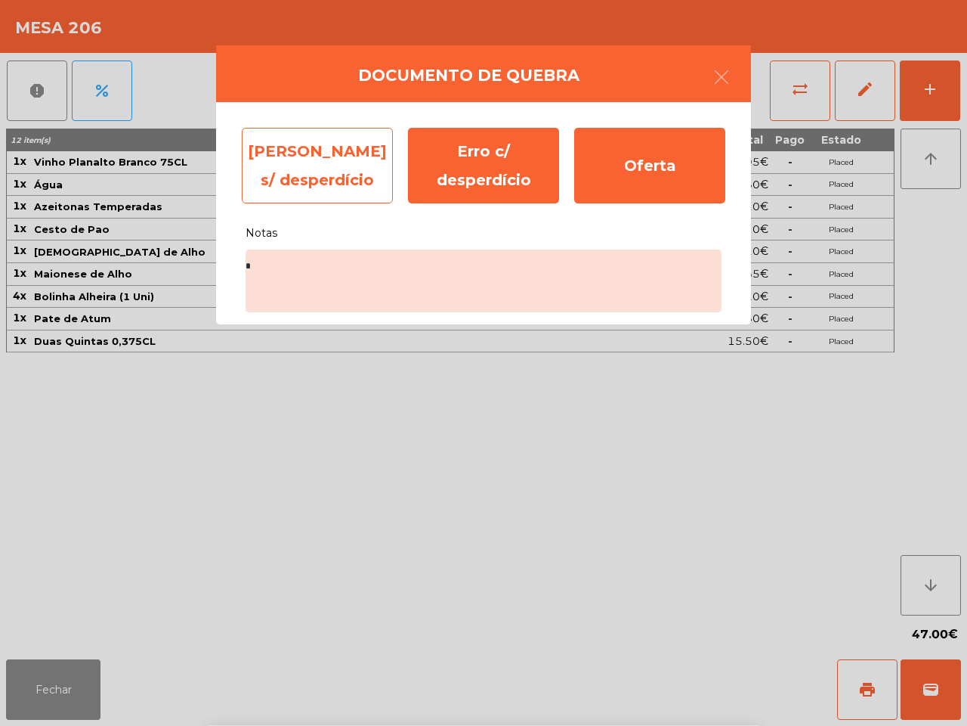
click at [361, 156] on div "[PERSON_NAME] s/ desperdício" at bounding box center [317, 166] width 151 height 76
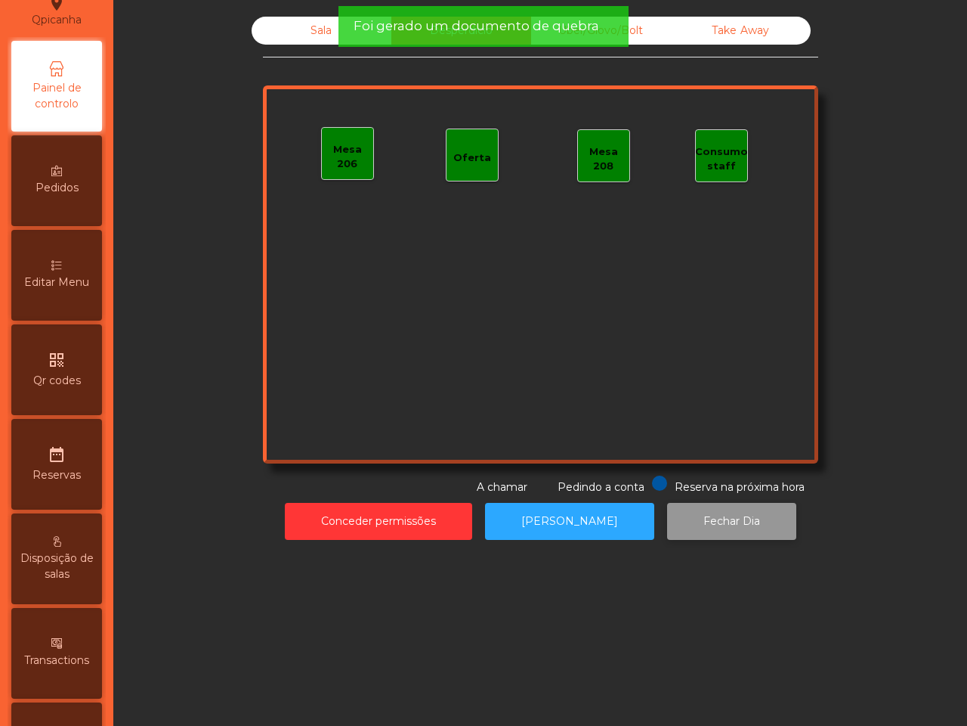
click at [703, 527] on button "Fechar Dia" at bounding box center [731, 521] width 129 height 37
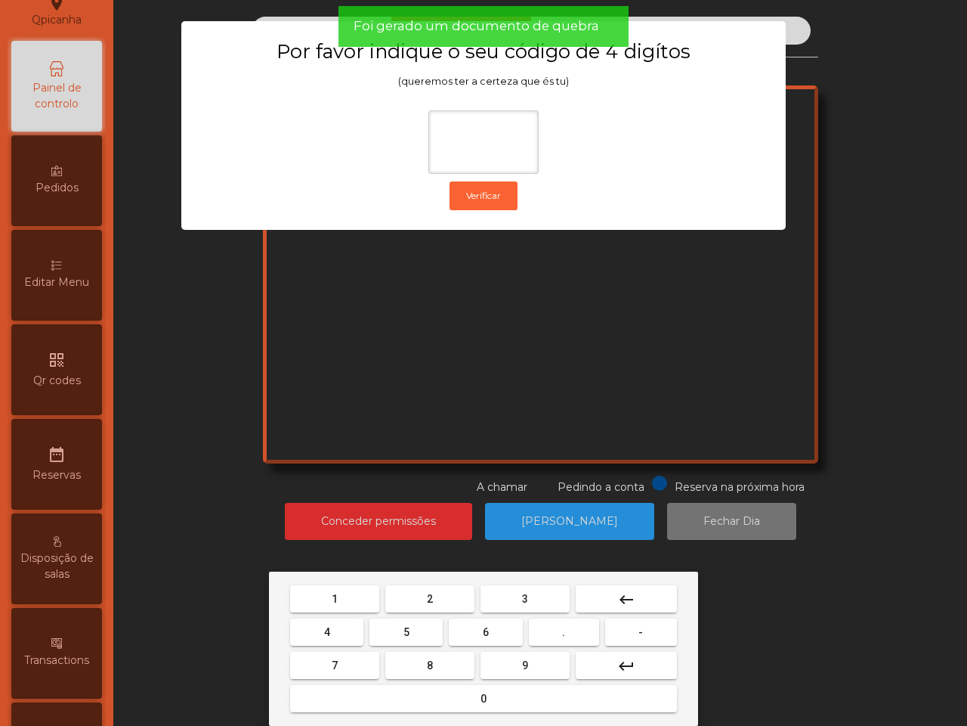
drag, startPoint x: 357, startPoint y: 602, endPoint x: 404, endPoint y: 620, distance: 51.2
click at [357, 602] on button "1" at bounding box center [334, 598] width 89 height 27
click at [529, 667] on button "9" at bounding box center [525, 664] width 89 height 27
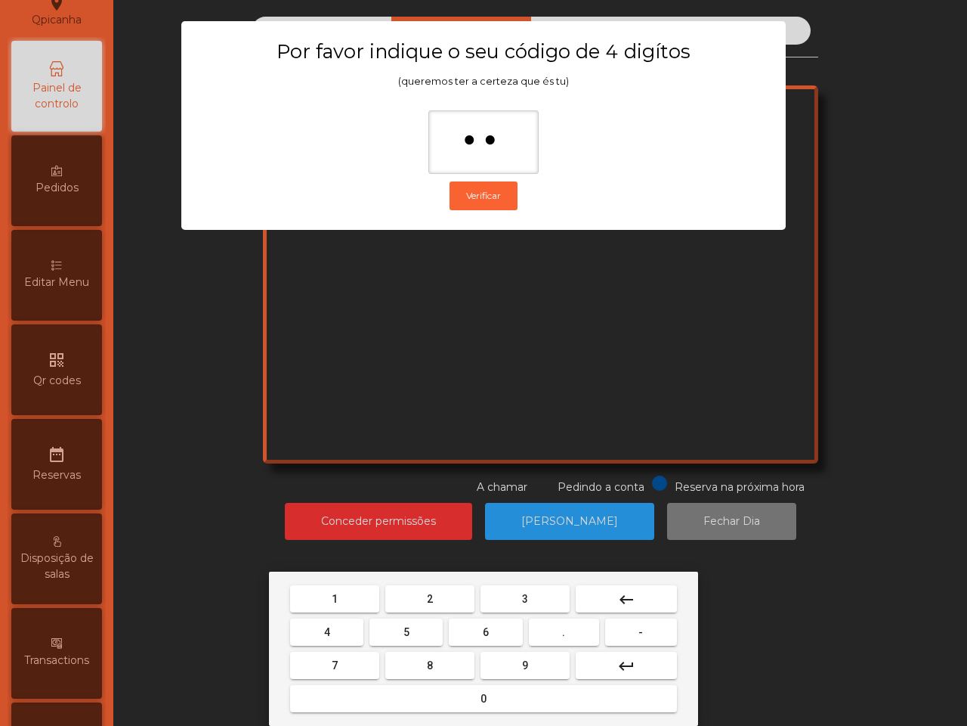
drag, startPoint x: 334, startPoint y: 636, endPoint x: 353, endPoint y: 648, distance: 22.8
click at [336, 636] on button "4" at bounding box center [326, 631] width 73 height 27
click at [425, 704] on button "0" at bounding box center [483, 698] width 387 height 27
type input "****"
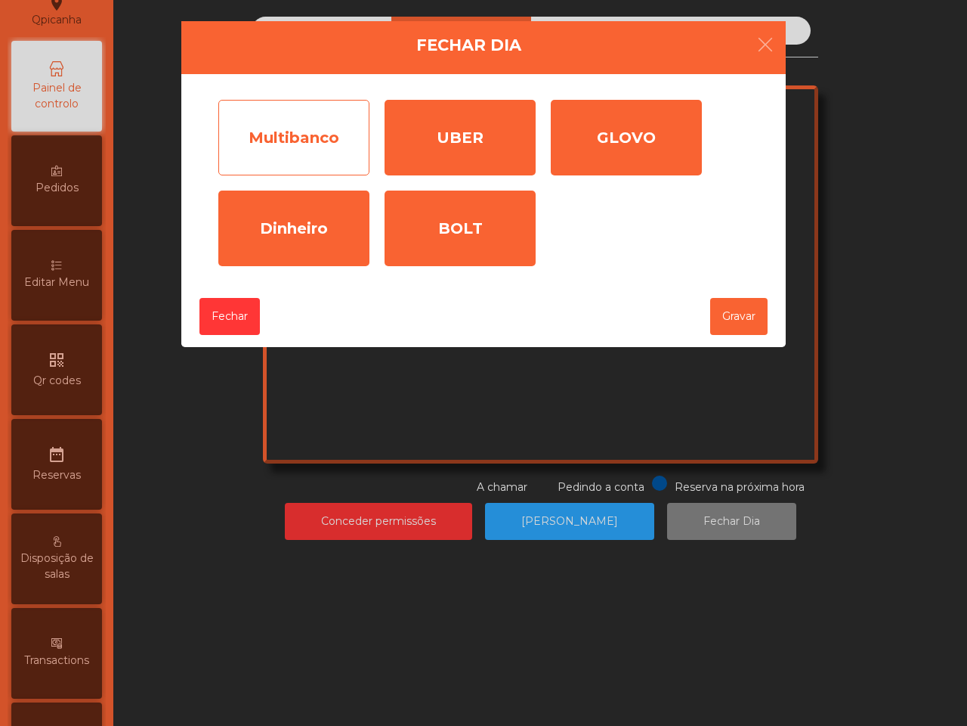
click at [292, 148] on div "Multibanco" at bounding box center [293, 138] width 151 height 76
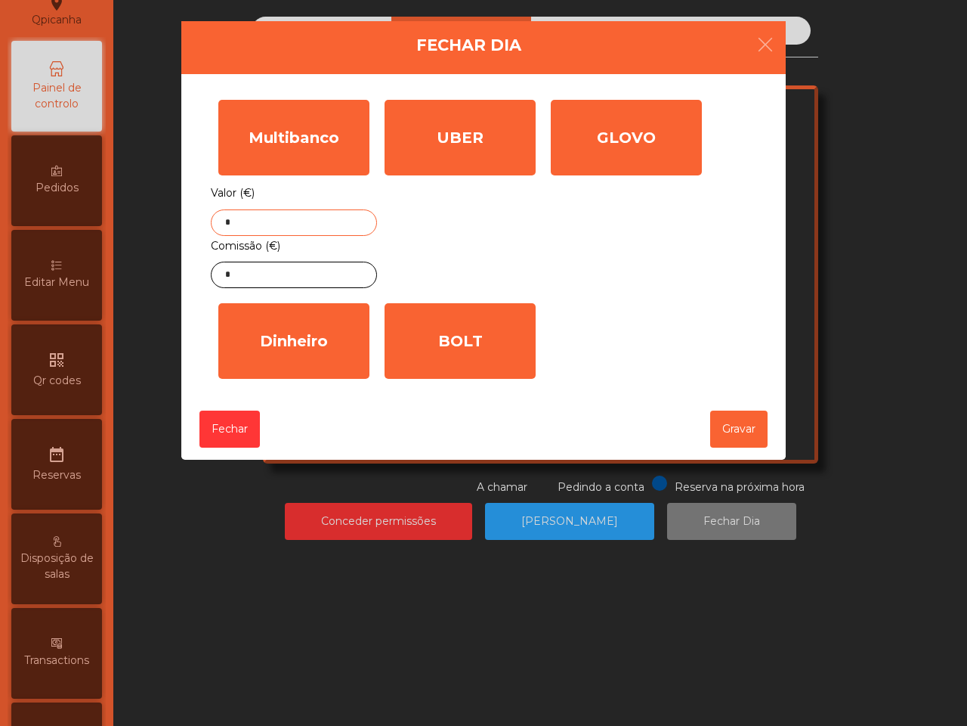
click at [278, 214] on input "*" at bounding box center [294, 222] width 166 height 26
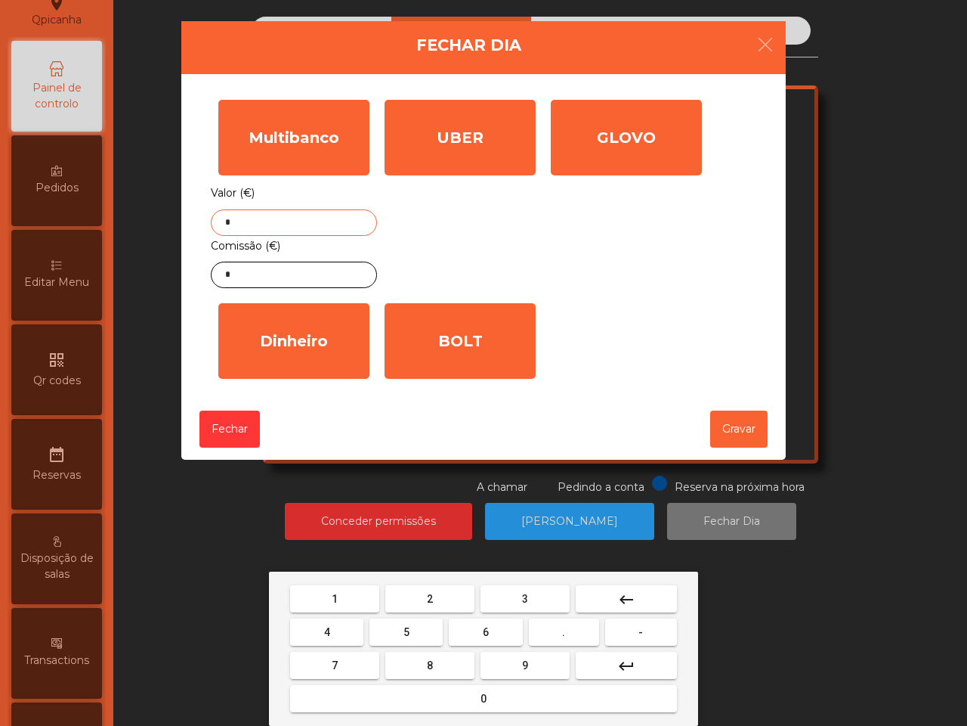
click at [342, 598] on button "1" at bounding box center [334, 598] width 89 height 27
click at [500, 592] on button "3" at bounding box center [525, 598] width 89 height 27
click at [376, 655] on button "7" at bounding box center [334, 664] width 89 height 27
click at [378, 657] on button "7" at bounding box center [334, 664] width 89 height 27
click at [563, 622] on button "." at bounding box center [564, 631] width 70 height 27
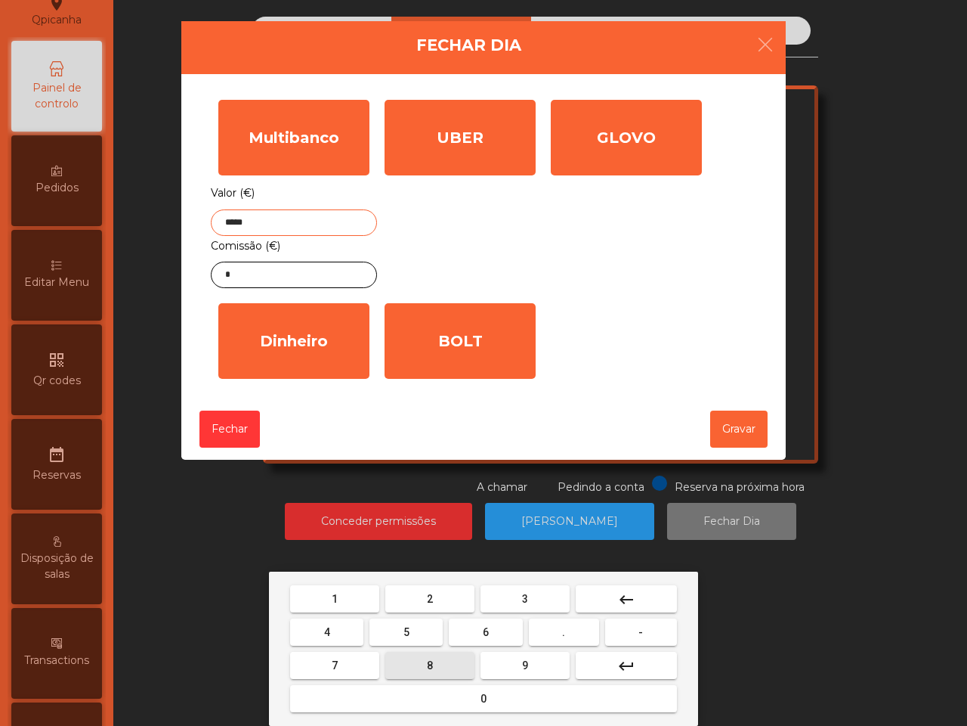
click at [431, 666] on span "8" at bounding box center [430, 665] width 6 height 12
type input "******"
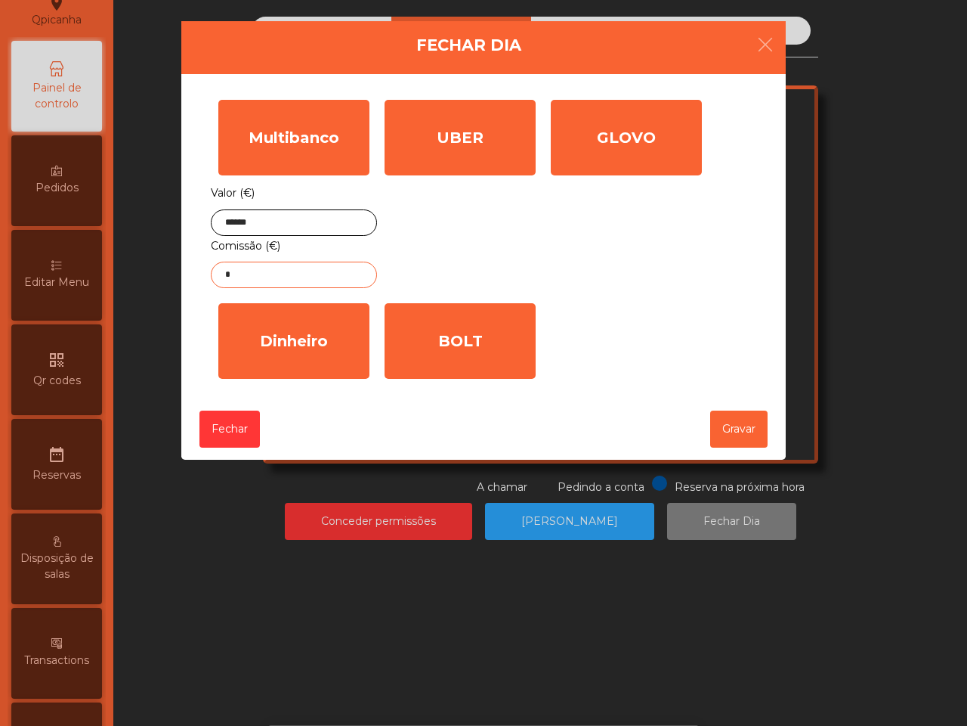
click at [302, 277] on input "*" at bounding box center [294, 274] width 166 height 26
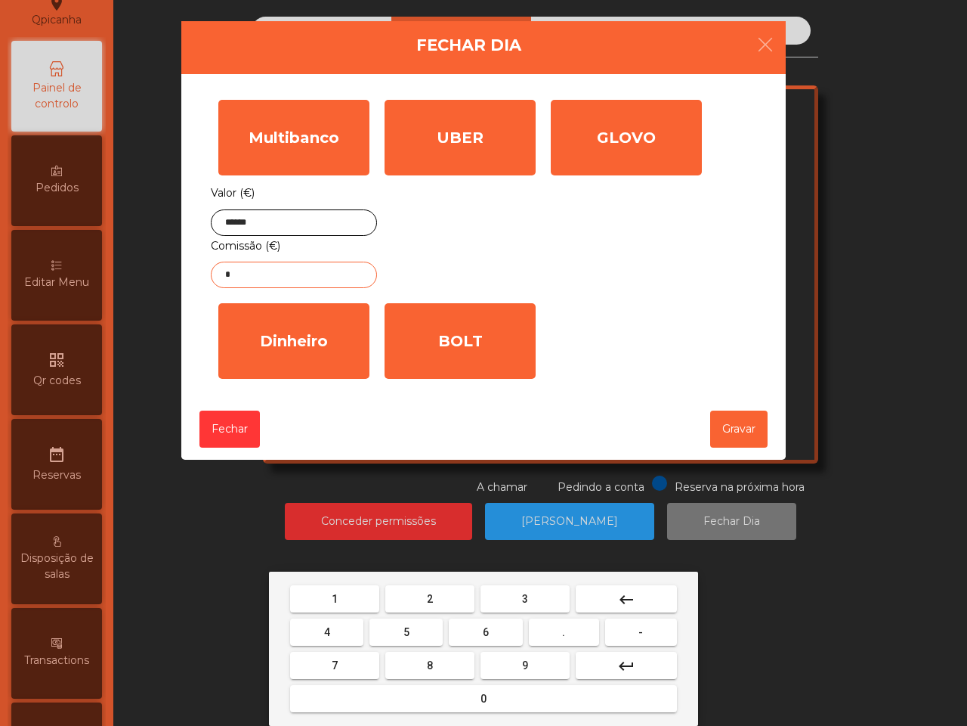
click at [537, 586] on button "3" at bounding box center [525, 598] width 89 height 27
click at [558, 620] on button "." at bounding box center [564, 631] width 70 height 27
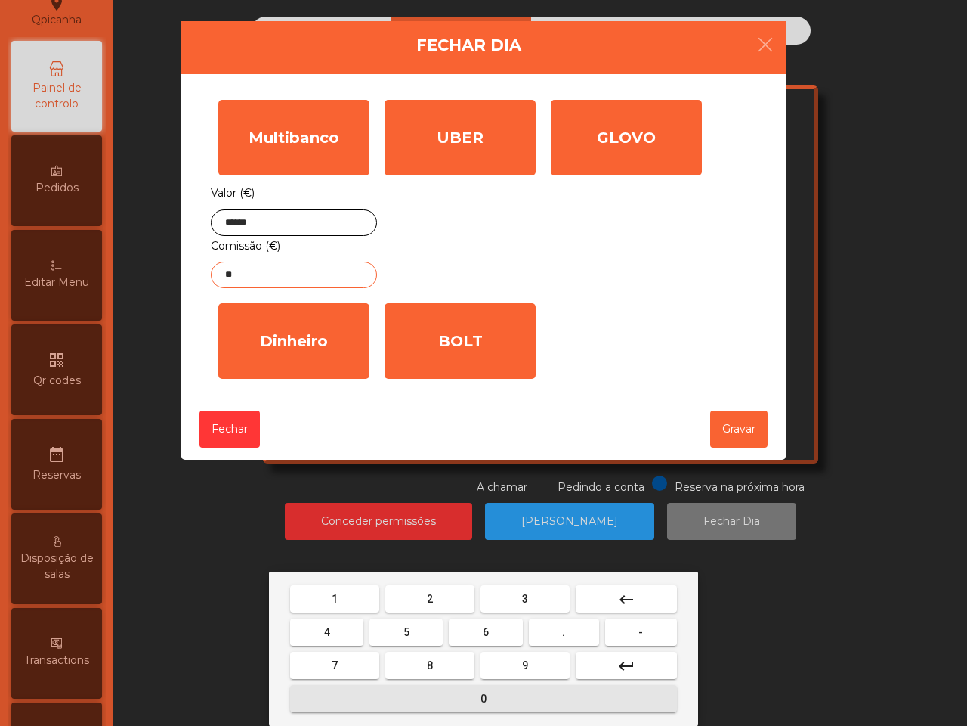
click at [448, 696] on button "0" at bounding box center [483, 698] width 387 height 27
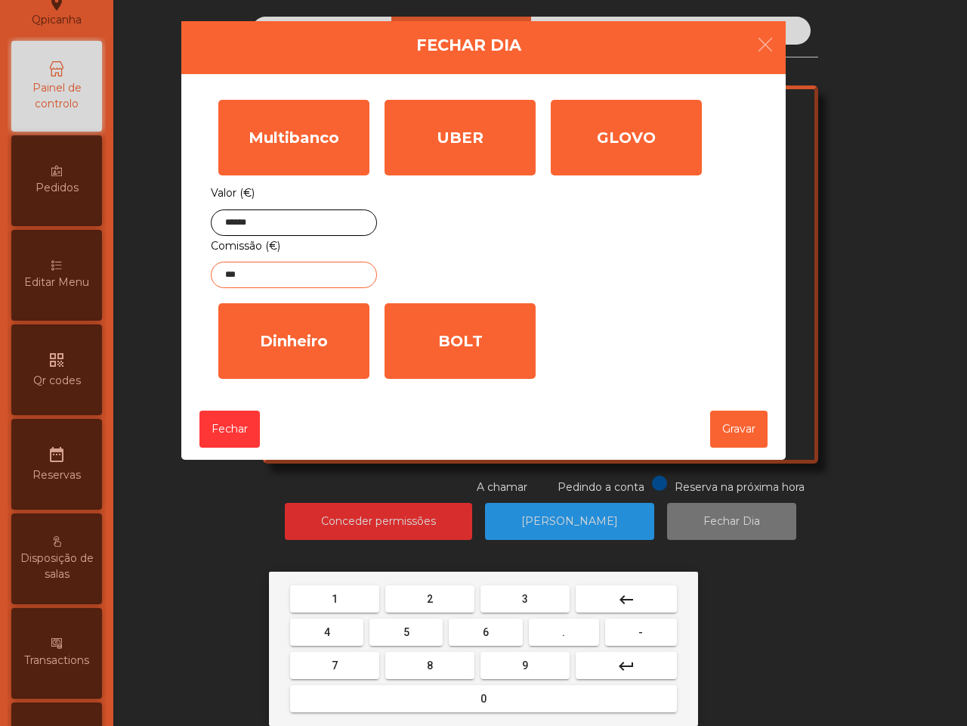
click at [345, 609] on button "1" at bounding box center [334, 598] width 89 height 27
type input "****"
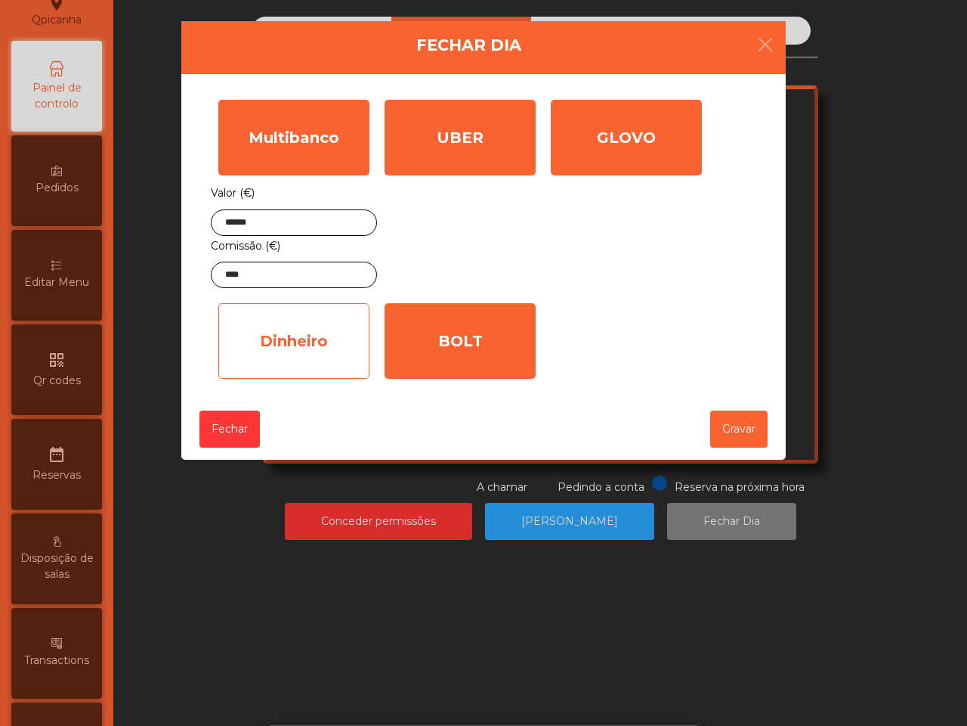
click at [258, 314] on div "Dinheiro" at bounding box center [293, 341] width 151 height 76
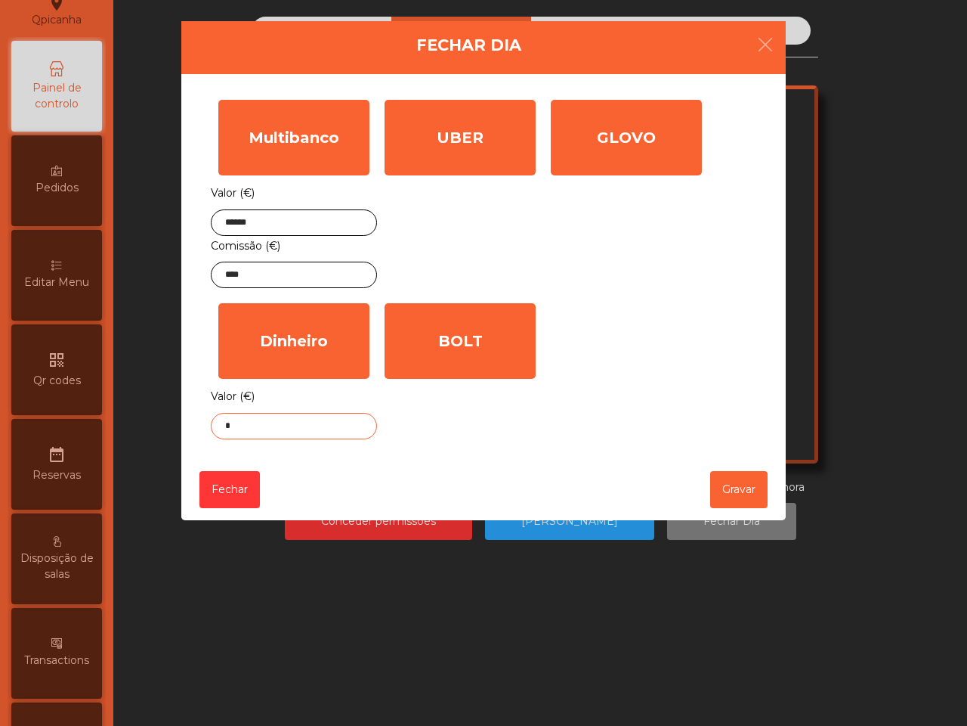
click at [252, 421] on input "*" at bounding box center [294, 426] width 166 height 26
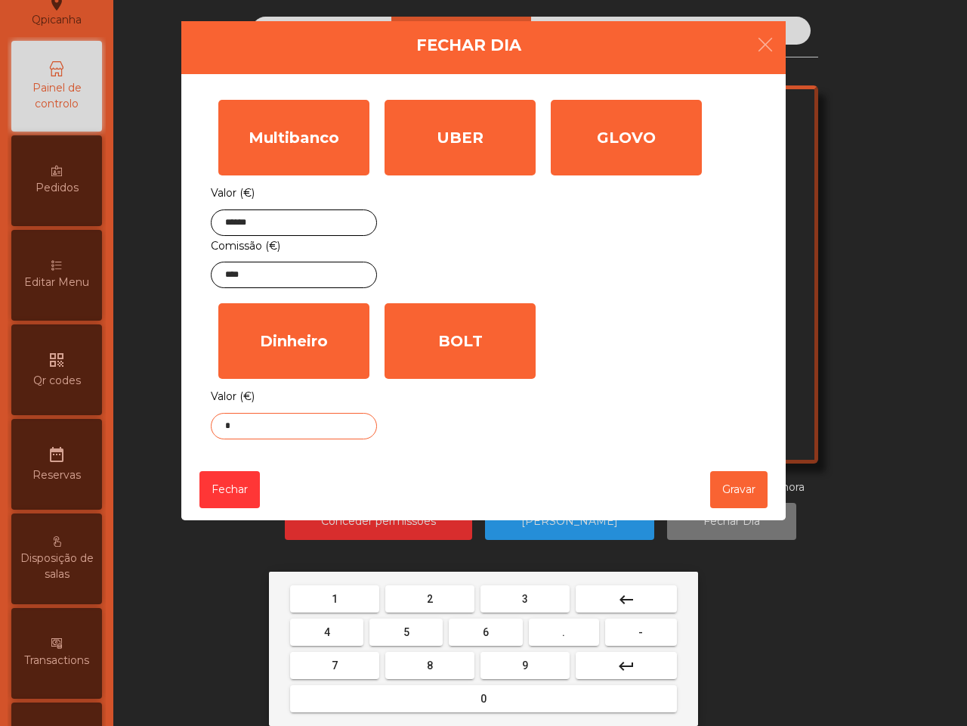
click at [560, 637] on button "." at bounding box center [564, 631] width 70 height 27
click at [348, 629] on button "4" at bounding box center [326, 631] width 73 height 27
type input "**"
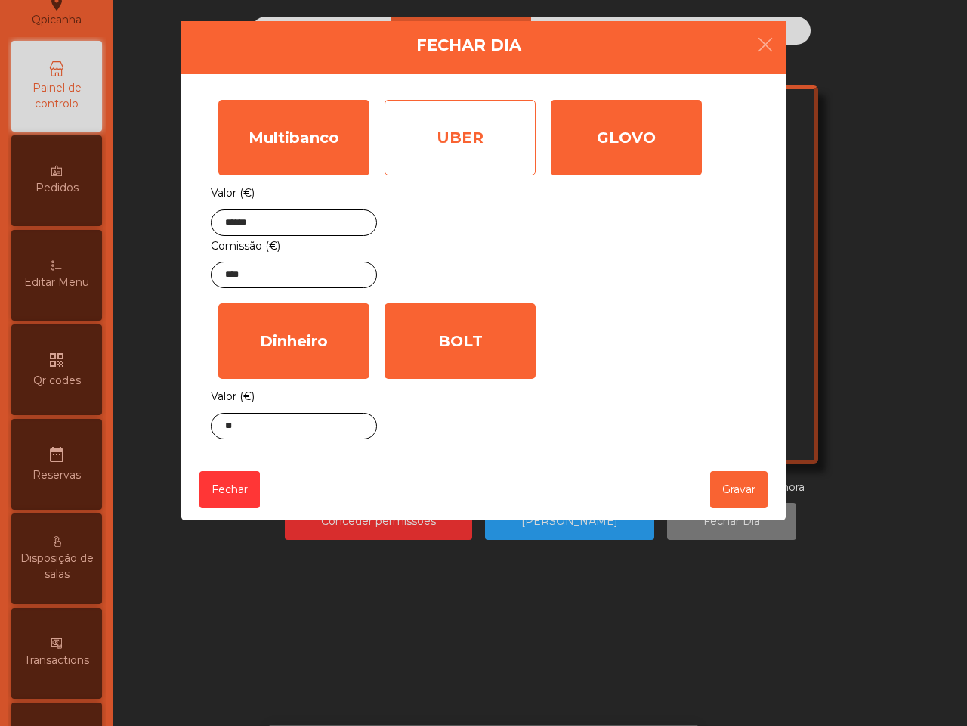
click at [424, 107] on div "UBER" at bounding box center [460, 138] width 151 height 76
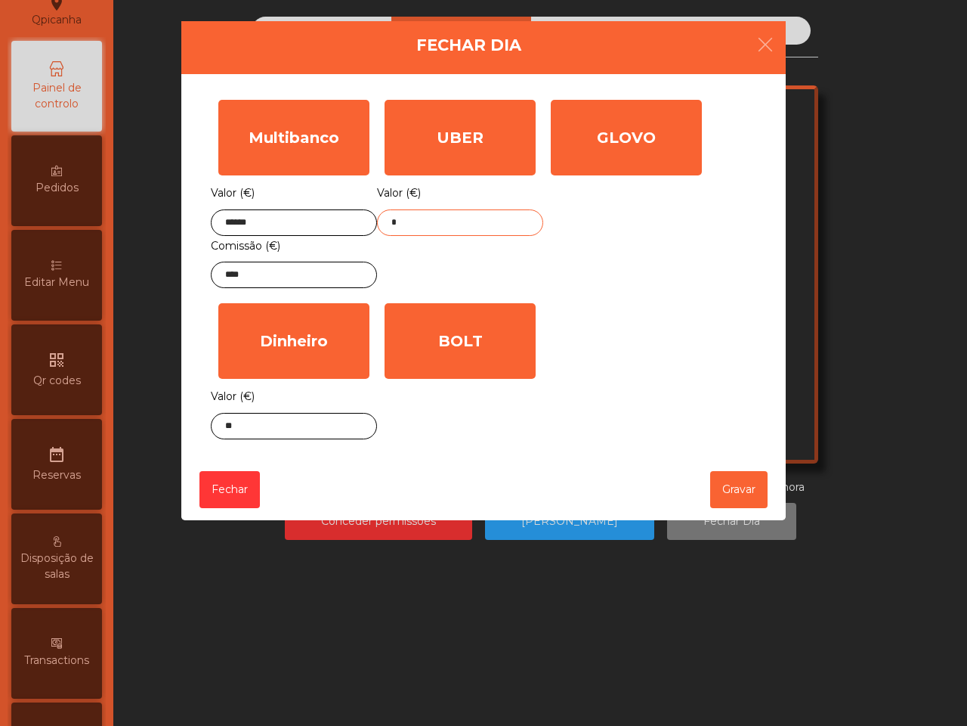
click at [433, 220] on input "*" at bounding box center [460, 222] width 166 height 26
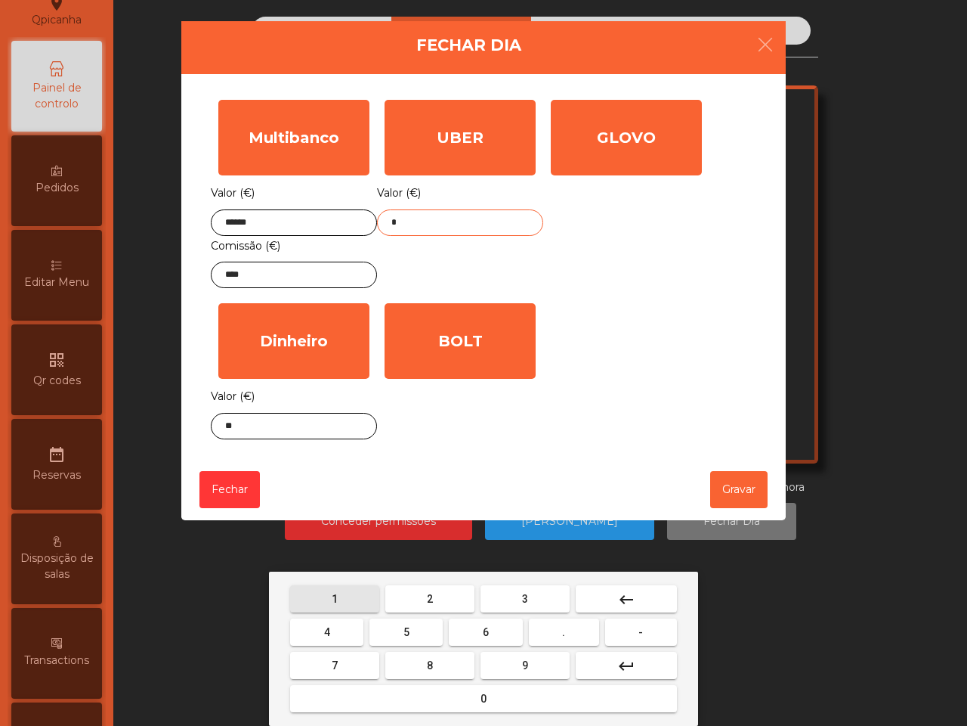
click at [340, 605] on button "1" at bounding box center [334, 598] width 89 height 27
click at [402, 660] on button "8" at bounding box center [429, 664] width 89 height 27
click at [541, 630] on button "." at bounding box center [564, 631] width 70 height 27
click at [379, 603] on button "1" at bounding box center [334, 598] width 89 height 27
click at [405, 632] on button "5" at bounding box center [406, 631] width 73 height 27
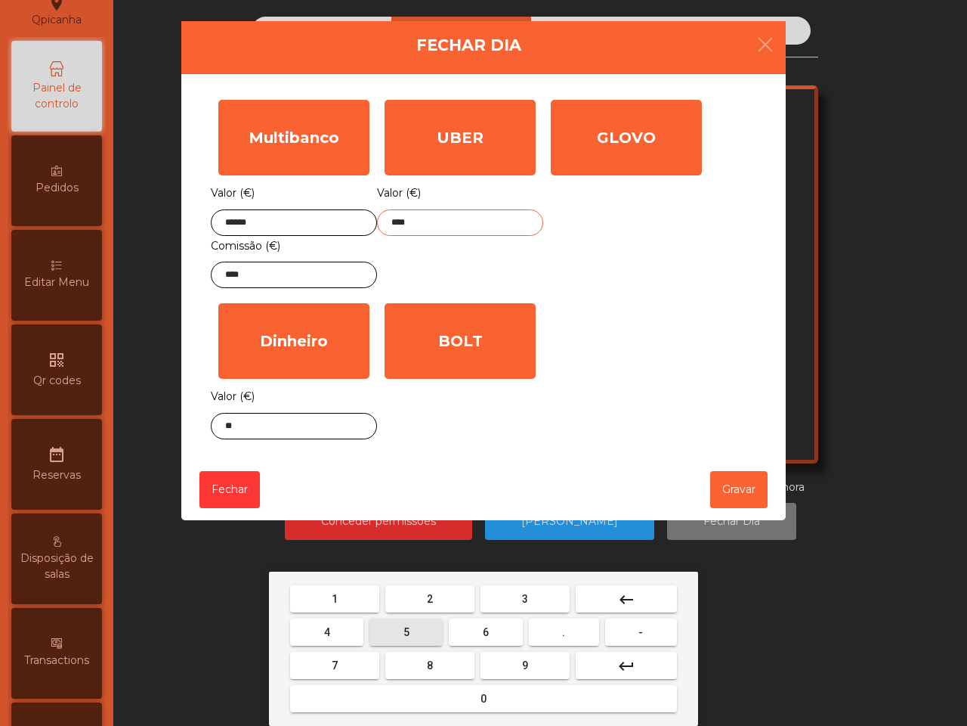
type input "*****"
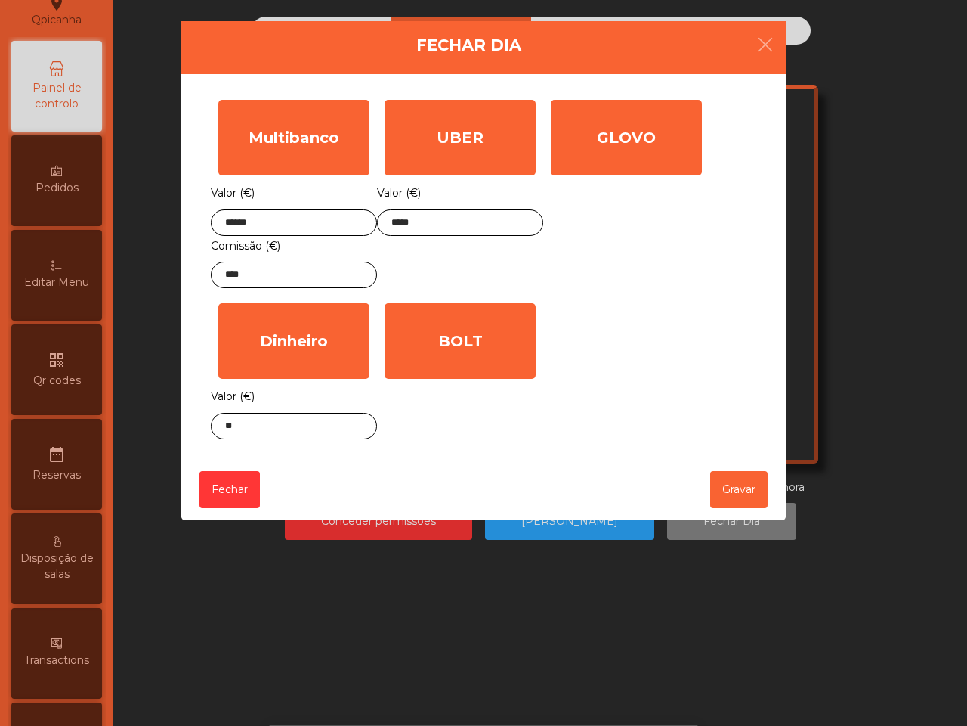
click at [704, 368] on div "Multibanco Valor (€) ****** Comissão (€) **** UBER Valor (€) ***** GLOVO Valor …" at bounding box center [484, 269] width 546 height 354
click at [734, 496] on button "Gravar" at bounding box center [738, 489] width 57 height 37
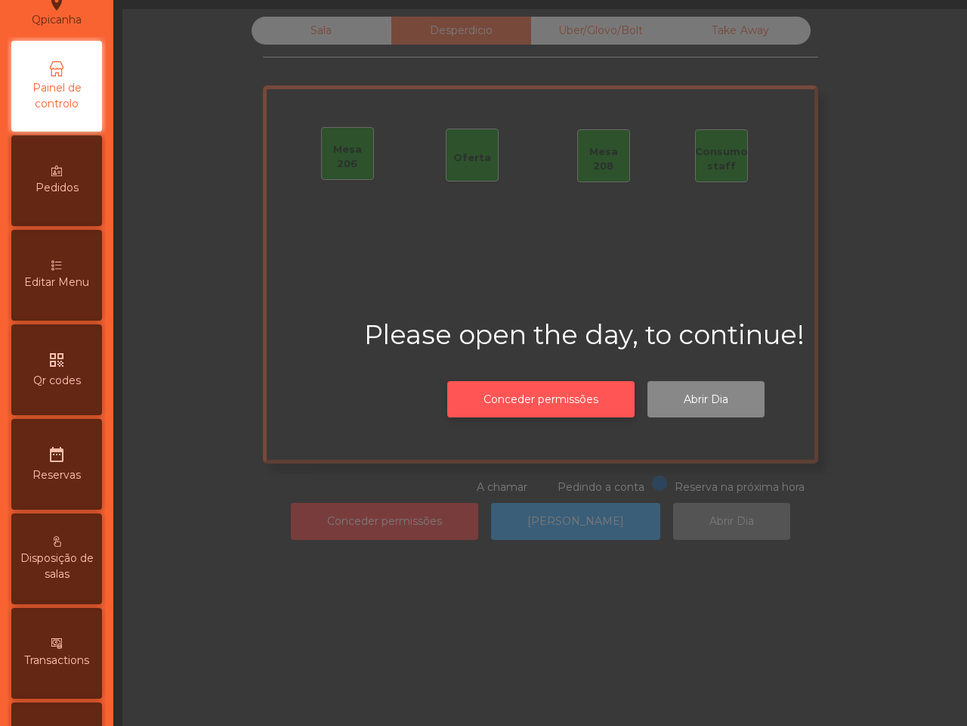
click at [603, 407] on button "Conceder permissões" at bounding box center [540, 399] width 187 height 37
